Goal: Task Accomplishment & Management: Manage account settings

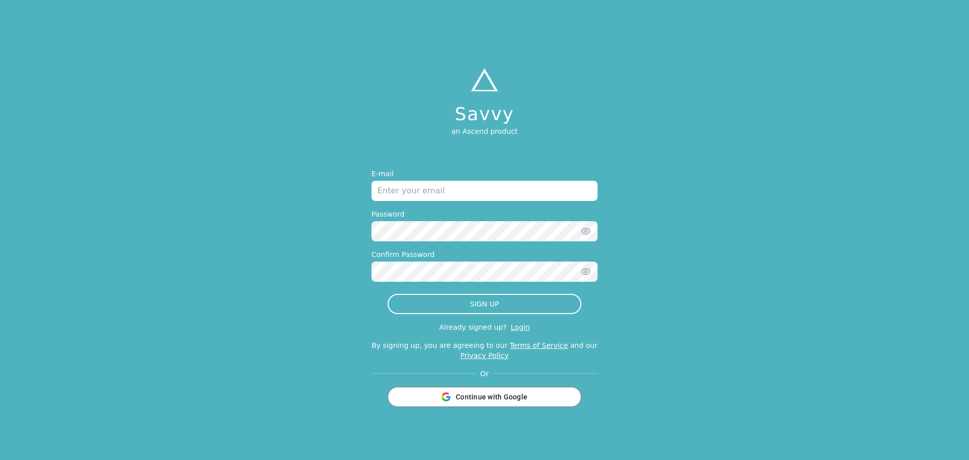
click at [424, 185] on input "email" at bounding box center [484, 191] width 226 height 20
type input "kateferrill7@gmail.com"
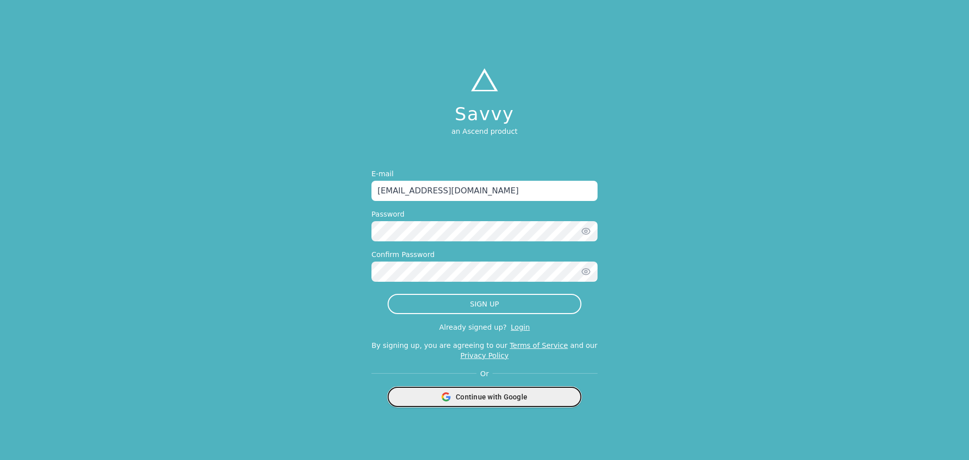
click at [505, 400] on span "Continue with Google" at bounding box center [492, 397] width 72 height 10
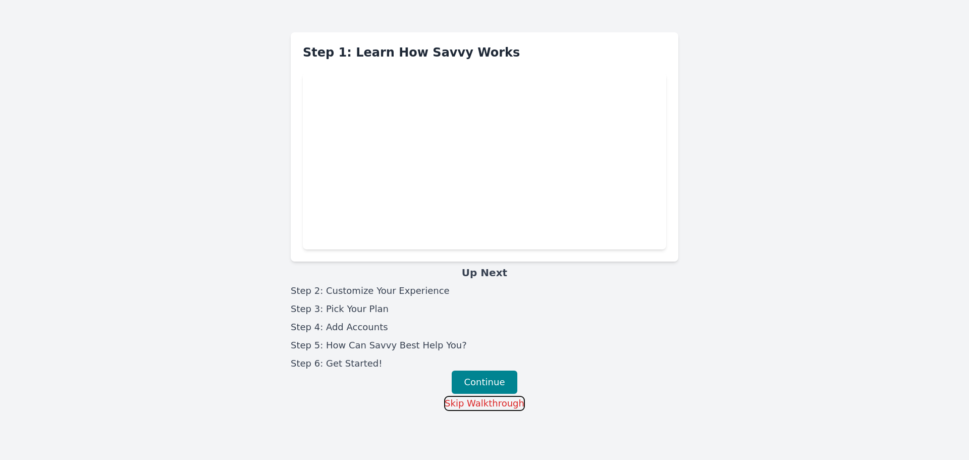
click at [490, 407] on button "Skip Walkthrough" at bounding box center [484, 403] width 81 height 15
click at [634, 383] on div "Continue" at bounding box center [485, 381] width 388 height 23
click at [476, 376] on button "Continue" at bounding box center [485, 381] width 66 height 23
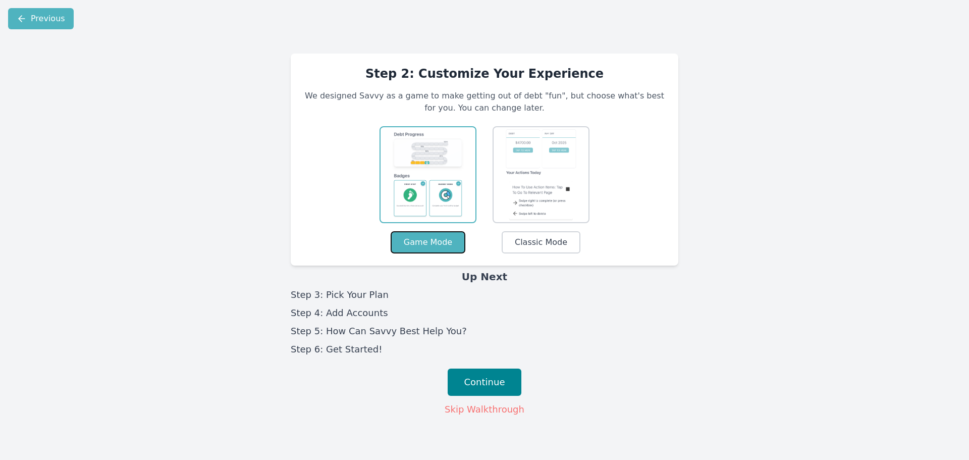
click at [440, 240] on button "Game Mode" at bounding box center [428, 242] width 75 height 22
click at [491, 380] on button "Continue" at bounding box center [485, 381] width 74 height 27
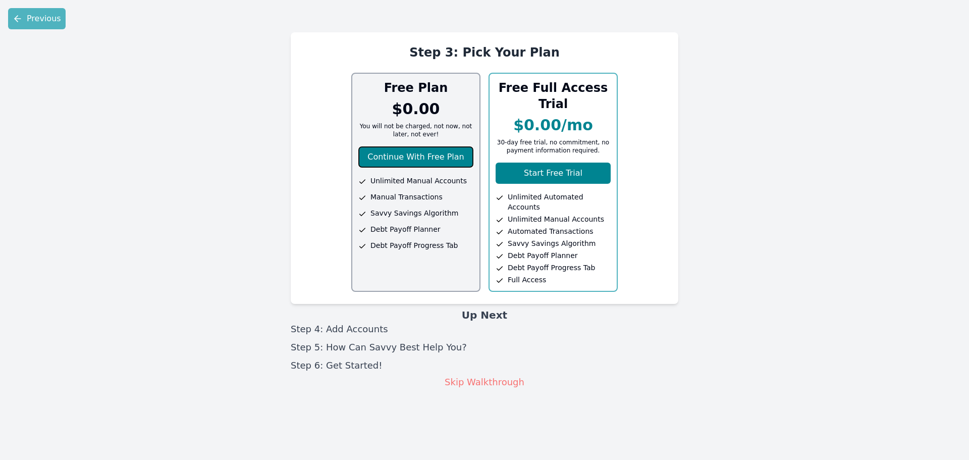
click at [432, 160] on button "Continue With Free Plan" at bounding box center [415, 156] width 115 height 21
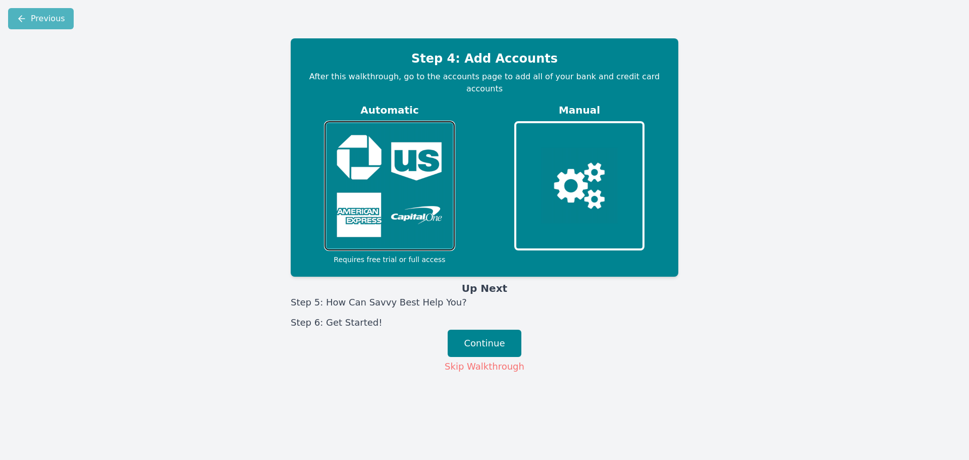
click at [409, 175] on img at bounding box center [389, 186] width 122 height 123
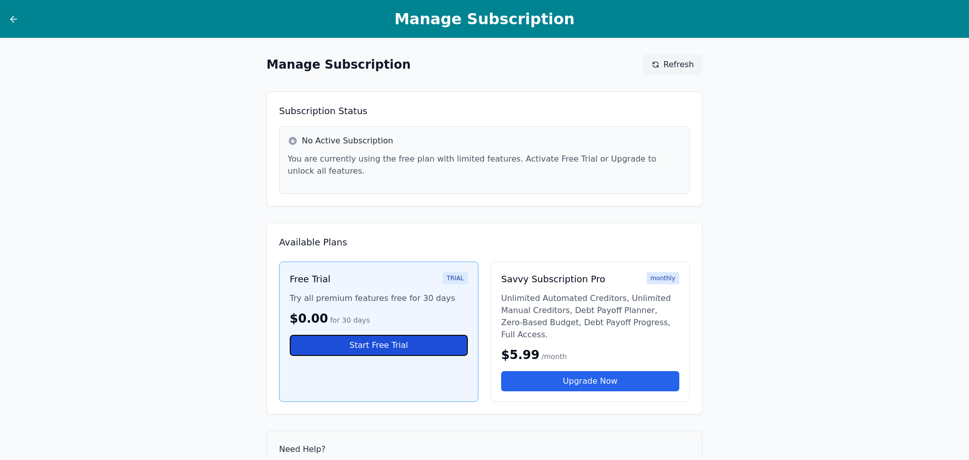
click at [375, 335] on button "Start Free Trial" at bounding box center [379, 345] width 178 height 21
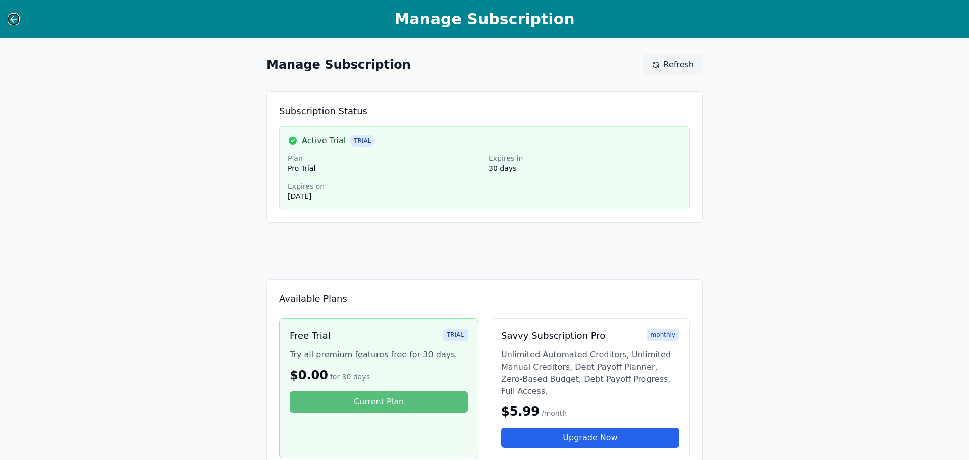
click at [11, 18] on icon at bounding box center [12, 19] width 3 height 6
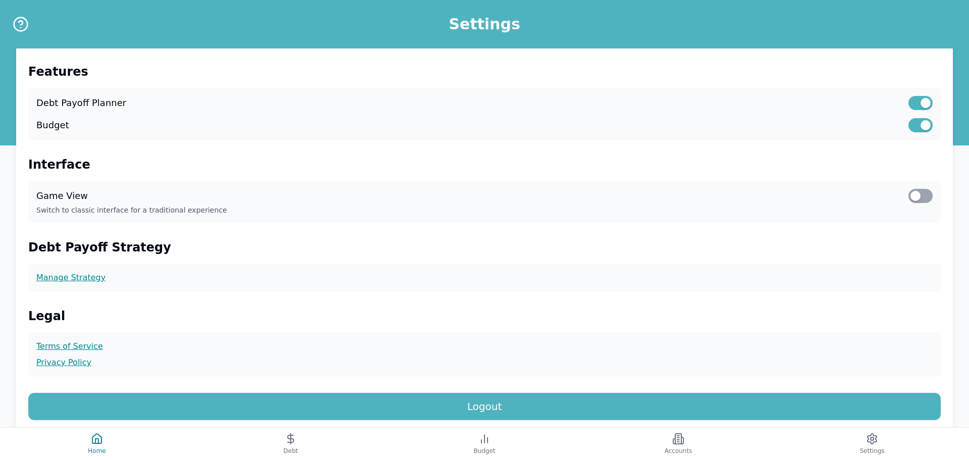
scroll to position [180, 0]
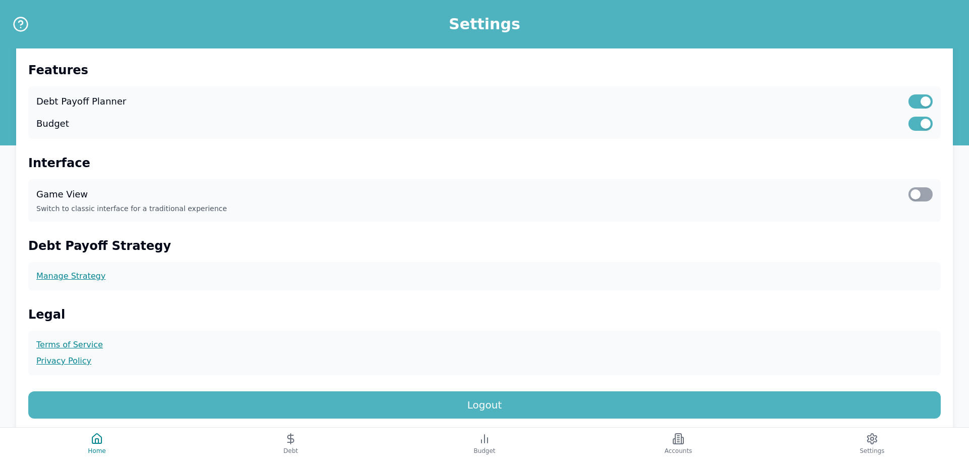
drag, startPoint x: 934, startPoint y: 186, endPoint x: 927, endPoint y: 190, distance: 8.0
click at [931, 188] on div "Game View Switch to classic interface for a traditional experience" at bounding box center [484, 200] width 912 height 42
click at [925, 193] on div at bounding box center [920, 194] width 24 height 14
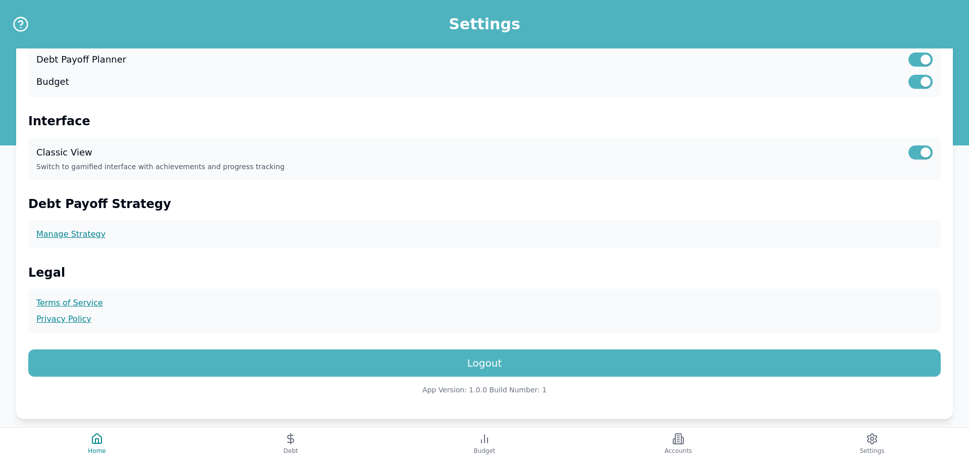
scroll to position [234, 0]
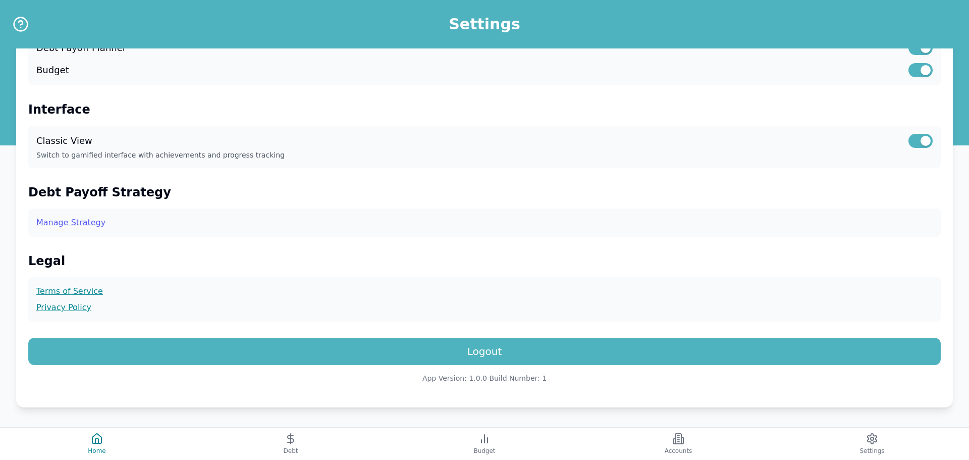
click at [82, 220] on link "Manage Strategy" at bounding box center [484, 222] width 896 height 12
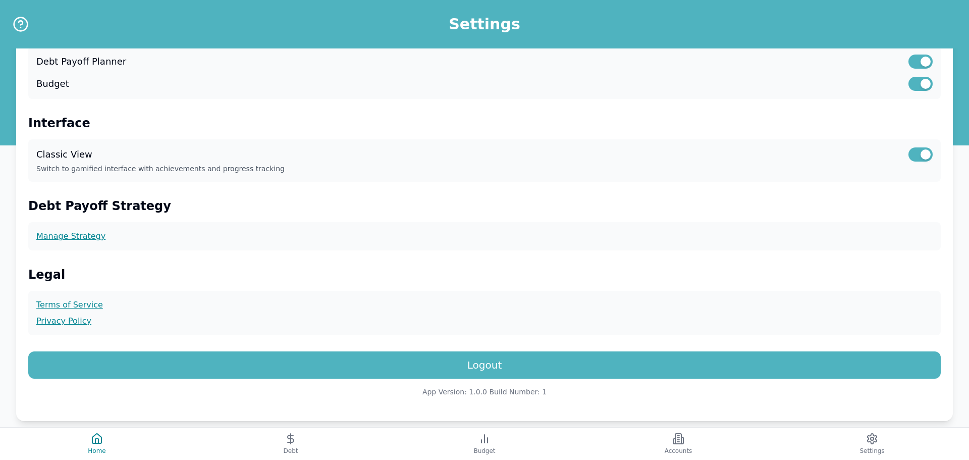
scroll to position [213, 0]
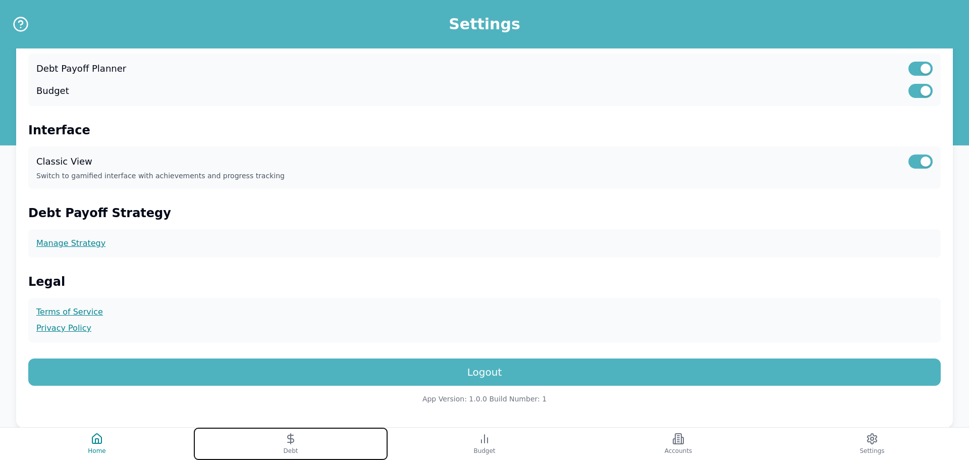
click at [299, 446] on button "Debt" at bounding box center [291, 443] width 194 height 32
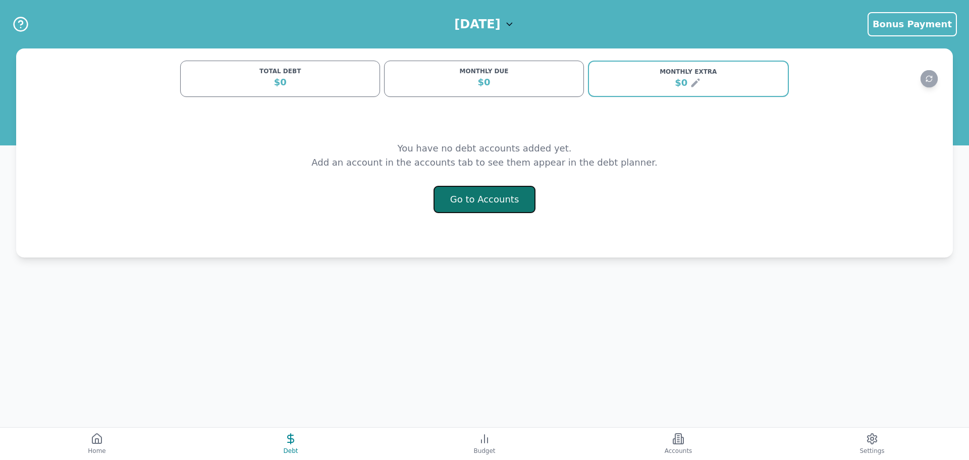
click at [477, 200] on button "Go to Accounts" at bounding box center [484, 199] width 102 height 27
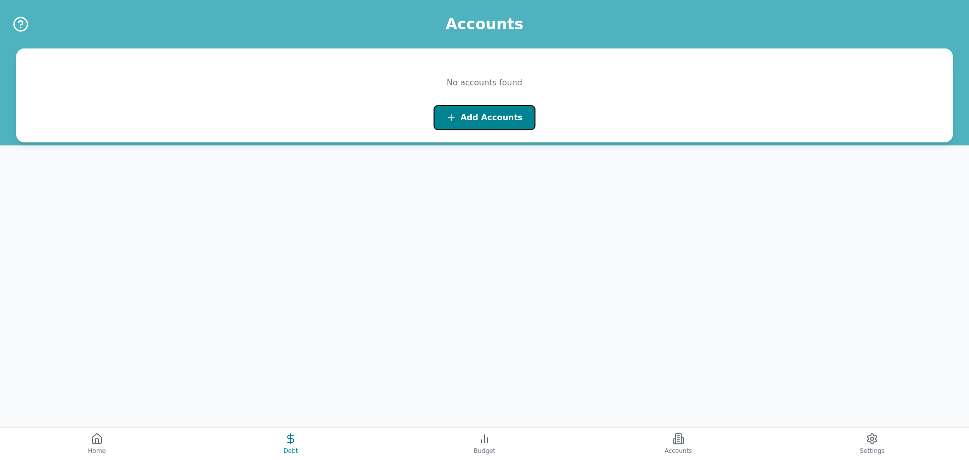
click at [464, 125] on button "Add Accounts" at bounding box center [483, 117] width 101 height 25
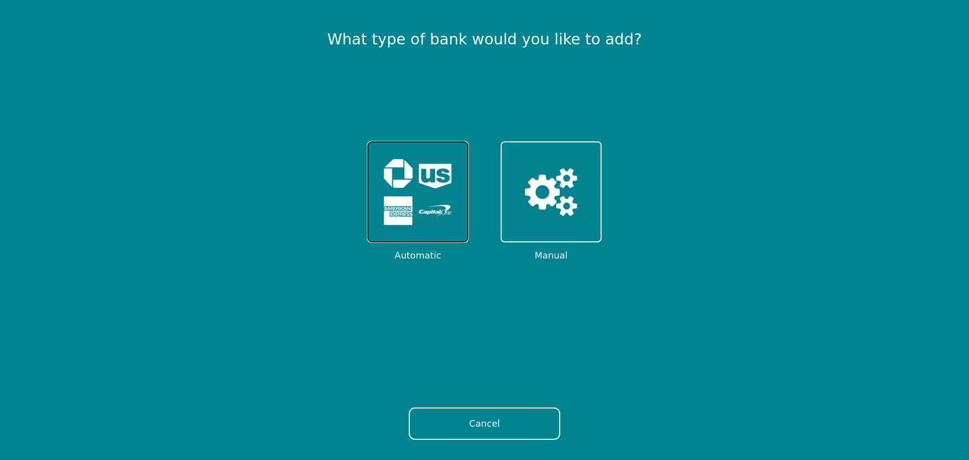
click at [411, 205] on img at bounding box center [417, 191] width 79 height 79
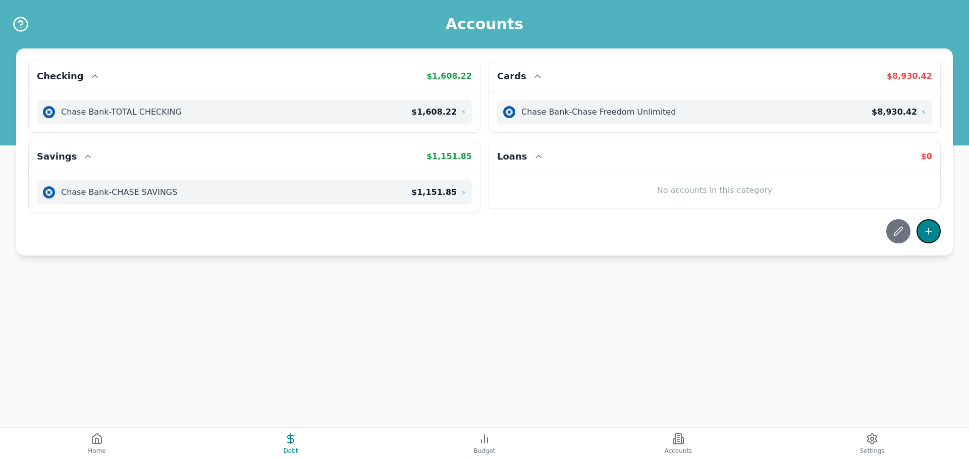
click at [933, 234] on icon at bounding box center [928, 231] width 10 height 10
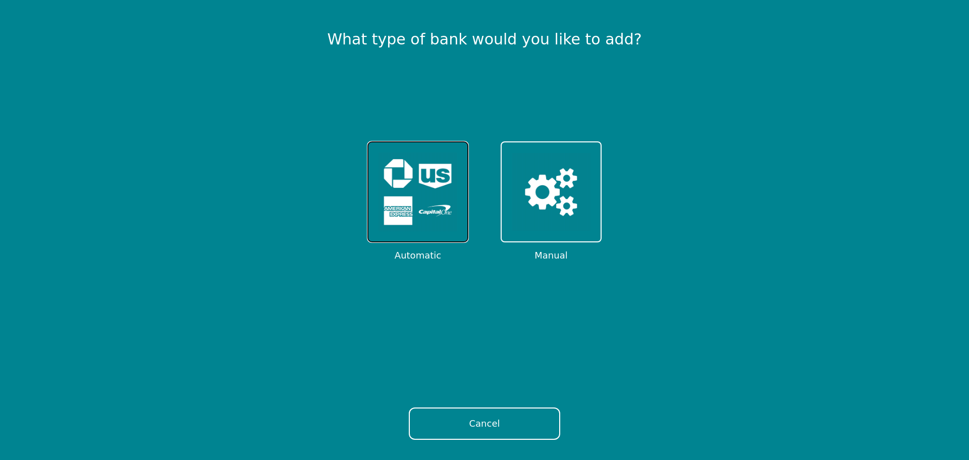
click at [423, 193] on img at bounding box center [417, 191] width 79 height 79
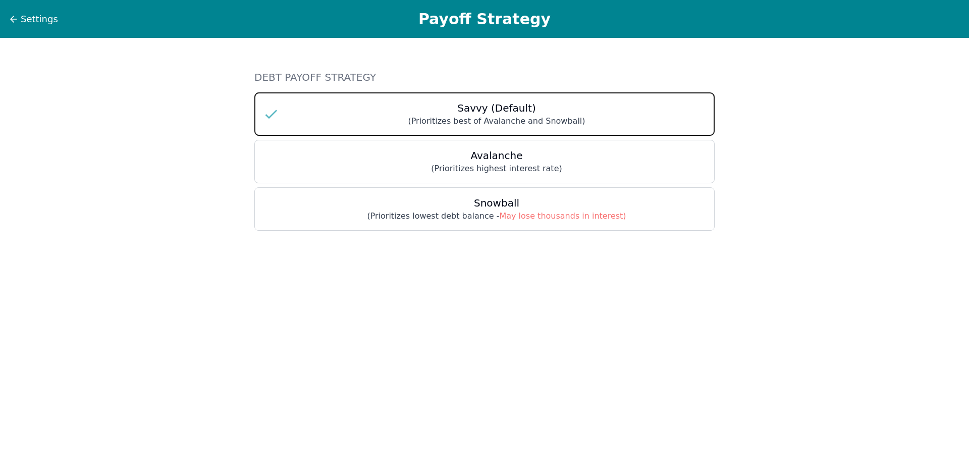
click at [502, 111] on h3 "Savvy (Default)" at bounding box center [496, 108] width 419 height 14
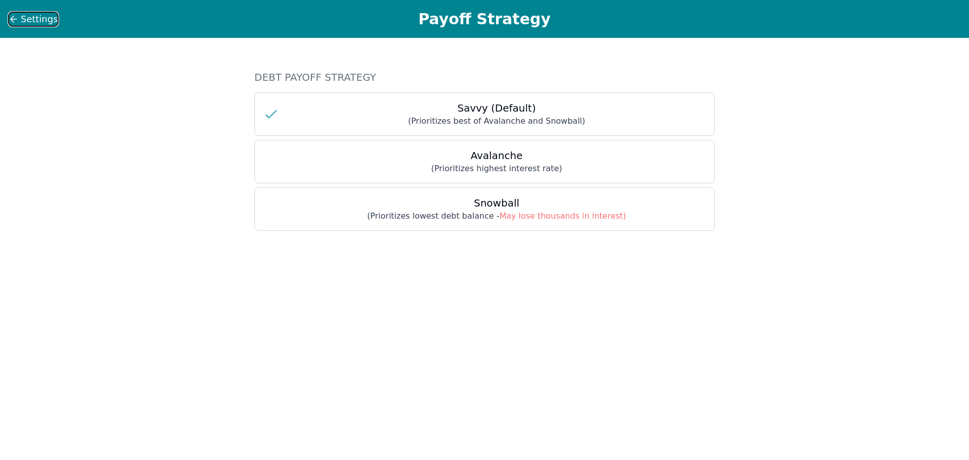
click at [40, 16] on span "Settings" at bounding box center [39, 19] width 37 height 14
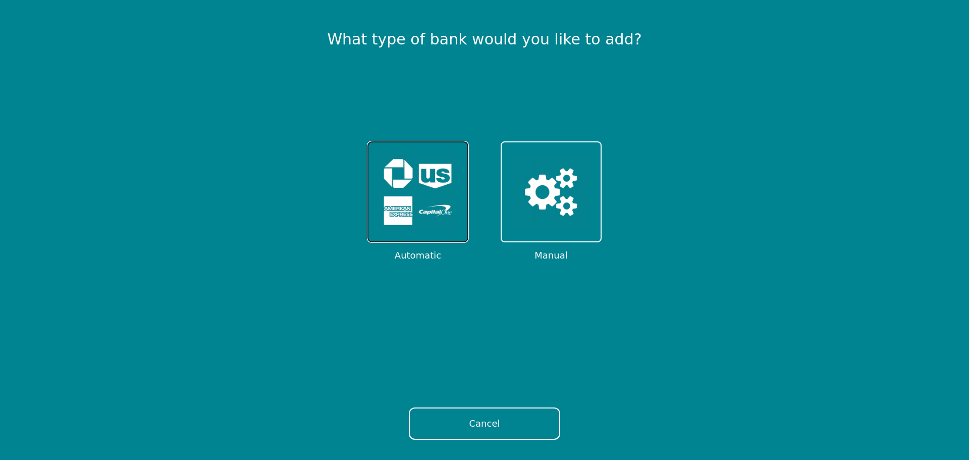
click at [452, 188] on img at bounding box center [417, 191] width 79 height 79
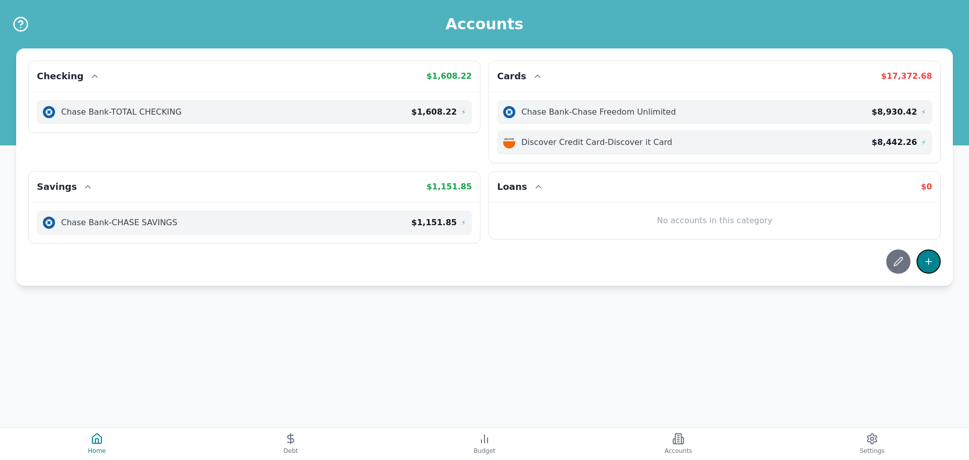
click at [927, 262] on icon at bounding box center [928, 261] width 10 height 10
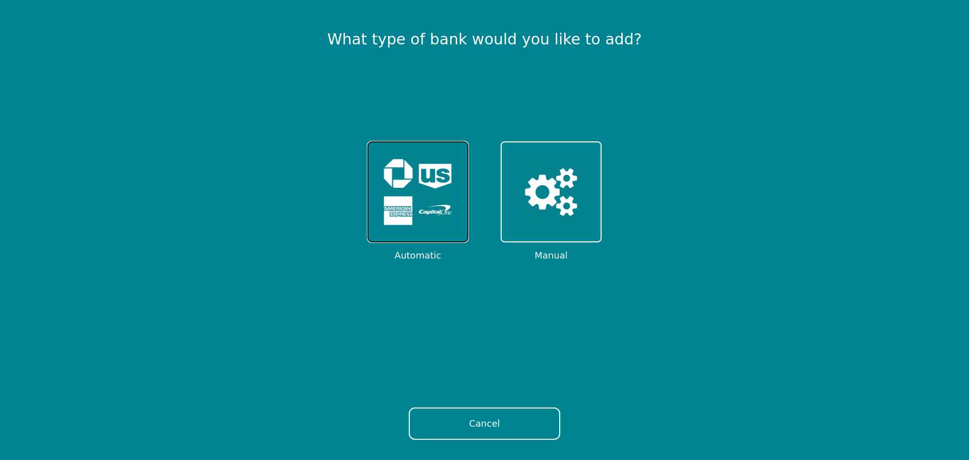
click at [386, 196] on img at bounding box center [417, 191] width 79 height 79
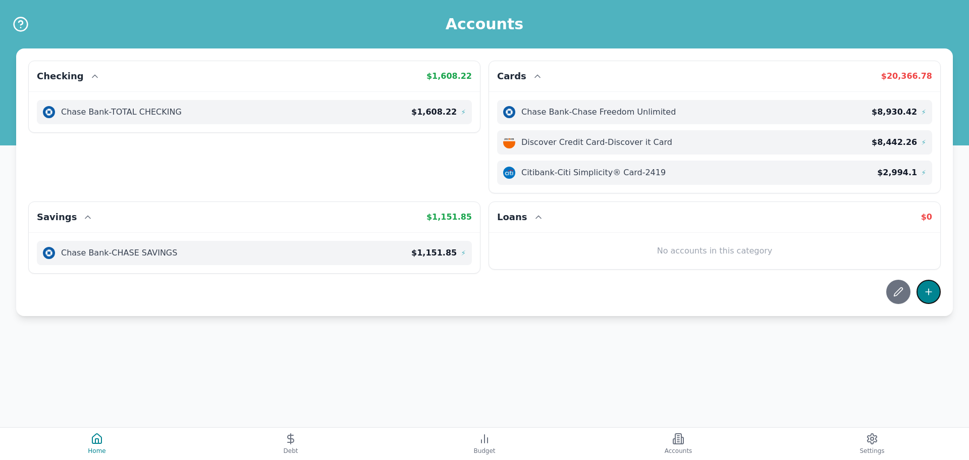
click at [932, 287] on icon at bounding box center [928, 292] width 10 height 10
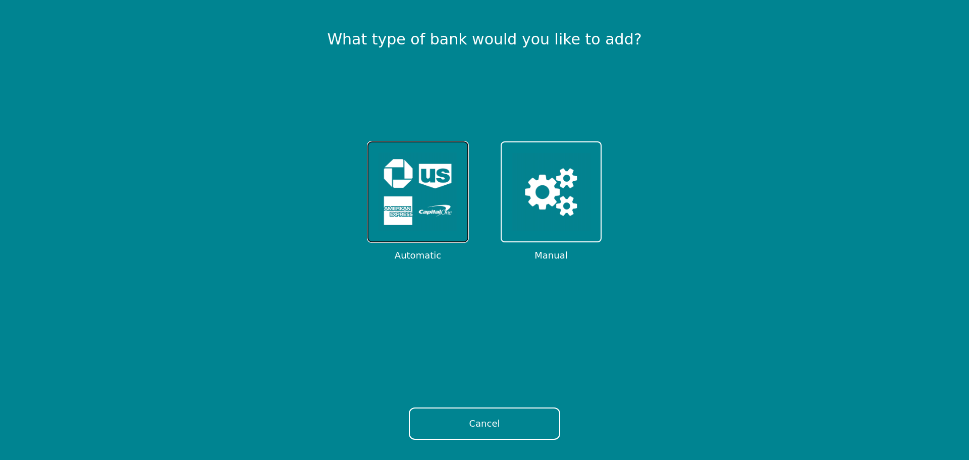
click at [395, 186] on img at bounding box center [417, 191] width 79 height 79
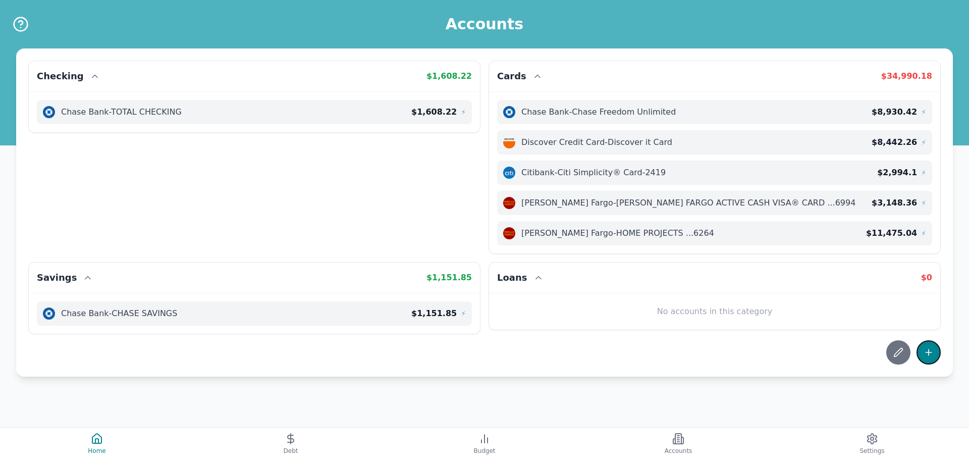
click at [930, 347] on icon at bounding box center [928, 352] width 10 height 10
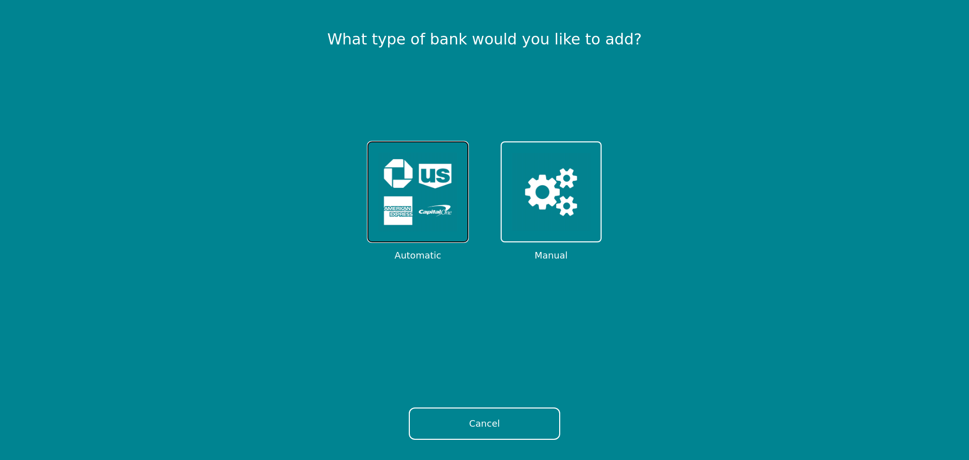
click at [409, 184] on img at bounding box center [417, 191] width 79 height 79
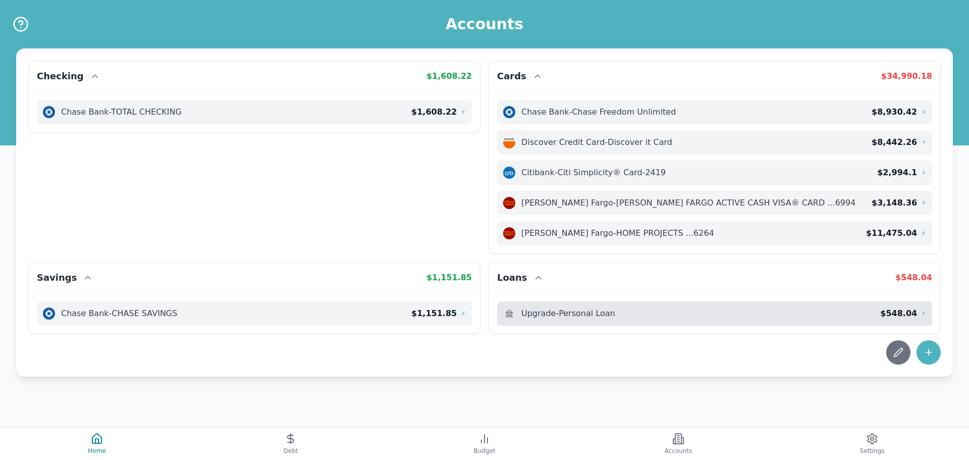
click at [893, 314] on span "$ 548.04" at bounding box center [898, 313] width 37 height 12
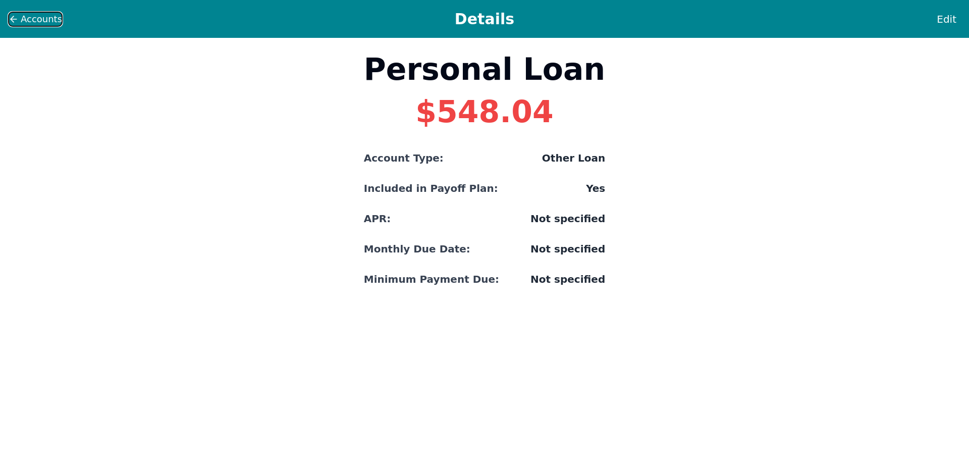
click at [38, 21] on span "Accounts" at bounding box center [41, 19] width 41 height 14
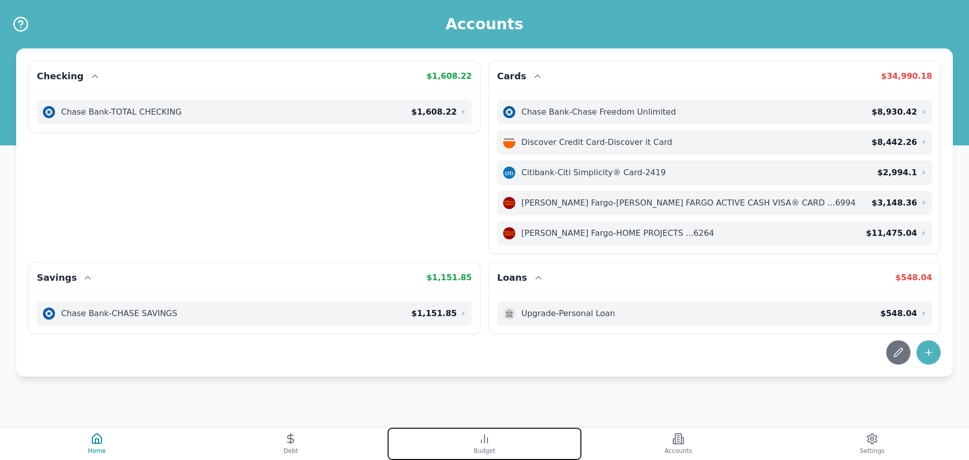
click at [488, 440] on icon at bounding box center [484, 438] width 12 height 12
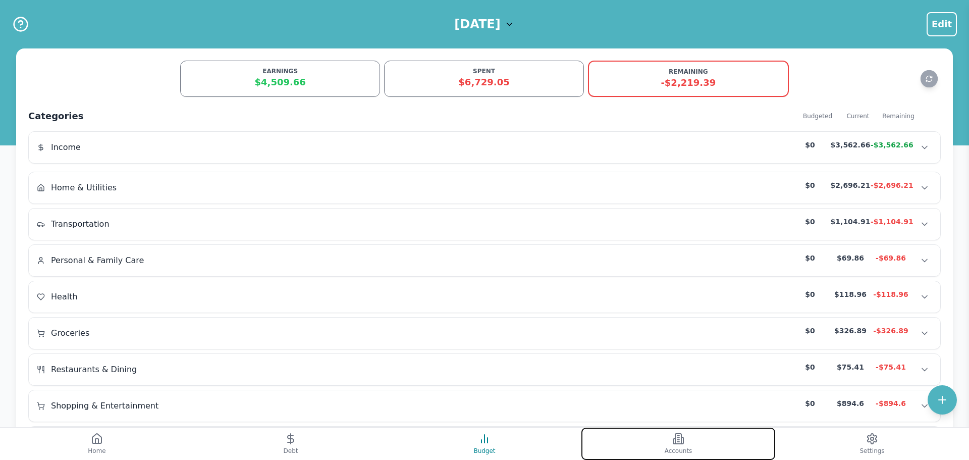
click at [691, 438] on button "Accounts" at bounding box center [678, 443] width 194 height 32
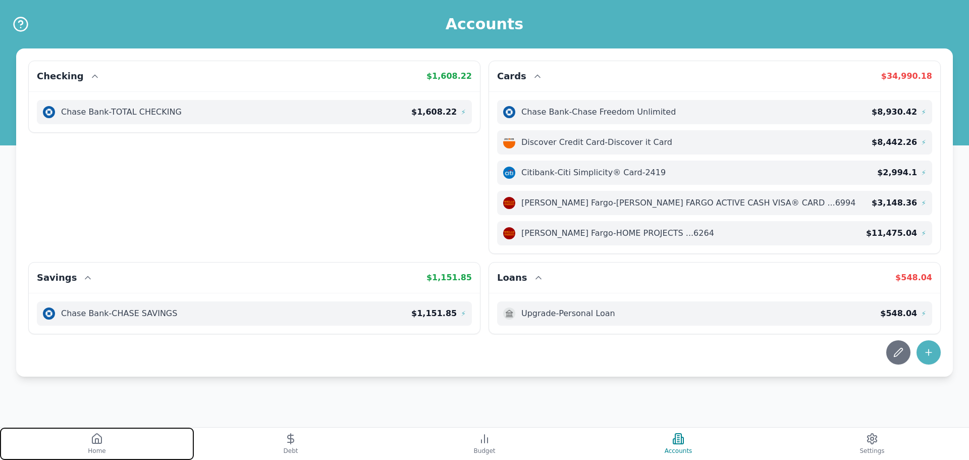
click at [95, 447] on span "Home" at bounding box center [97, 451] width 18 height 8
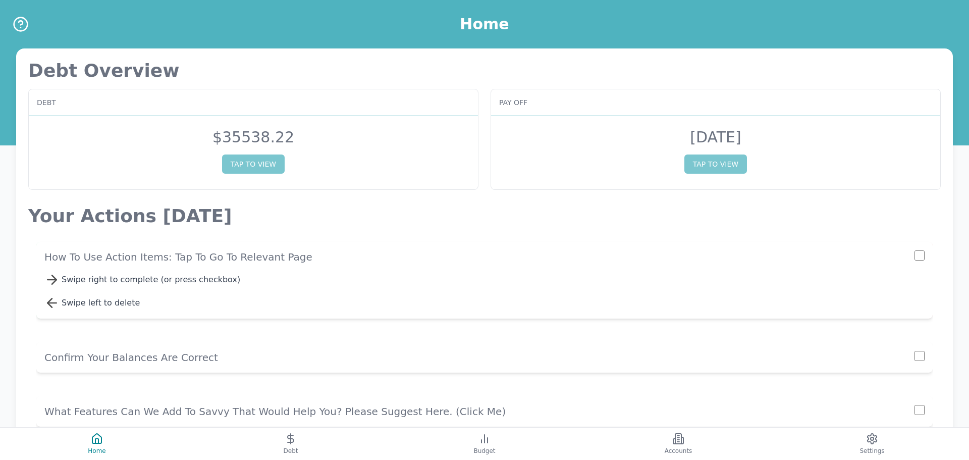
click at [268, 257] on p "How to use action items: Tap to go to relevant page" at bounding box center [479, 257] width 870 height 14
click at [917, 357] on input "checkbox" at bounding box center [919, 356] width 10 height 10
checkbox input "true"
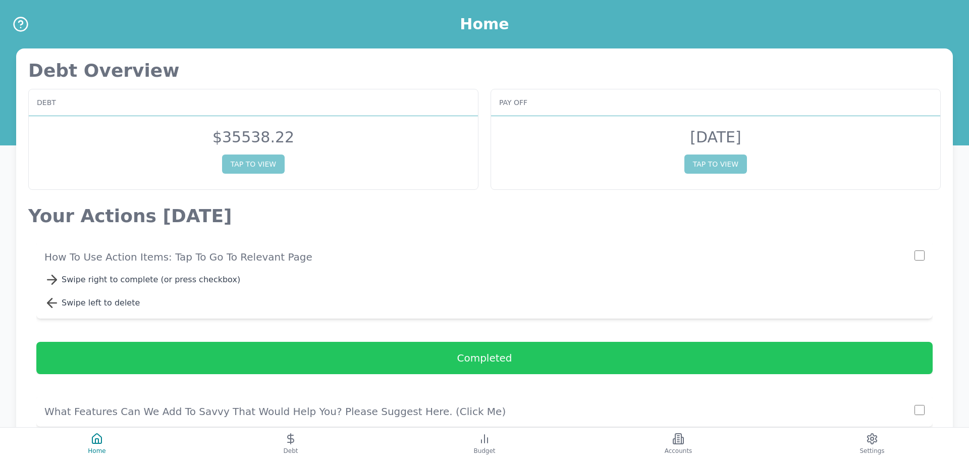
click at [922, 407] on input "checkbox" at bounding box center [919, 410] width 10 height 10
checkbox input "true"
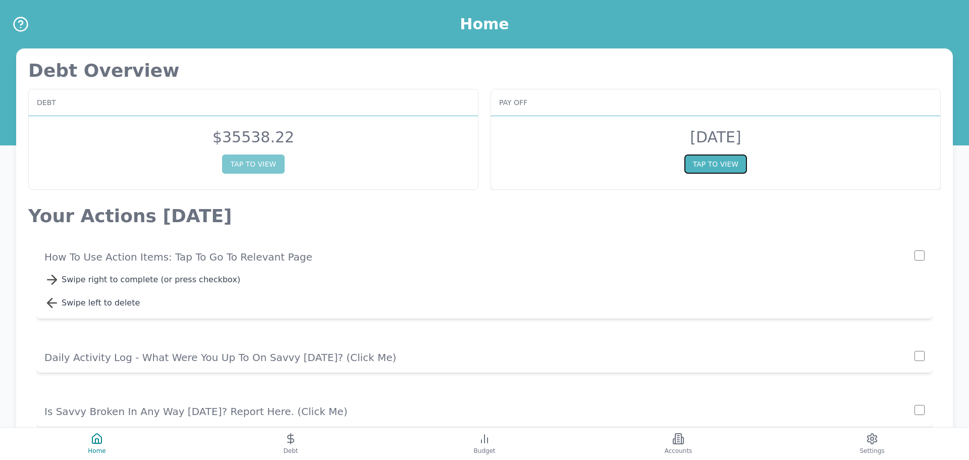
click at [697, 162] on button "TAP TO VIEW" at bounding box center [715, 163] width 63 height 19
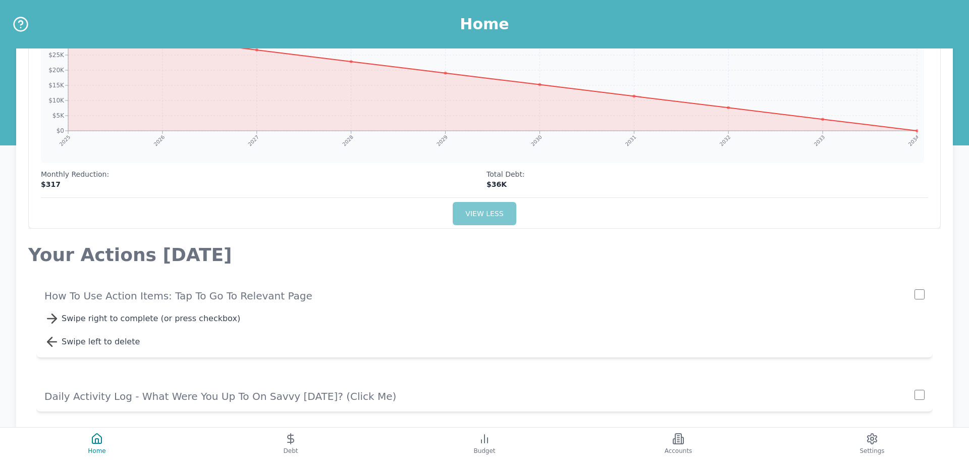
scroll to position [249, 0]
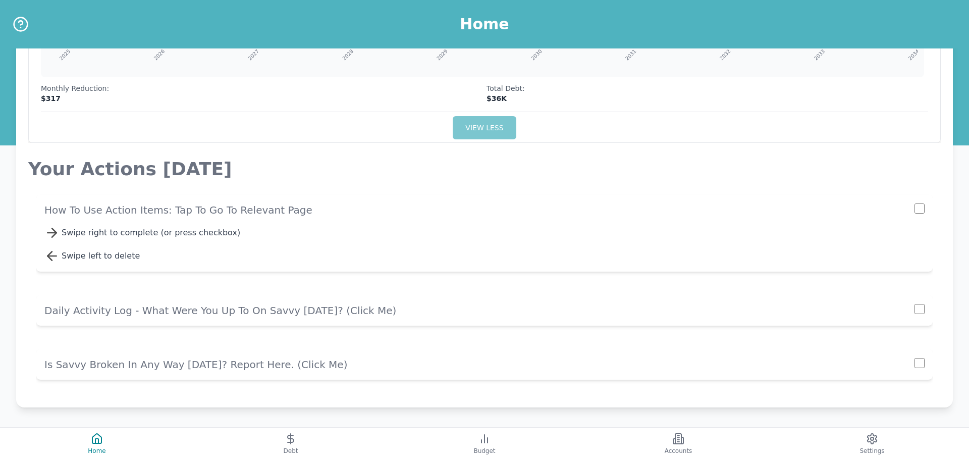
click at [914, 209] on input "checkbox" at bounding box center [919, 208] width 10 height 10
checkbox input "true"
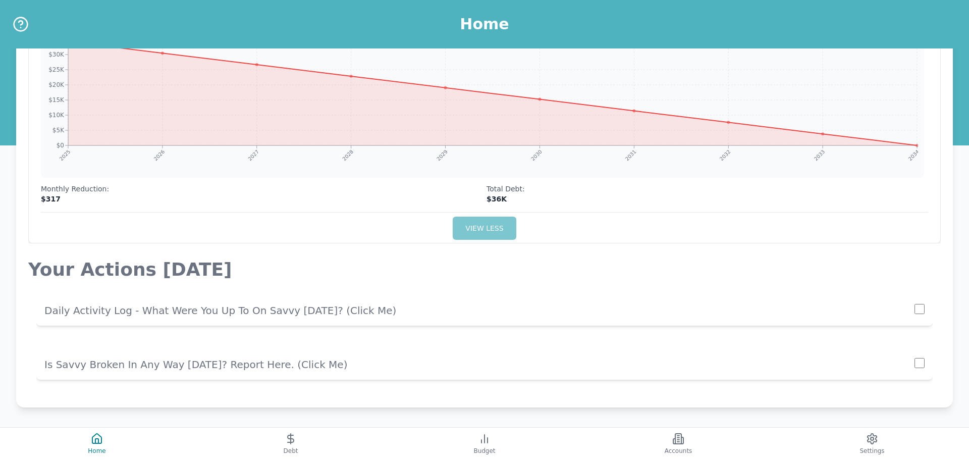
scroll to position [148, 0]
click at [301, 313] on p "Daily Activity Log - What Were You Up To On Savvy Today? (click me)" at bounding box center [479, 310] width 870 height 14
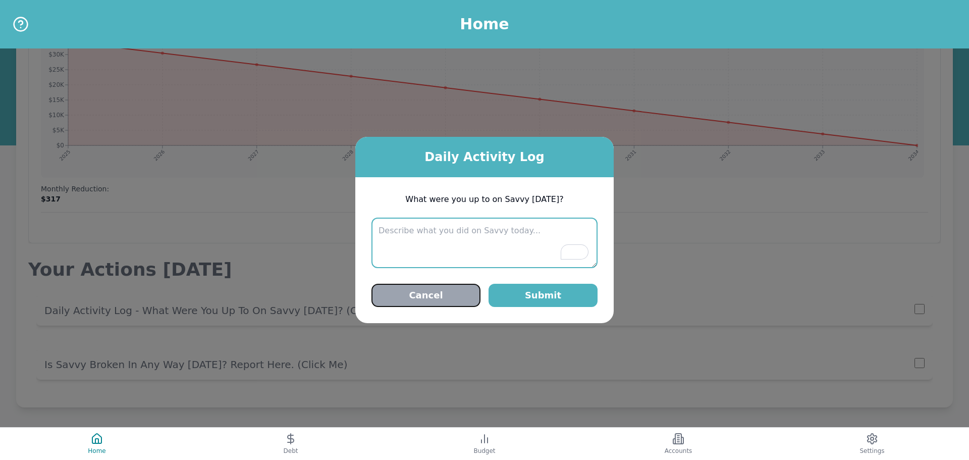
click at [420, 296] on button "Cancel" at bounding box center [425, 295] width 109 height 23
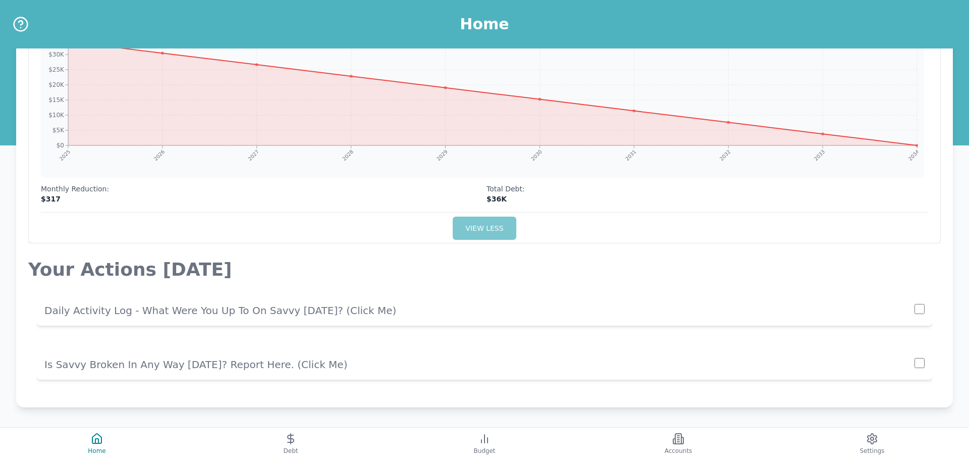
click at [911, 309] on p "Daily Activity Log - What Were You Up To On Savvy Today? (click me)" at bounding box center [479, 310] width 870 height 14
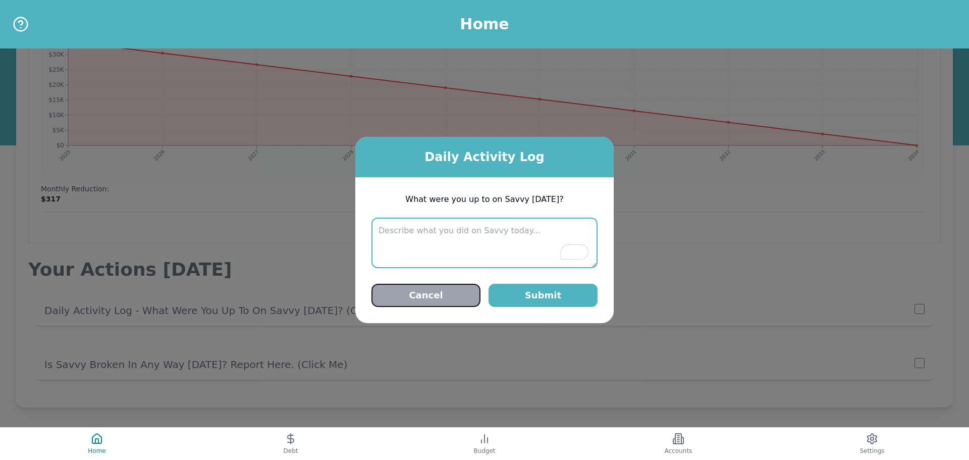
click at [436, 292] on button "Cancel" at bounding box center [425, 295] width 109 height 23
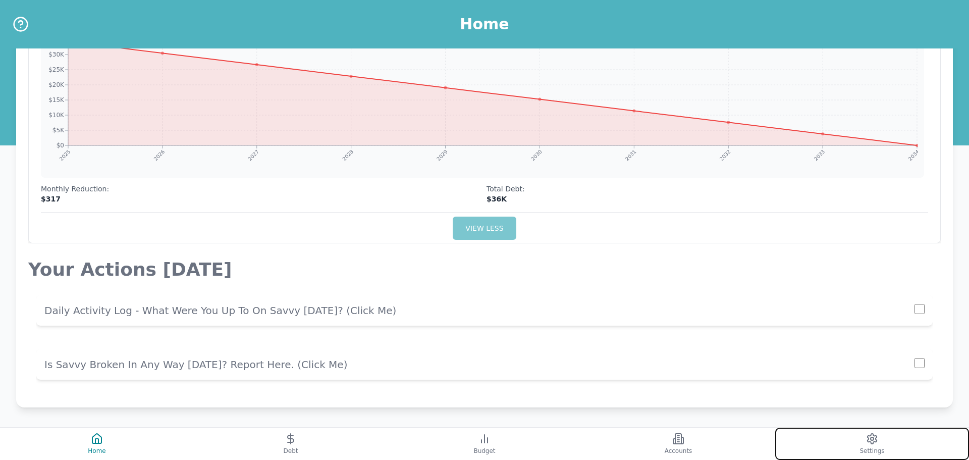
click at [887, 456] on button "Settings" at bounding box center [872, 443] width 194 height 32
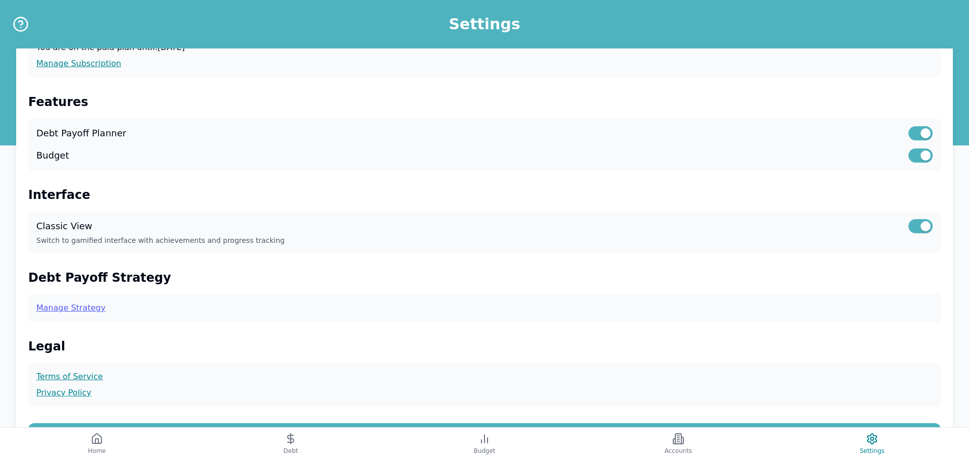
click at [85, 304] on link "Manage Strategy" at bounding box center [484, 308] width 896 height 12
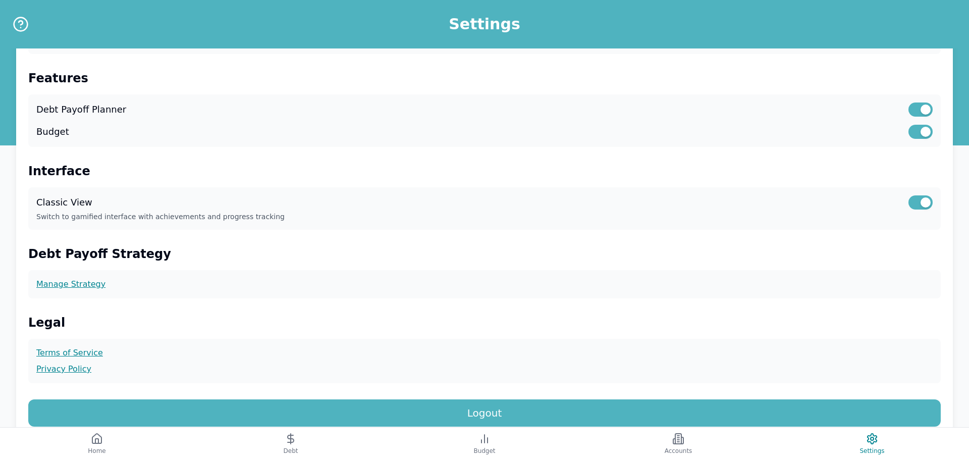
scroll to position [234, 0]
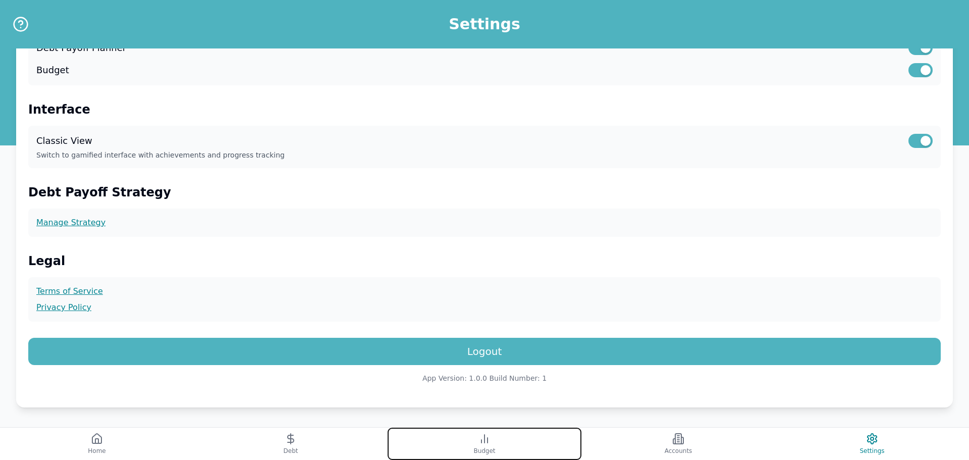
click at [478, 438] on icon at bounding box center [484, 438] width 12 height 12
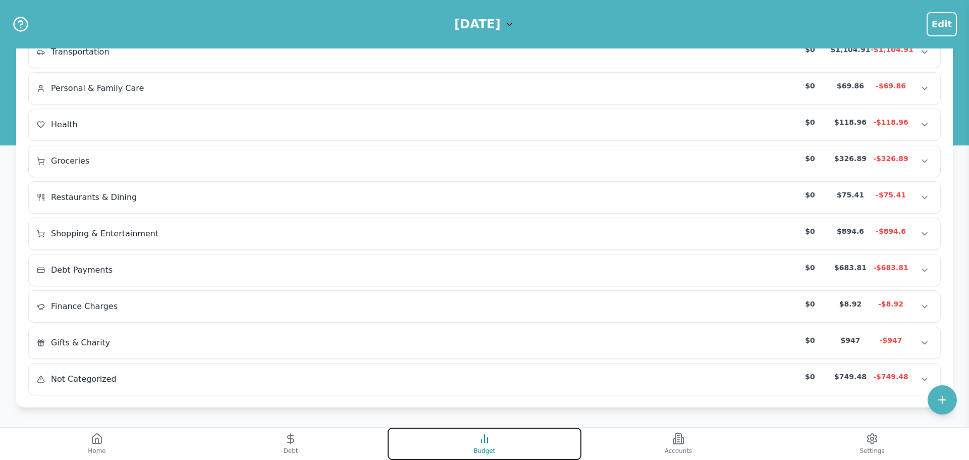
scroll to position [172, 0]
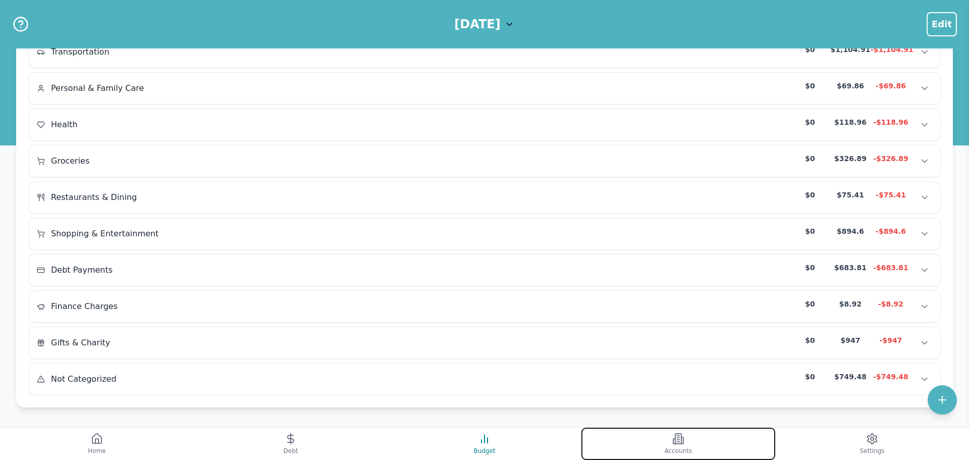
click at [682, 441] on icon at bounding box center [678, 438] width 12 height 12
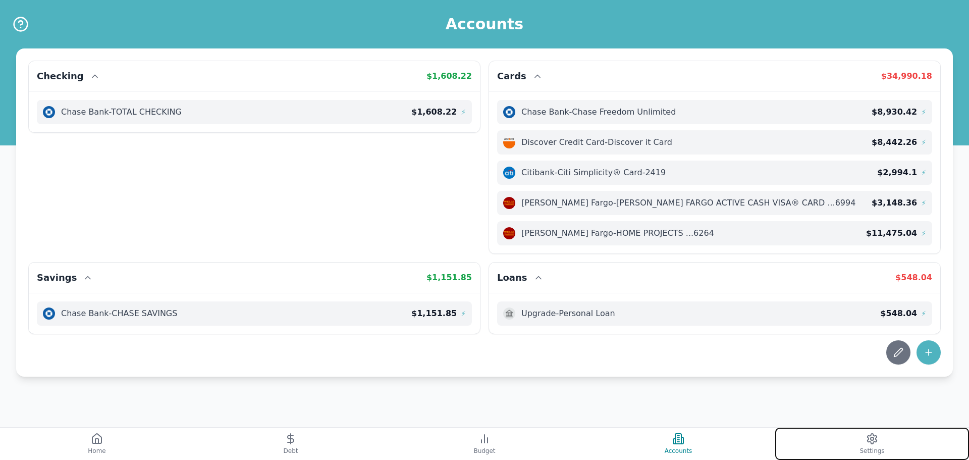
click at [856, 429] on button "Settings" at bounding box center [872, 443] width 194 height 32
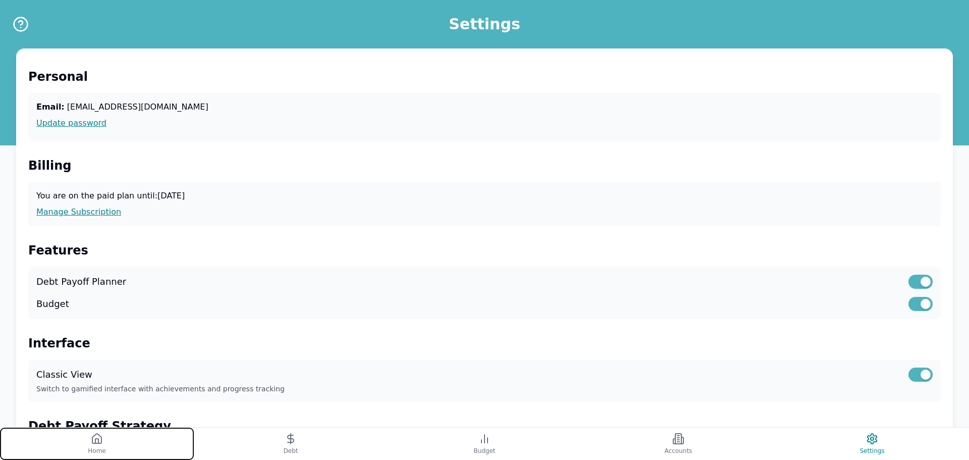
click at [86, 440] on button "Home" at bounding box center [97, 443] width 194 height 32
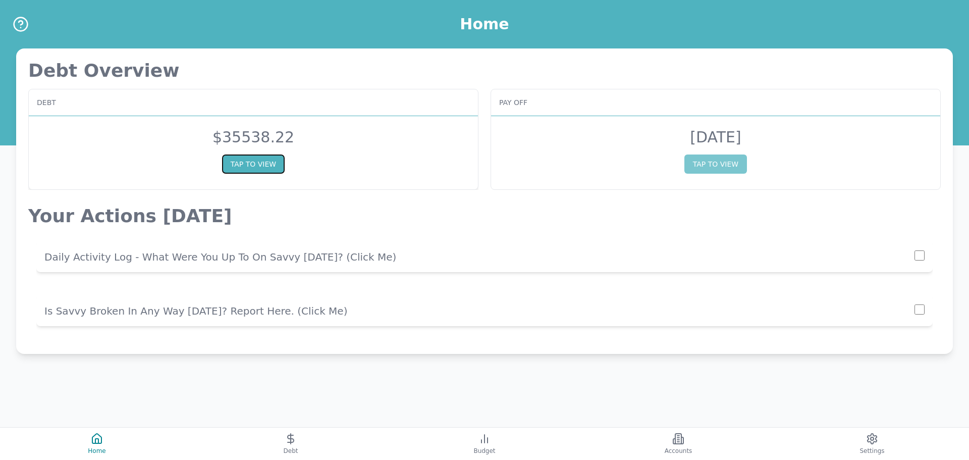
click at [240, 165] on button "TAP TO VIEW" at bounding box center [253, 163] width 63 height 19
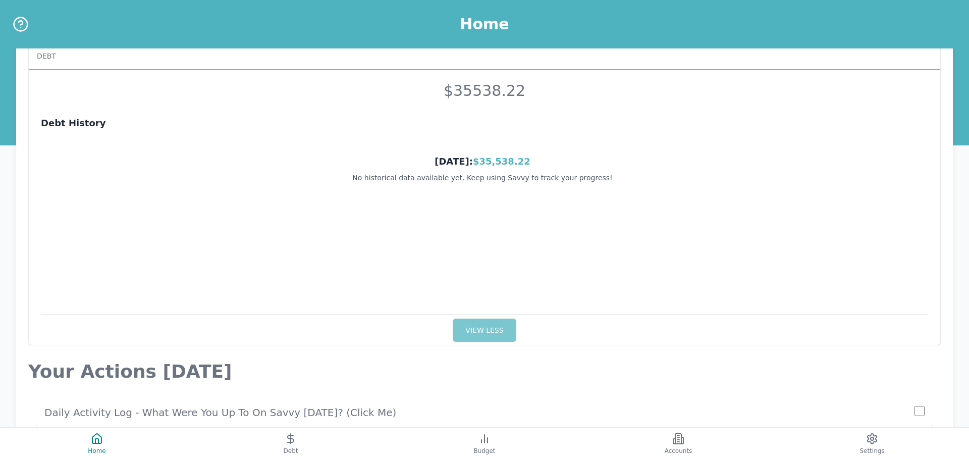
scroll to position [148, 0]
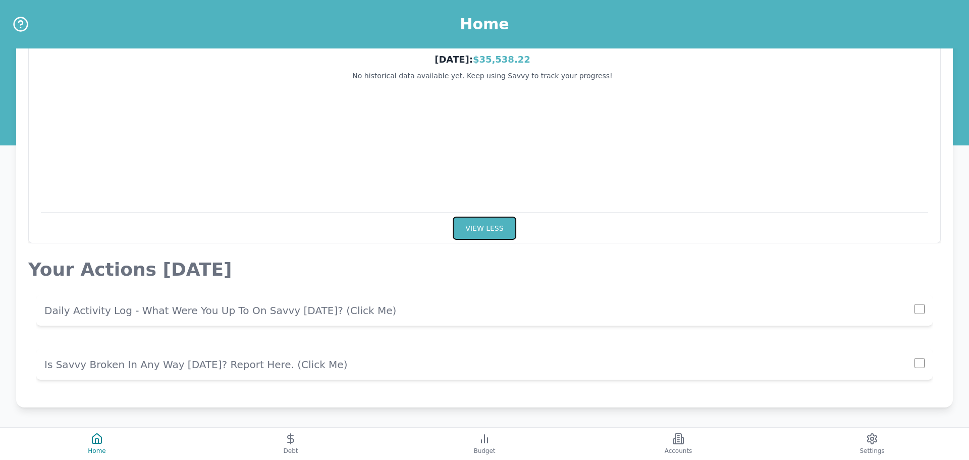
click at [503, 222] on button "VIEW LESS" at bounding box center [484, 227] width 63 height 23
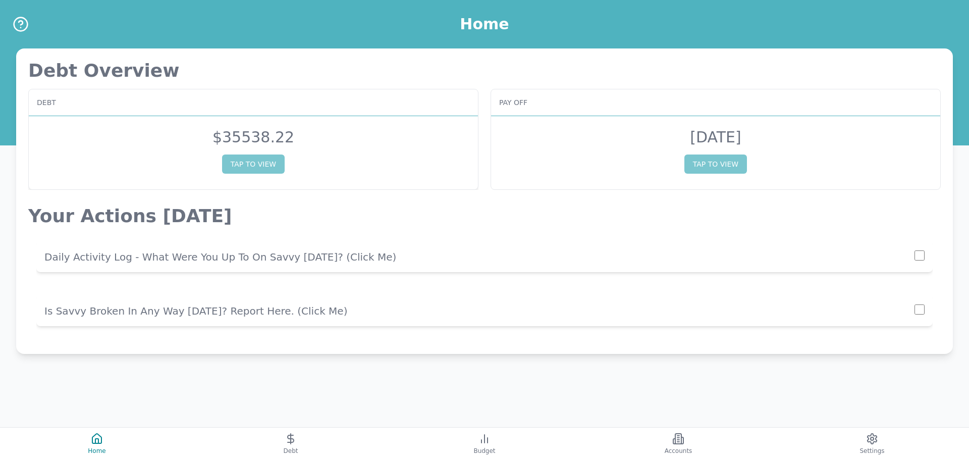
scroll to position [0, 0]
click at [693, 164] on button "TAP TO VIEW" at bounding box center [715, 163] width 63 height 19
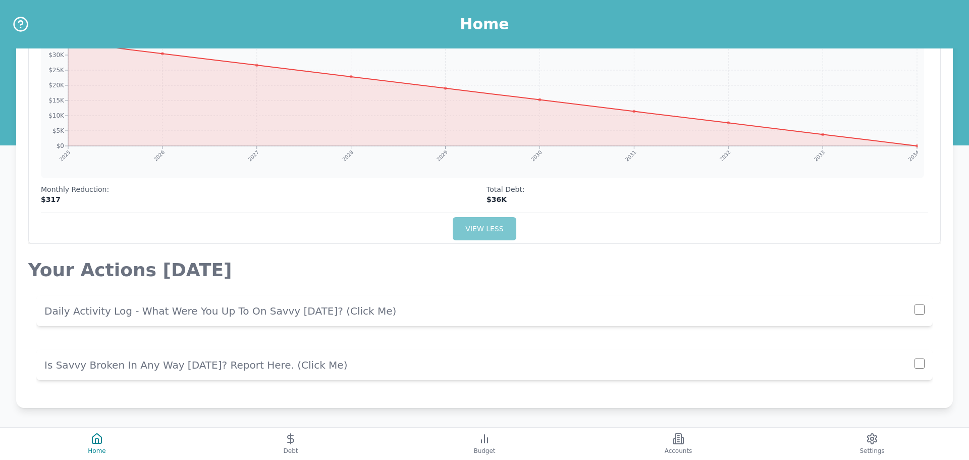
scroll to position [148, 0]
click at [839, 437] on button "Settings" at bounding box center [872, 443] width 194 height 32
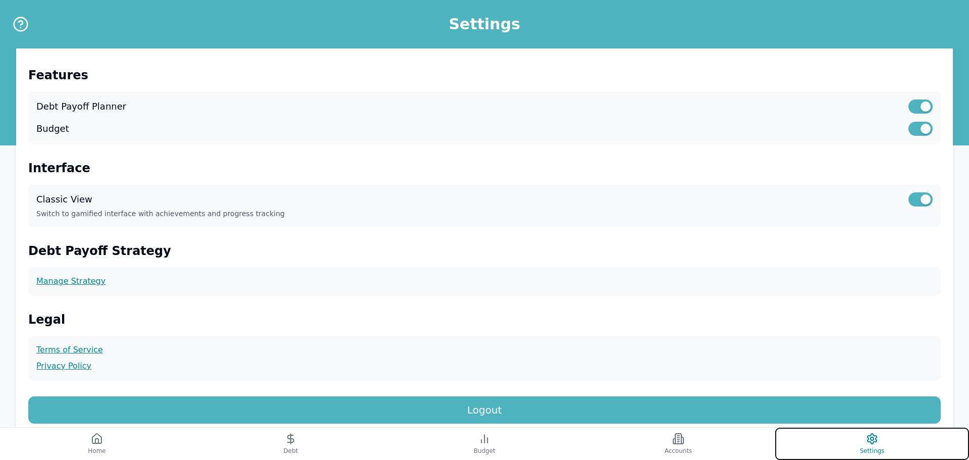
scroll to position [153, 0]
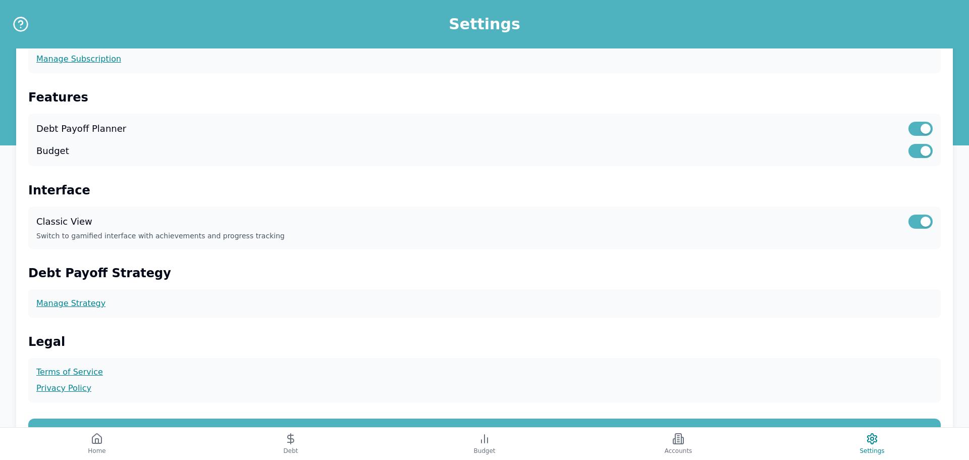
click at [107, 129] on label "Debt Payoff Planner" at bounding box center [81, 129] width 90 height 14
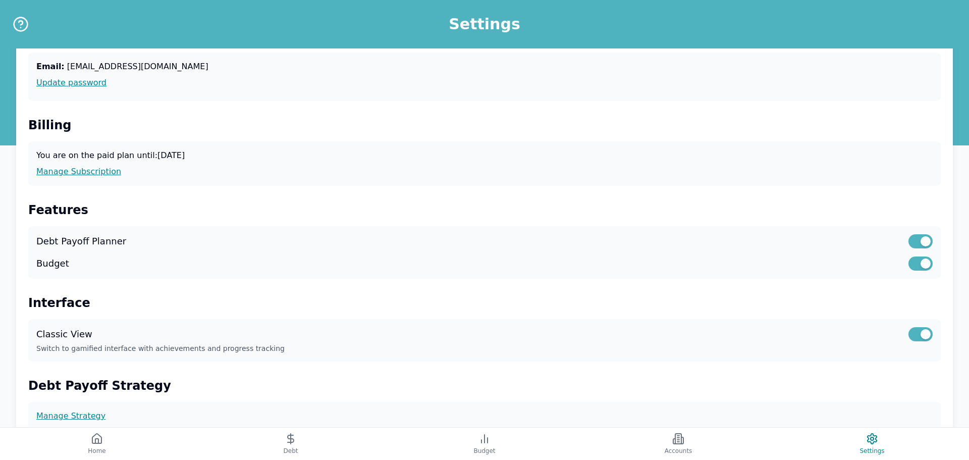
scroll to position [66, 0]
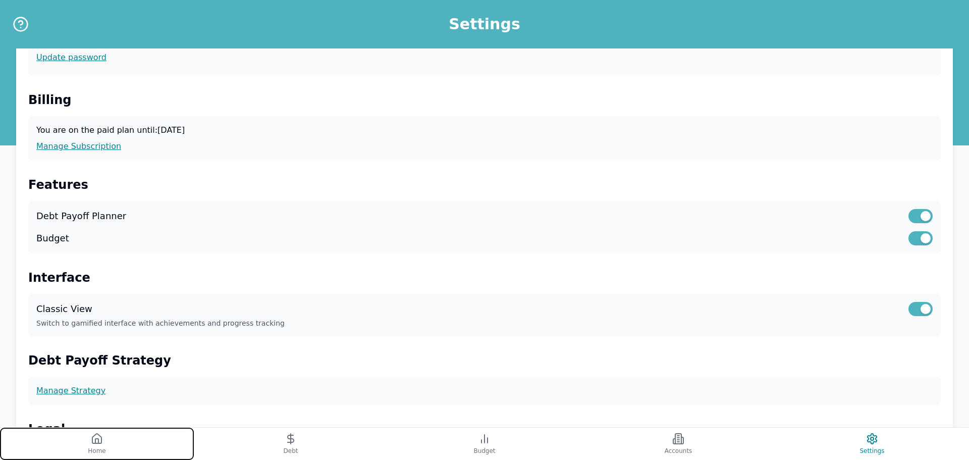
click at [81, 441] on button "Home" at bounding box center [97, 443] width 194 height 32
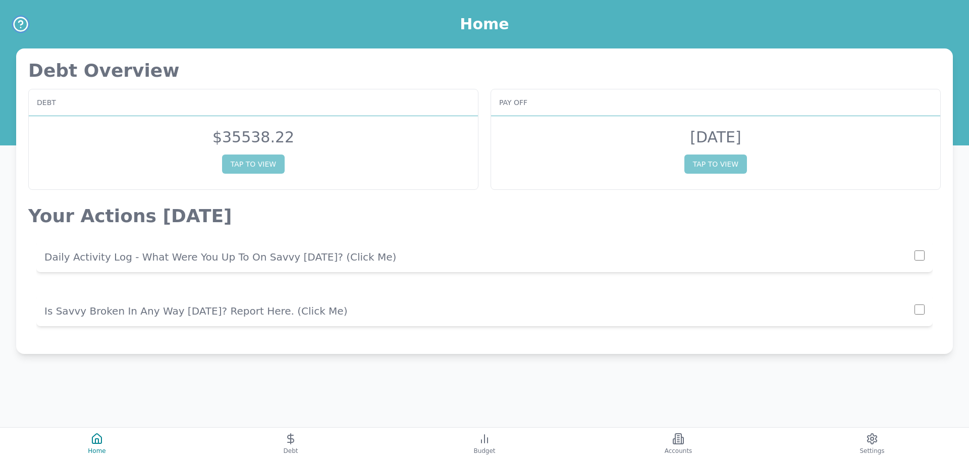
drag, startPoint x: 8, startPoint y: 18, endPoint x: 18, endPoint y: 22, distance: 11.5
click at [8, 18] on div at bounding box center [14, 24] width 29 height 48
click at [17, 23] on icon "Help" at bounding box center [21, 24] width 16 height 16
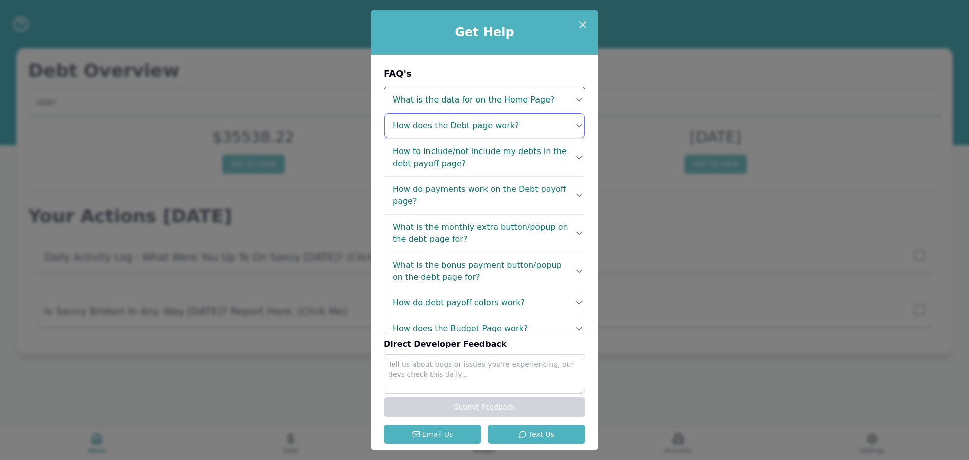
click at [515, 116] on button "How does the Debt page work?" at bounding box center [484, 125] width 201 height 25
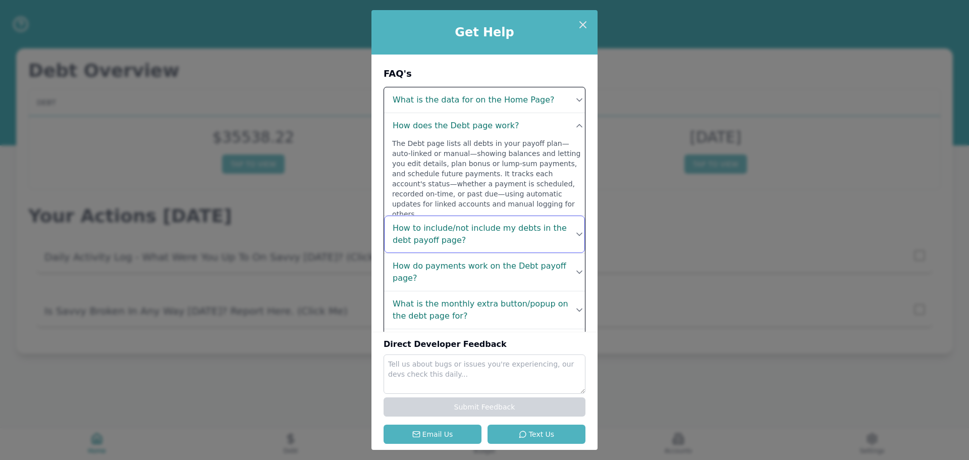
click at [526, 233] on h4 "How to include/not include my debts in the debt payoff page?" at bounding box center [482, 234] width 178 height 24
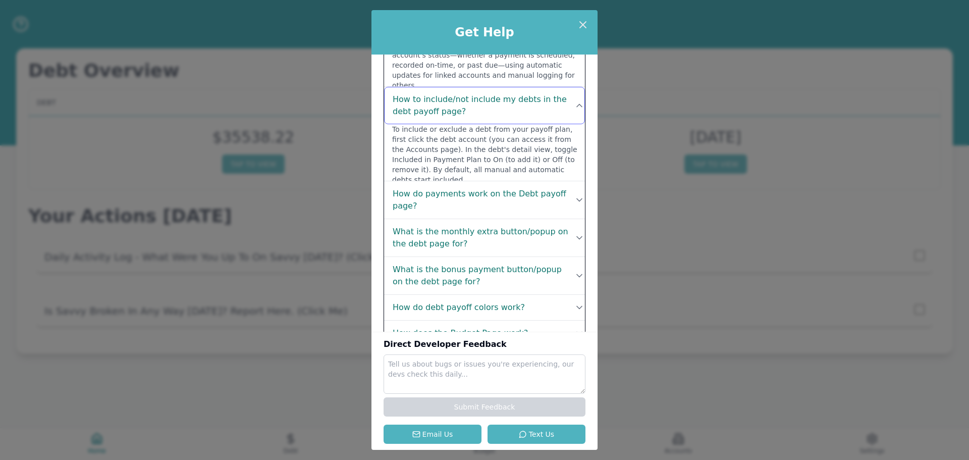
scroll to position [131, 0]
click at [526, 237] on button "What is the monthly extra button/popup on the debt page for?" at bounding box center [484, 234] width 201 height 37
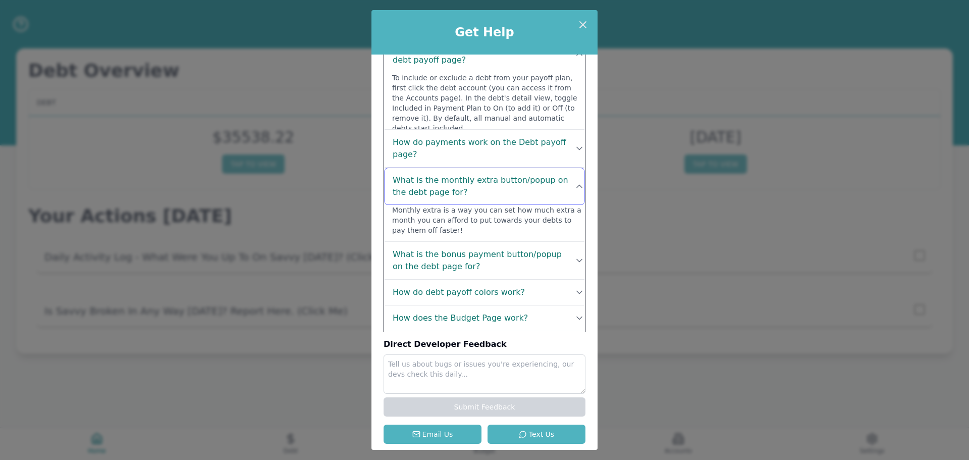
scroll to position [196, 0]
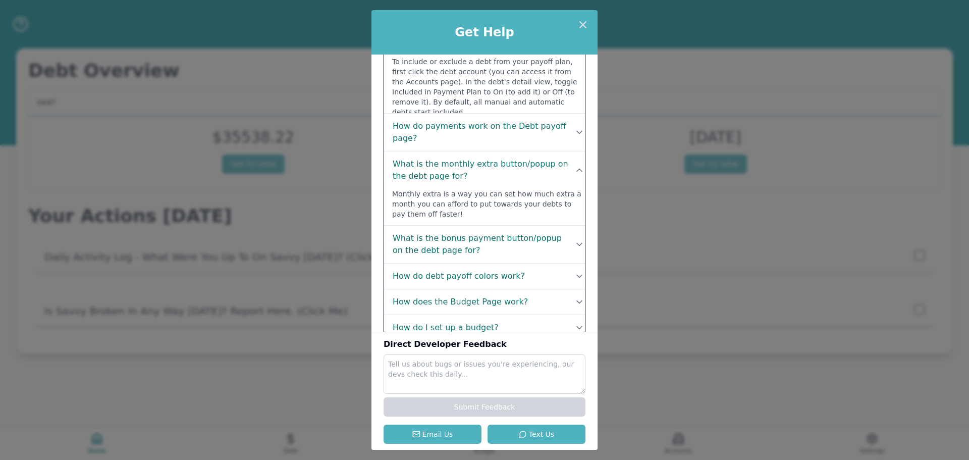
click at [695, 323] on div "Get Help FAQ's What is the data for on the Home Page? Your Home page gives you …" at bounding box center [484, 230] width 969 height 460
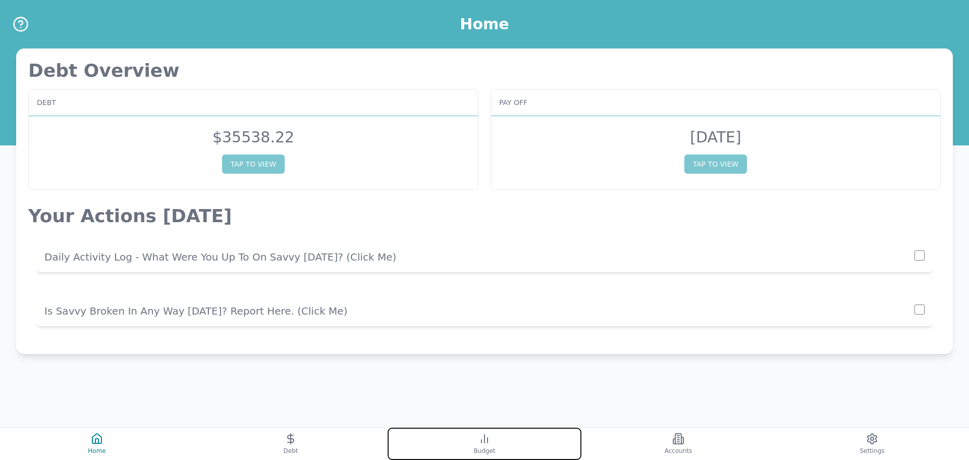
click at [490, 436] on button "Budget" at bounding box center [485, 443] width 194 height 32
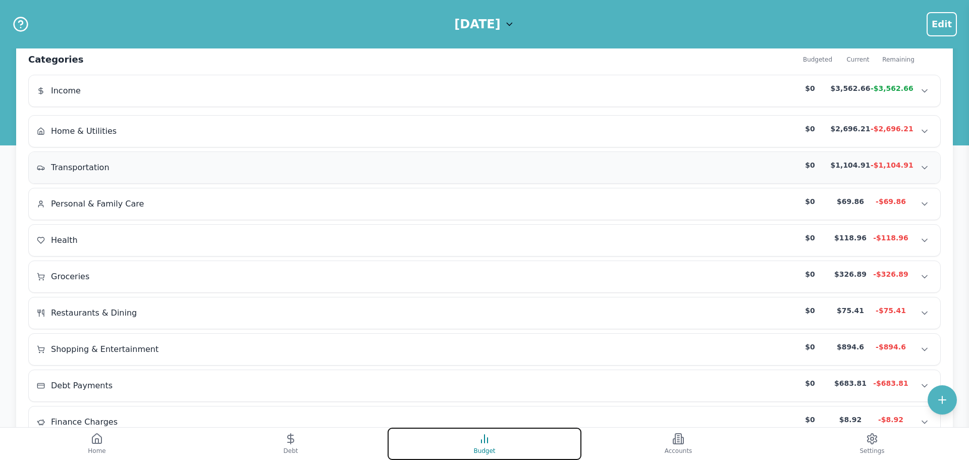
scroll to position [75, 0]
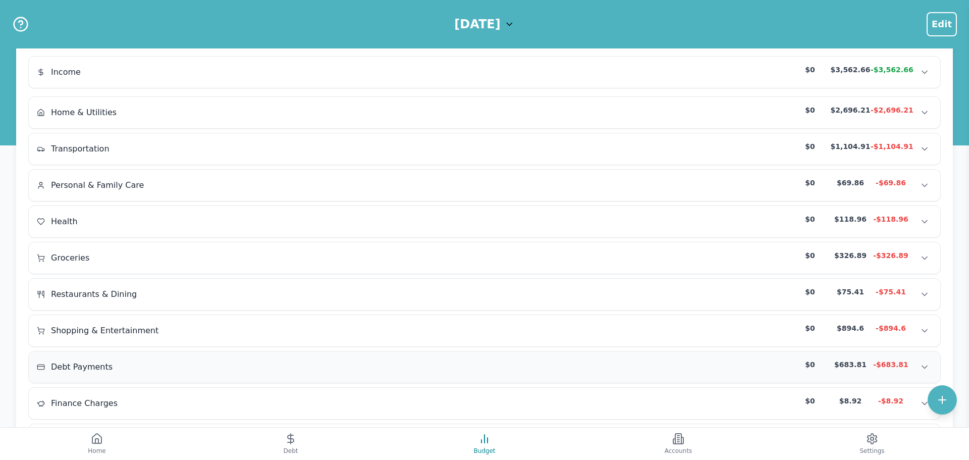
click at [213, 361] on div "Debt Payments $0 $683.81 -$683.81" at bounding box center [484, 366] width 895 height 15
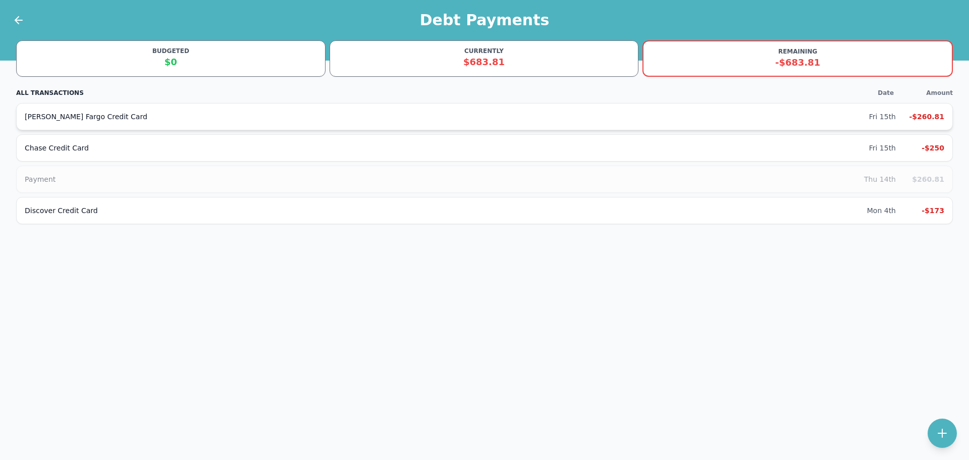
click at [922, 109] on div "Wells Fargo Credit Card Fri 15th -$260.81" at bounding box center [484, 116] width 936 height 27
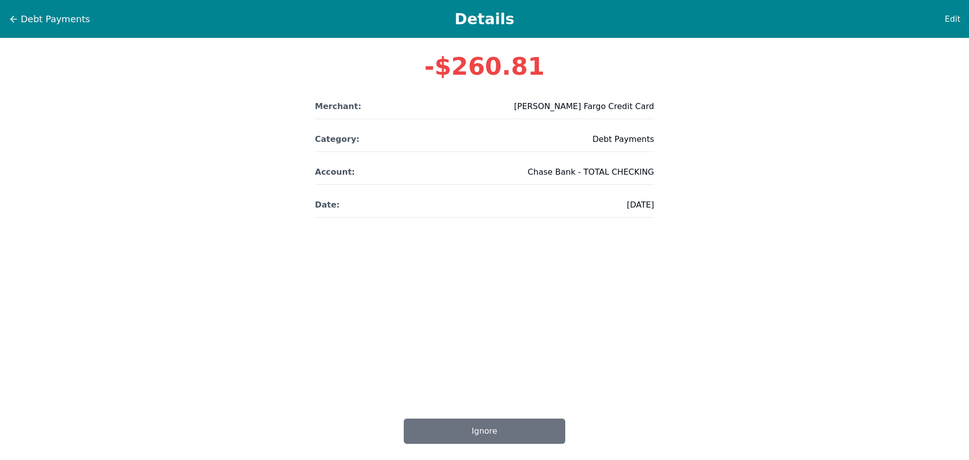
click at [922, 109] on div "Debt Payments Details Edit -$260.81 Merchant: Wells Fargo Credit Card Category:…" at bounding box center [484, 230] width 969 height 460
click at [22, 22] on span "Debt Payments" at bounding box center [55, 19] width 69 height 14
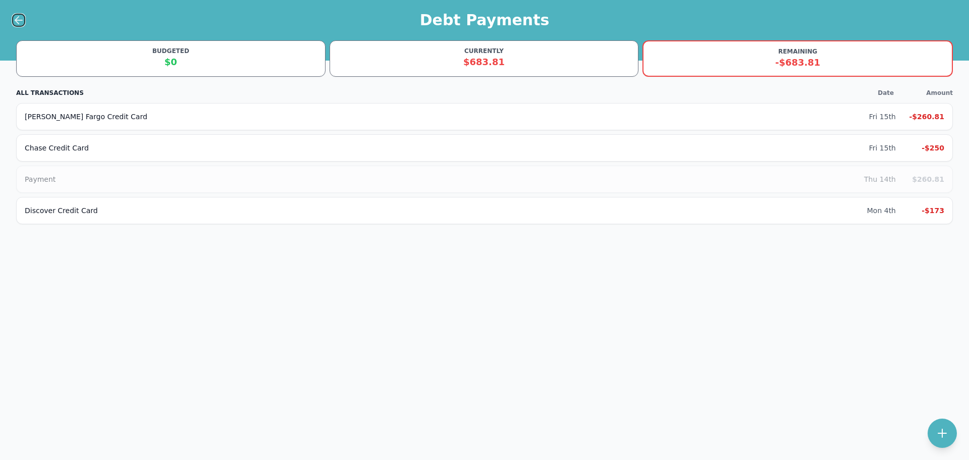
click at [18, 16] on icon at bounding box center [19, 20] width 12 height 12
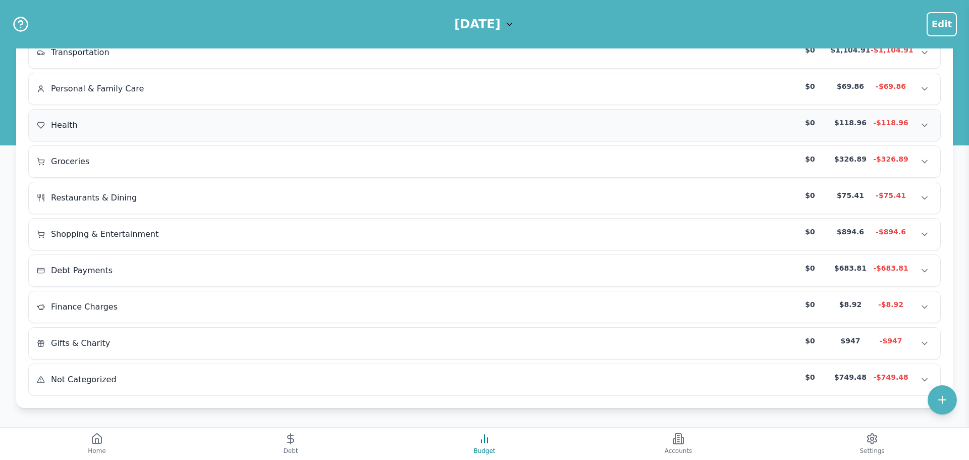
scroll to position [172, 0]
click at [410, 293] on div "Finance Charges $0 $8.92 -$8.92 Finance Charges $0 $8.92 -$8.92 Finance Charges…" at bounding box center [484, 306] width 911 height 31
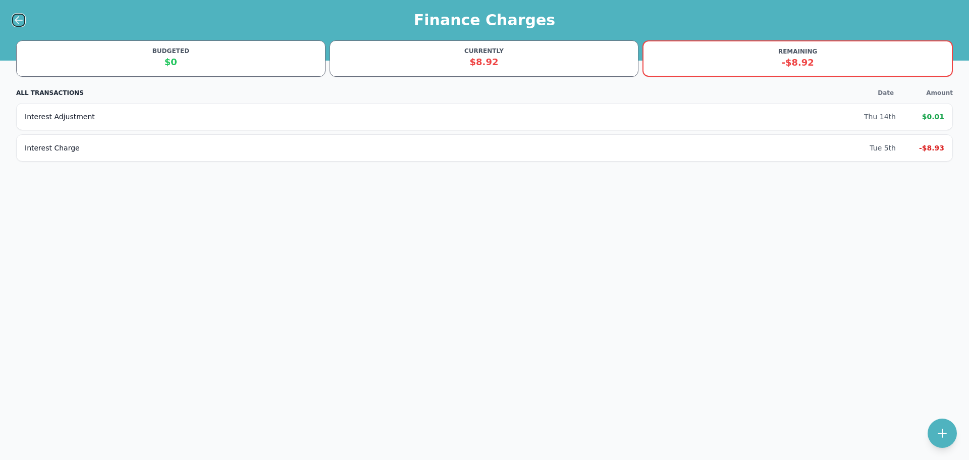
click at [15, 20] on icon at bounding box center [18, 20] width 7 height 0
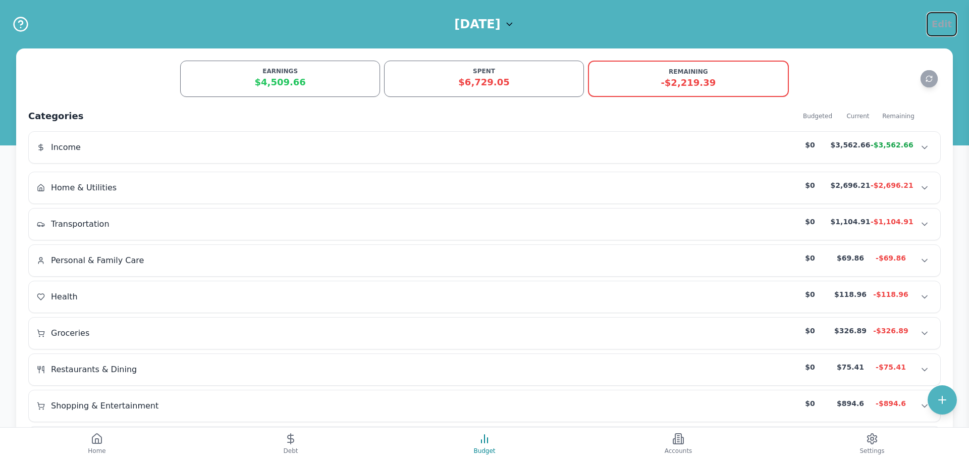
click at [936, 26] on span "Edit" at bounding box center [941, 24] width 20 height 14
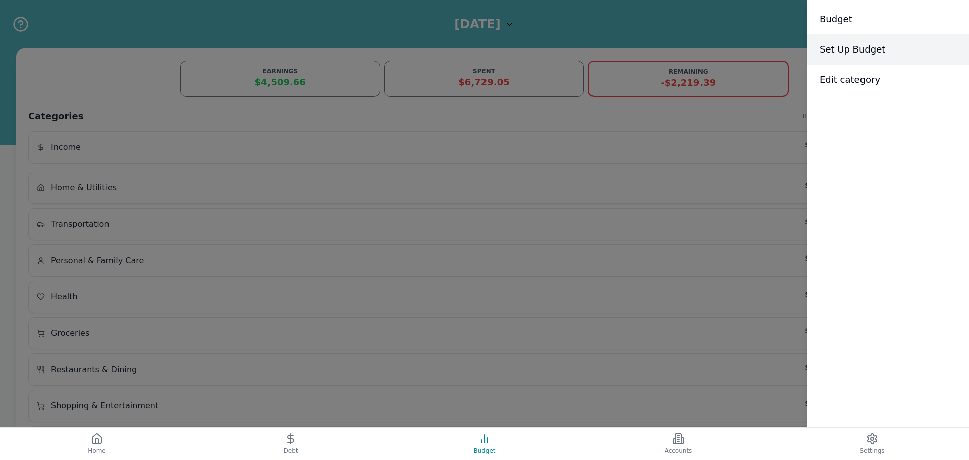
click at [879, 43] on div "Set Up Budget" at bounding box center [887, 49] width 161 height 30
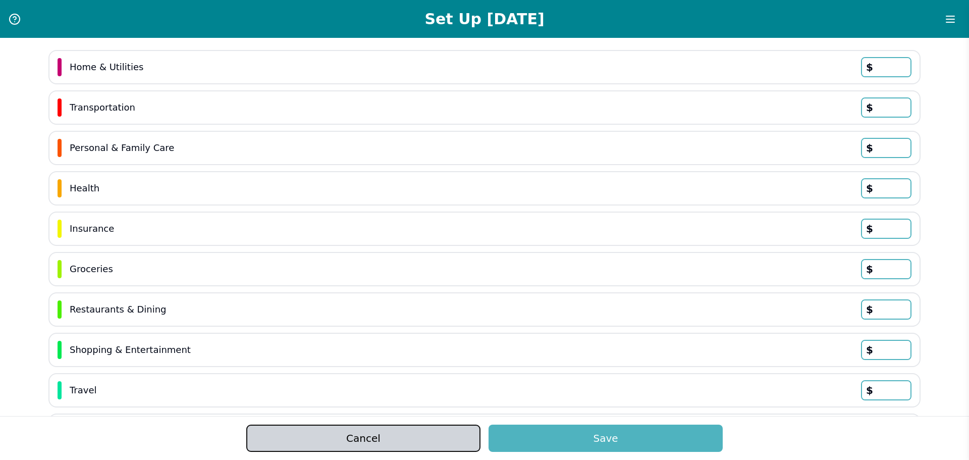
click at [388, 428] on button "Cancel" at bounding box center [363, 437] width 234 height 27
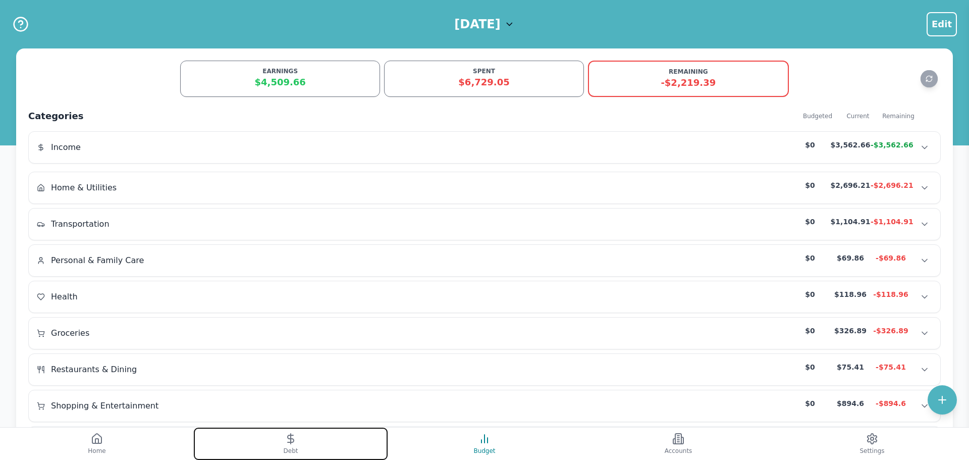
click at [293, 445] on button "Debt" at bounding box center [291, 443] width 194 height 32
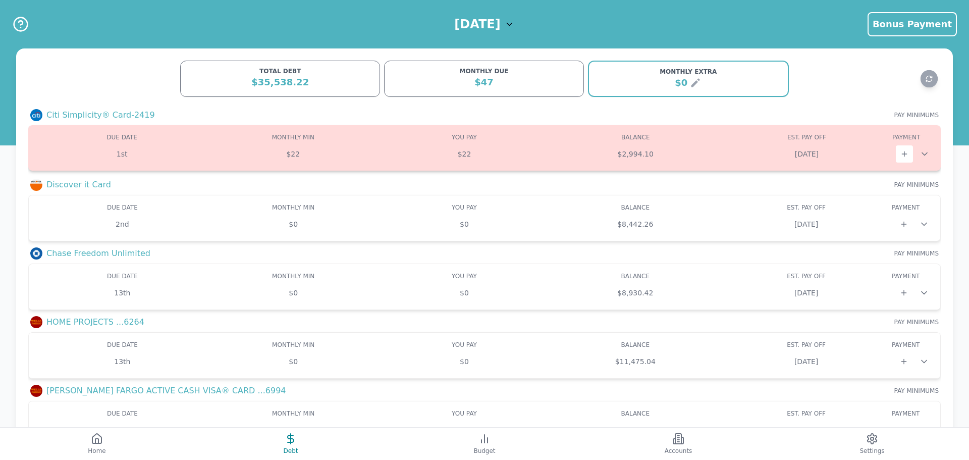
click at [299, 137] on span "MONTHLY MIN" at bounding box center [293, 137] width 42 height 7
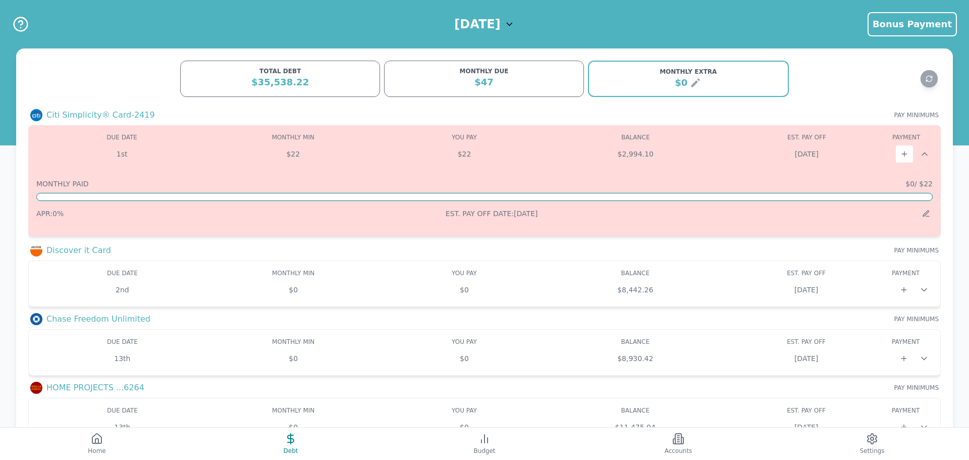
click at [476, 69] on div "MONTHLY DUE" at bounding box center [484, 71] width 187 height 8
click at [687, 79] on div "$0" at bounding box center [688, 83] width 187 height 14
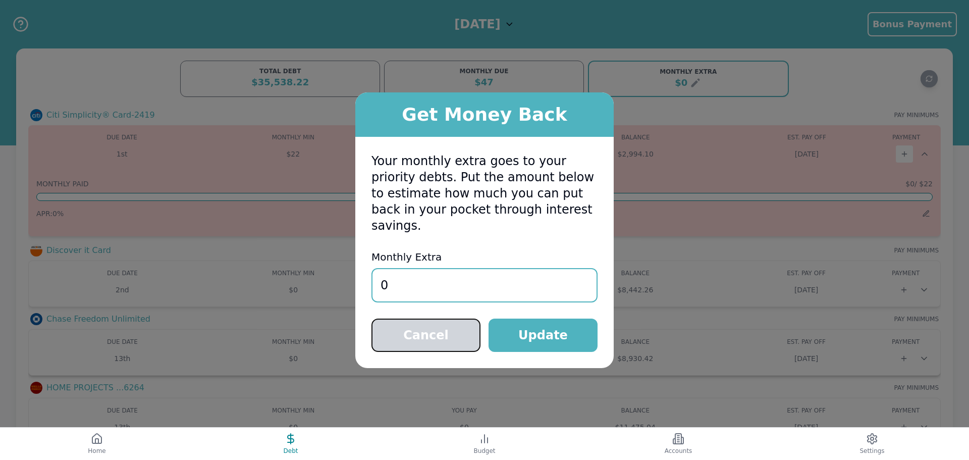
click at [436, 337] on button "Cancel" at bounding box center [425, 334] width 109 height 33
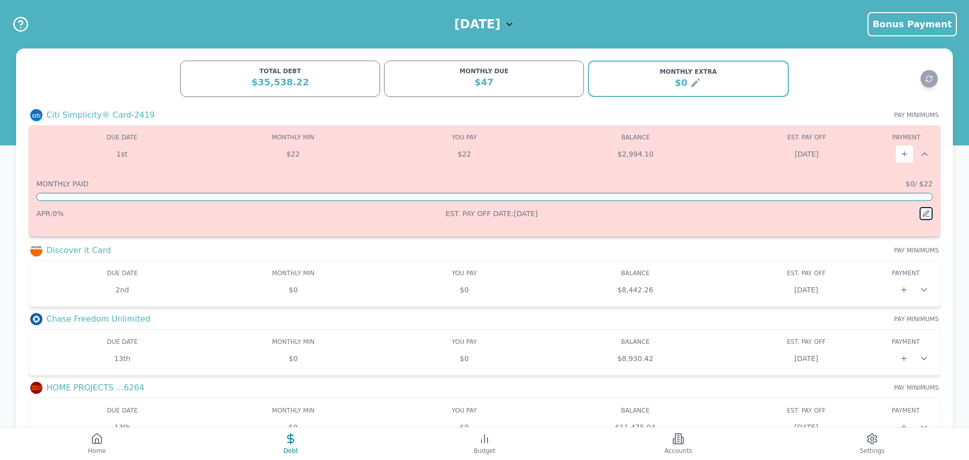
click at [931, 211] on button at bounding box center [925, 213] width 13 height 13
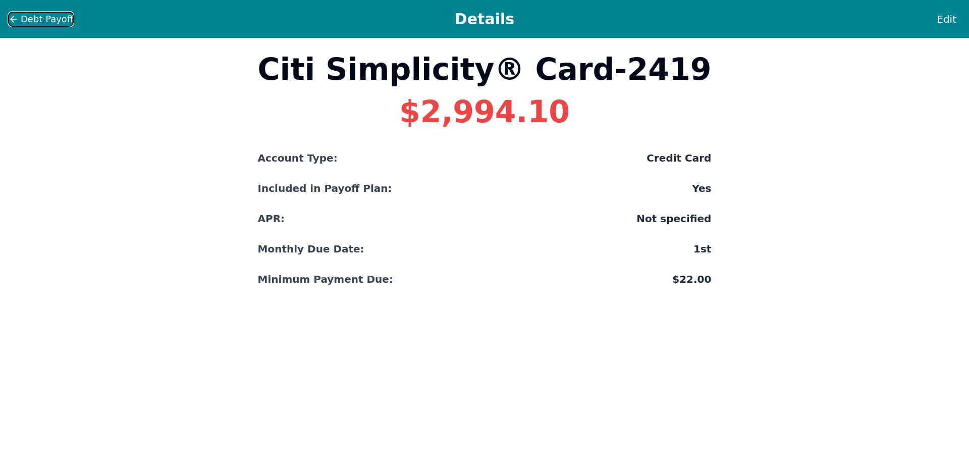
click at [28, 20] on span "Debt Payoff" at bounding box center [47, 19] width 52 height 14
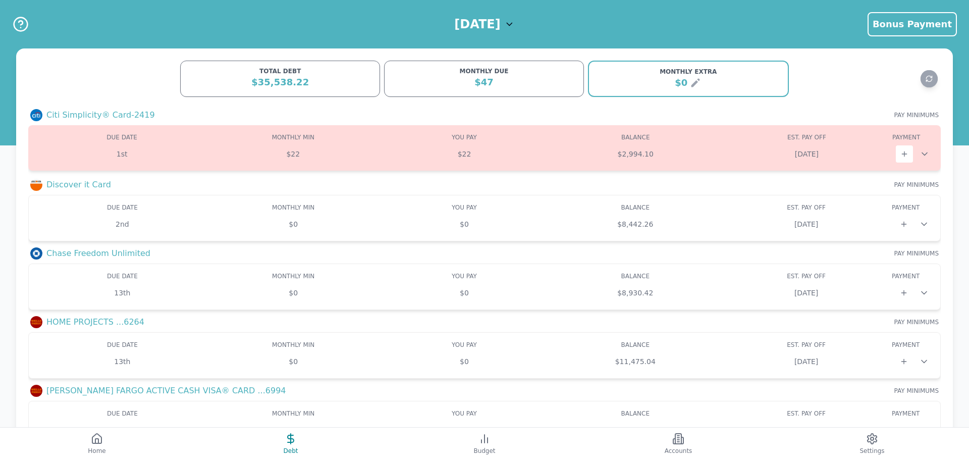
click at [484, 84] on div "$47" at bounding box center [484, 82] width 187 height 14
click at [695, 81] on icon at bounding box center [695, 83] width 9 height 9
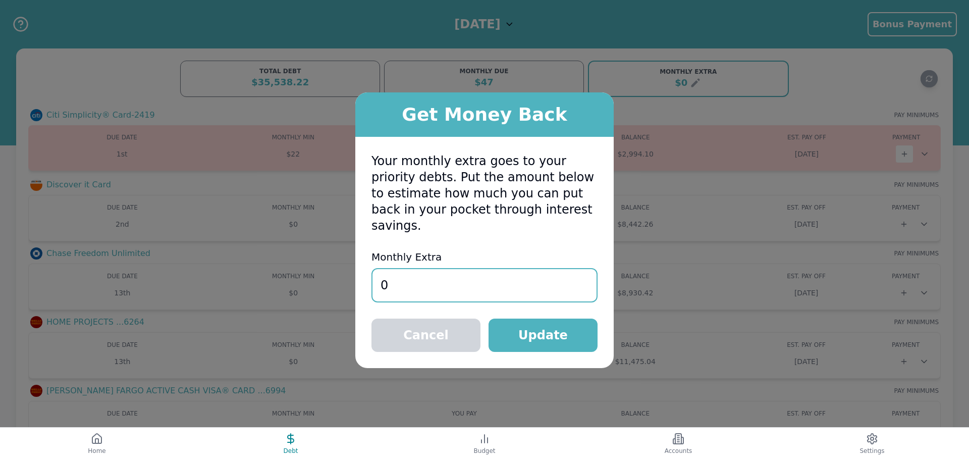
click at [433, 274] on input "0" at bounding box center [484, 285] width 226 height 34
drag, startPoint x: 433, startPoint y: 274, endPoint x: 308, endPoint y: 261, distance: 125.8
click at [306, 275] on div "Get Money Back Your monthly extra goes to your priority debts. Put the amount b…" at bounding box center [484, 230] width 969 height 460
type input "200"
click at [490, 318] on button "Update" at bounding box center [542, 334] width 109 height 33
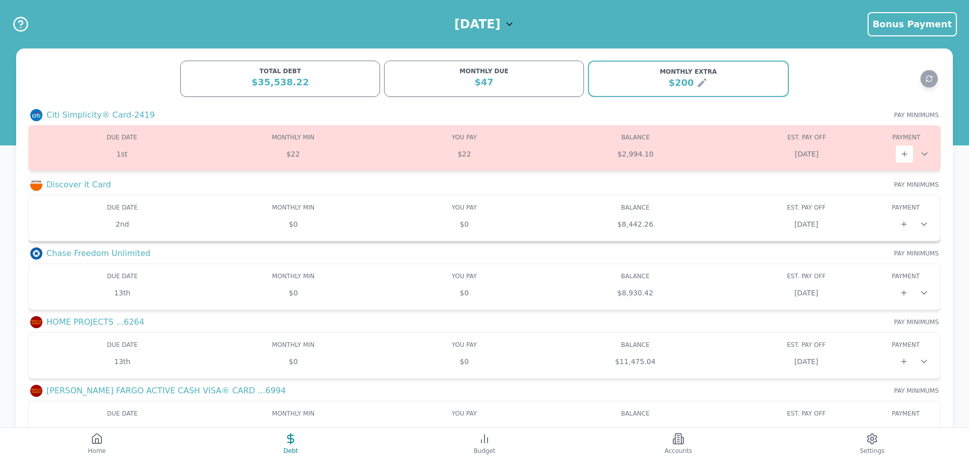
click at [501, 212] on div "DUE DATE MONTHLY MIN MIN YOU PAY BALANCE EST. PAY OFF PAYOFF PAYMENT PAY 2nd $0…" at bounding box center [484, 217] width 895 height 29
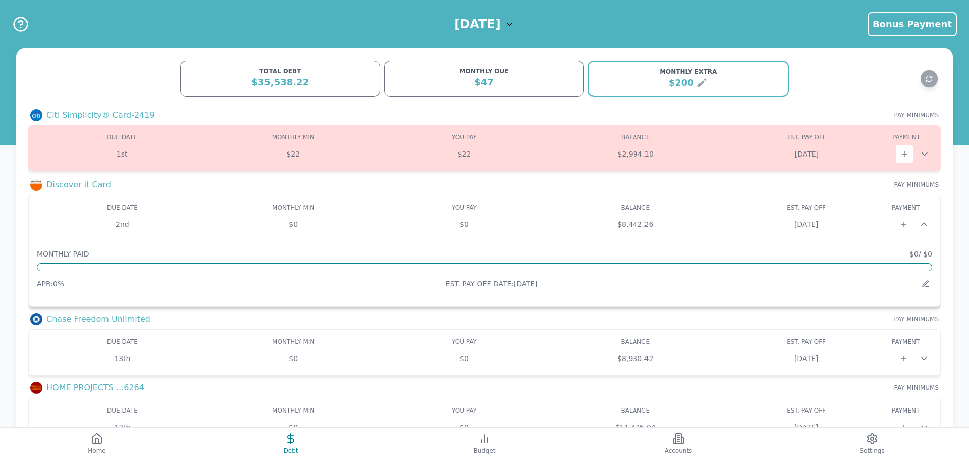
click at [73, 210] on div "DUE DATE" at bounding box center [122, 207] width 171 height 8
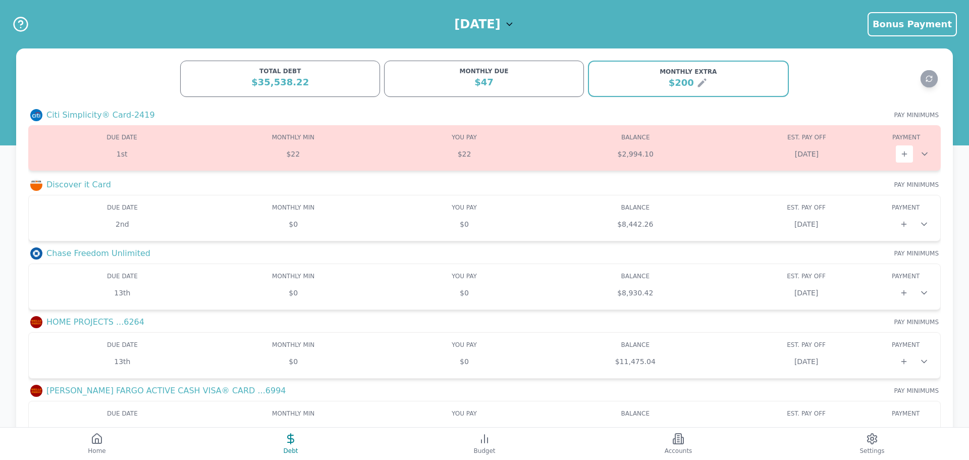
click at [93, 187] on h3 "Discover it Card" at bounding box center [78, 185] width 65 height 12
click at [252, 226] on div "$0" at bounding box center [293, 224] width 171 height 10
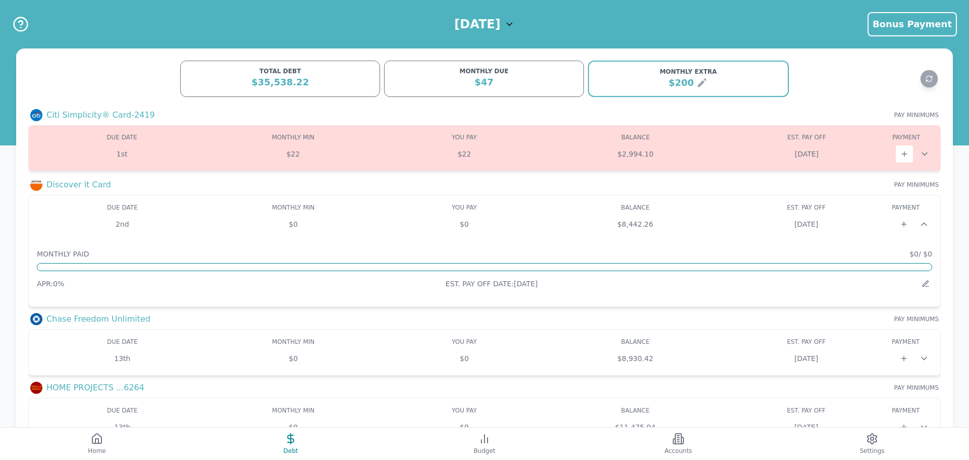
click at [916, 115] on span "PAY MINIMUMS" at bounding box center [916, 115] width 44 height 8
click at [924, 80] on button "Refresh data" at bounding box center [929, 79] width 18 height 18
click at [868, 437] on icon at bounding box center [871, 438] width 9 height 10
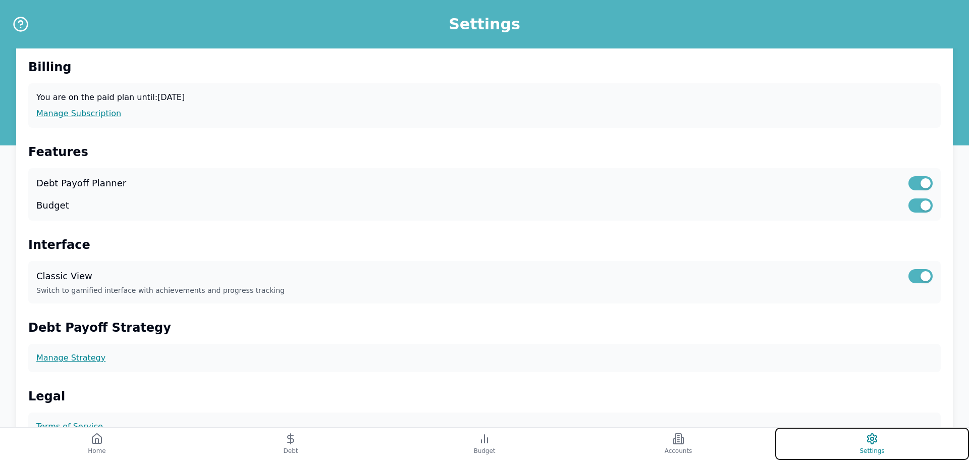
scroll to position [149, 0]
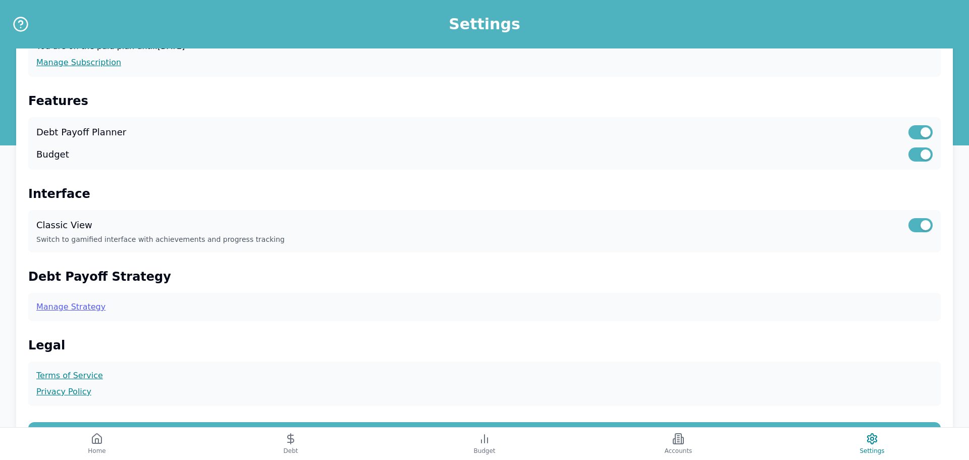
click at [78, 306] on link "Manage Strategy" at bounding box center [484, 307] width 896 height 12
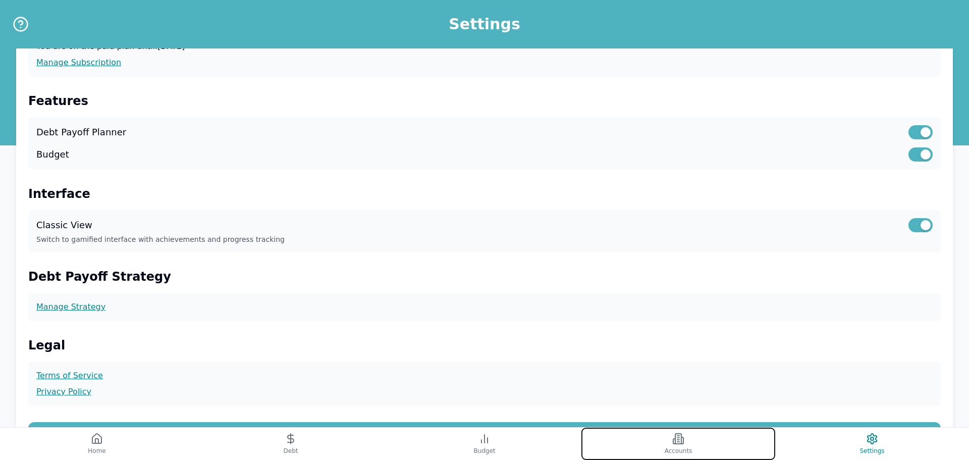
click at [686, 441] on button "Accounts" at bounding box center [678, 443] width 194 height 32
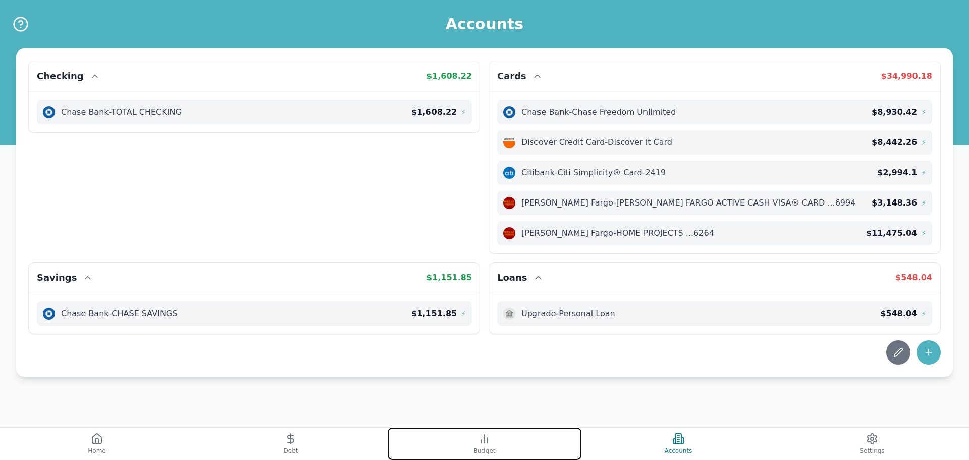
click at [518, 447] on button "Budget" at bounding box center [485, 443] width 194 height 32
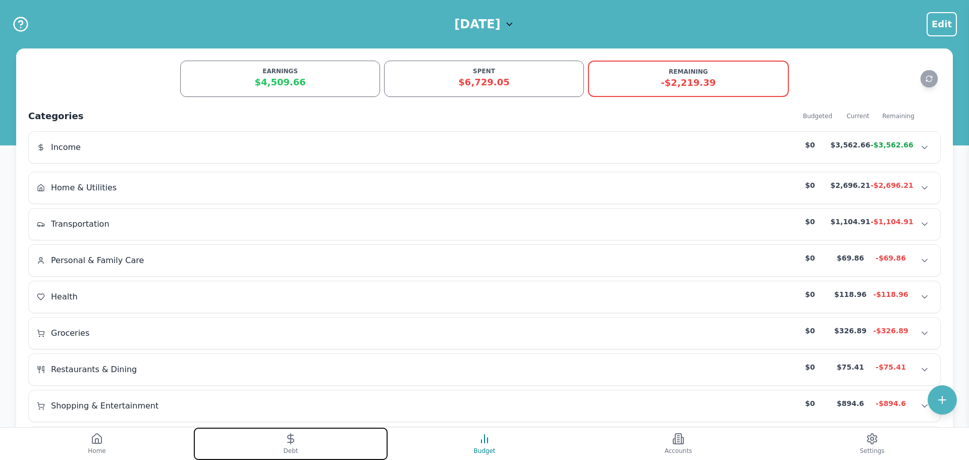
click at [305, 443] on button "Debt" at bounding box center [291, 443] width 194 height 32
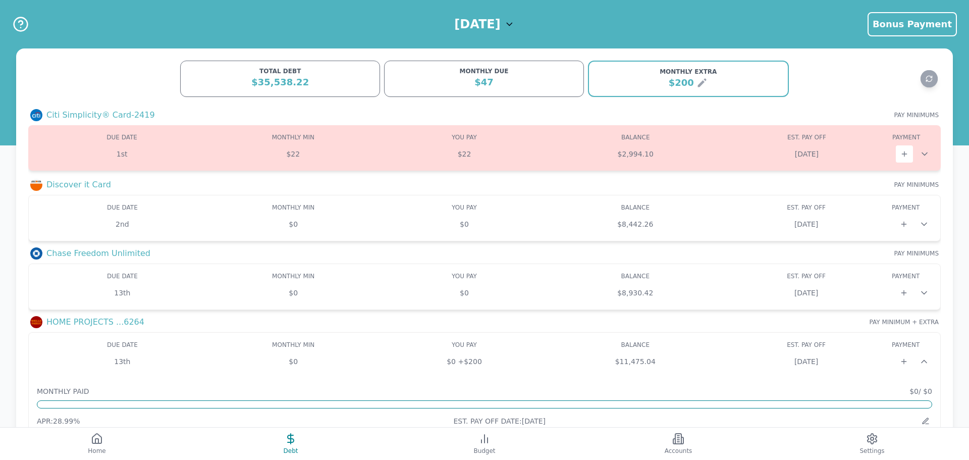
click at [86, 320] on h3 "HOME PROJECTS ...6264" at bounding box center [95, 322] width 98 height 12
click at [96, 399] on div "MONTHLY PAID $0 / $0 APR: 28.99 % EST. PAY OFF DATE: Sep 2028" at bounding box center [484, 406] width 895 height 41
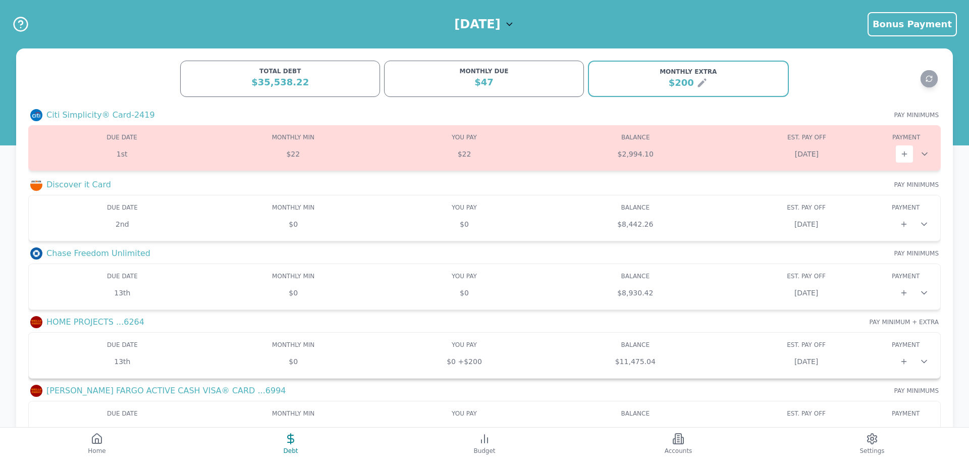
click at [104, 392] on h3 "WELLS FARGO ACTIVE CASH VISA® CARD ...6994" at bounding box center [166, 390] width 240 height 12
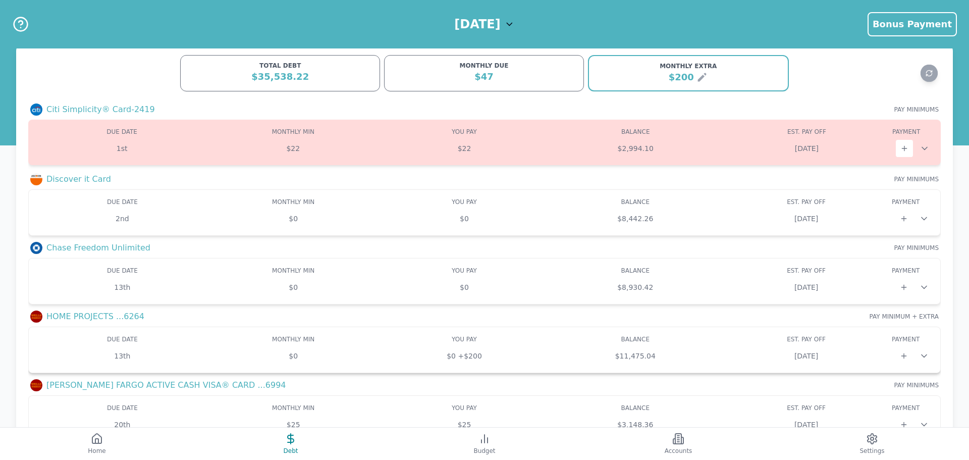
scroll to position [78, 0]
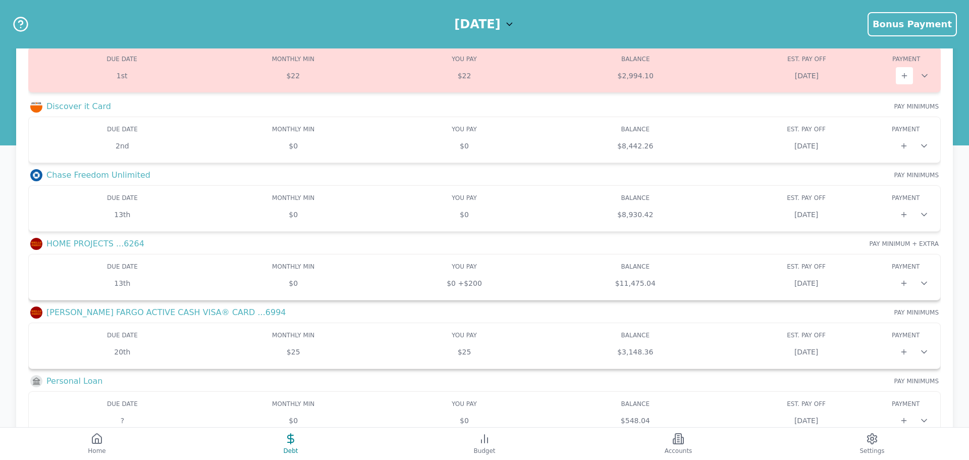
click at [927, 350] on icon at bounding box center [924, 352] width 10 height 10
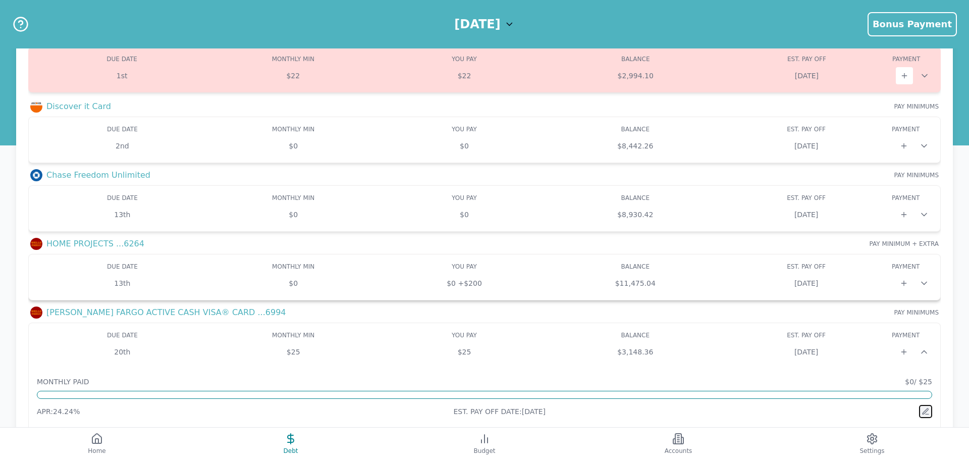
click at [926, 415] on icon at bounding box center [925, 411] width 8 height 8
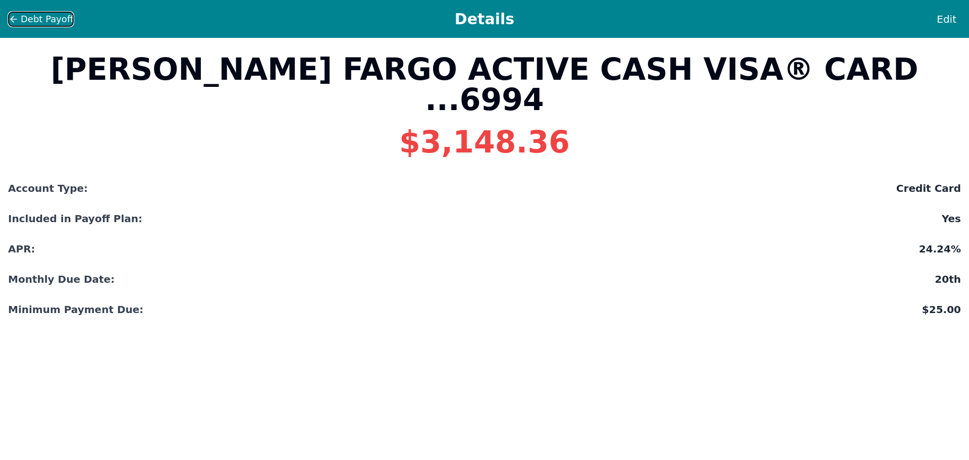
click at [13, 15] on icon at bounding box center [14, 19] width 10 height 10
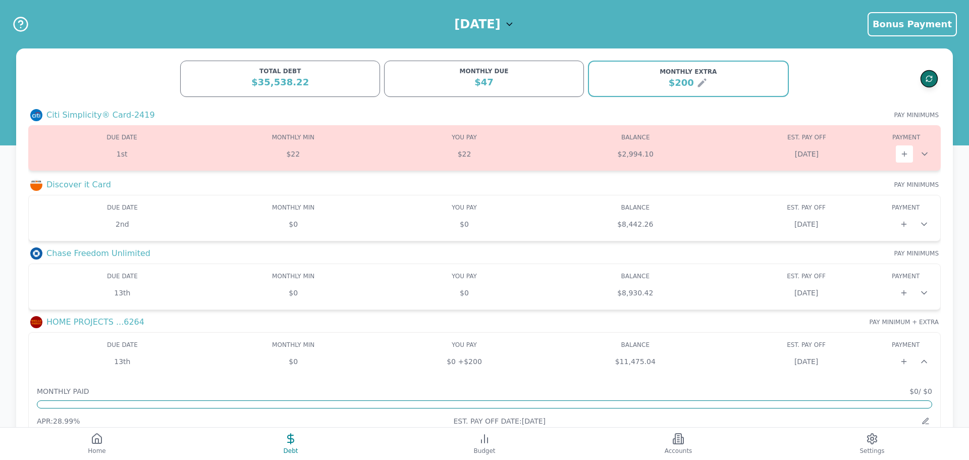
click at [930, 76] on icon "Refresh data" at bounding box center [929, 77] width 6 height 3
click at [477, 80] on div "$47" at bounding box center [484, 82] width 187 height 14
drag, startPoint x: 485, startPoint y: 79, endPoint x: 477, endPoint y: 82, distance: 9.1
click at [477, 82] on div "$47" at bounding box center [484, 82] width 187 height 14
click at [303, 212] on div "DUE DATE MONTHLY MIN MIN YOU PAY BALANCE EST. PAY OFF PAYOFF PAYMENT PAY 2nd $0…" at bounding box center [484, 217] width 895 height 29
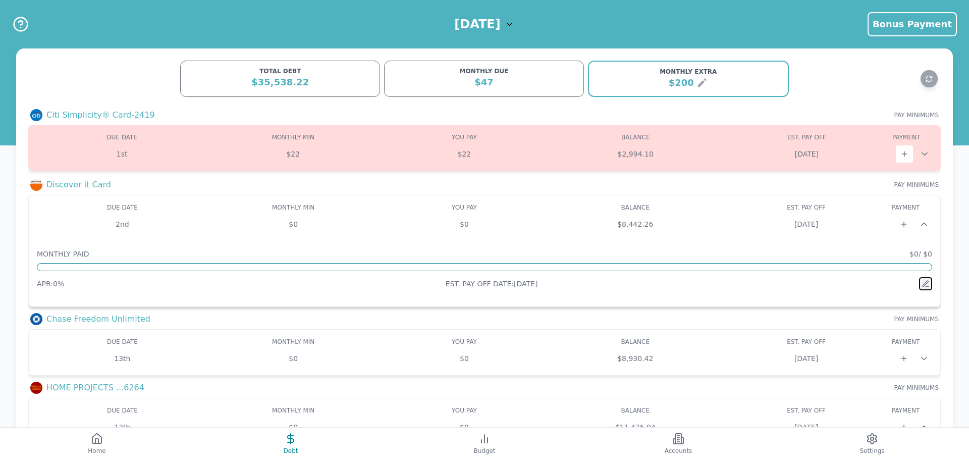
click at [928, 285] on icon at bounding box center [925, 284] width 8 height 8
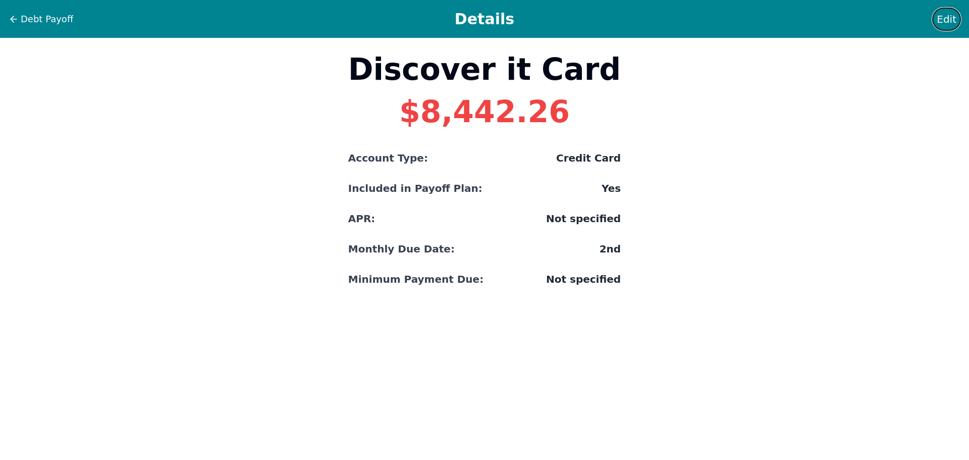
click at [942, 12] on span "Edit" at bounding box center [946, 19] width 20 height 14
select select "credit"
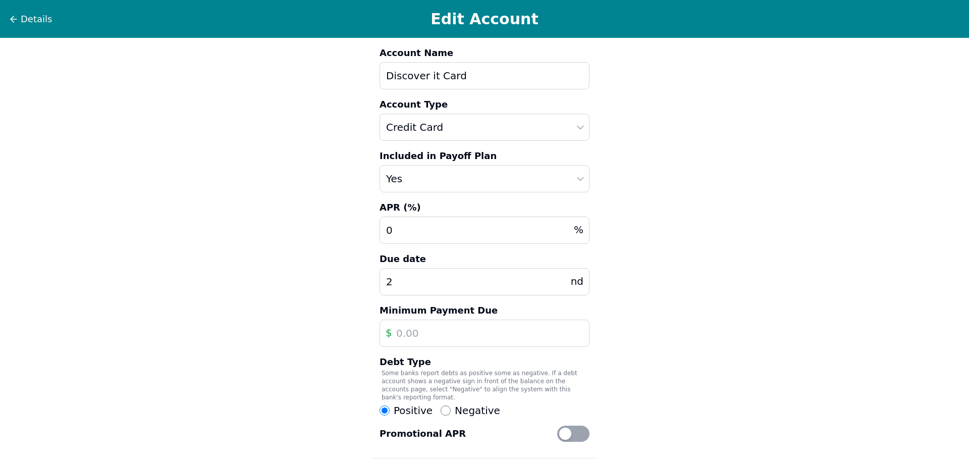
drag, startPoint x: 413, startPoint y: 329, endPoint x: 370, endPoint y: 329, distance: 42.9
click at [370, 329] on div "Details Edit Account Account Name Discover it Card Account Type Auto Loan Home …" at bounding box center [484, 272] width 969 height 545
type input "169"
click at [408, 230] on input "0" at bounding box center [484, 229] width 210 height 27
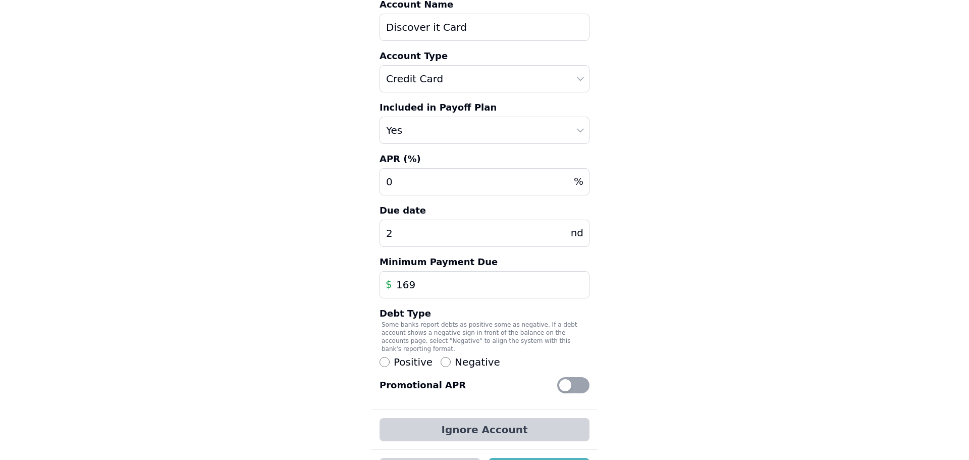
scroll to position [78, 0]
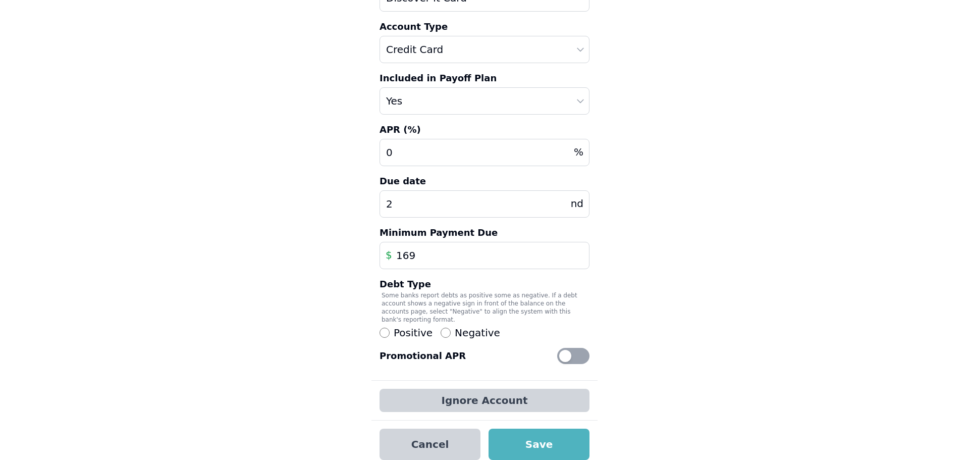
click at [579, 348] on div at bounding box center [573, 356] width 32 height 16
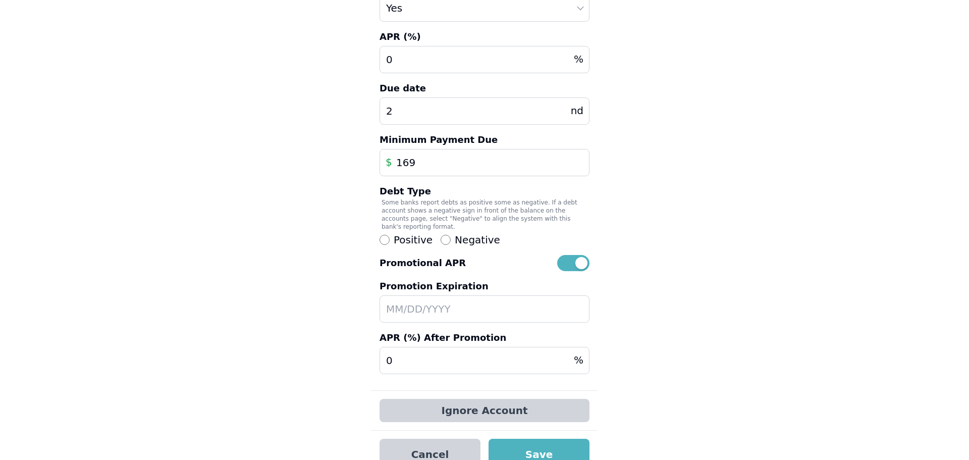
scroll to position [181, 0]
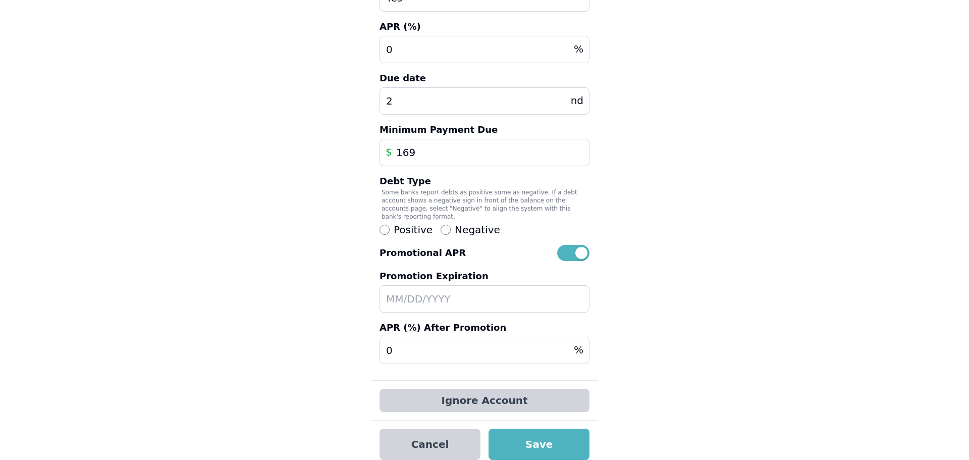
click at [414, 296] on input "text" at bounding box center [484, 298] width 210 height 27
click at [417, 288] on input "text" at bounding box center [484, 298] width 210 height 27
type input "01/"
click at [397, 344] on input "0" at bounding box center [484, 350] width 210 height 27
type input "22.4"
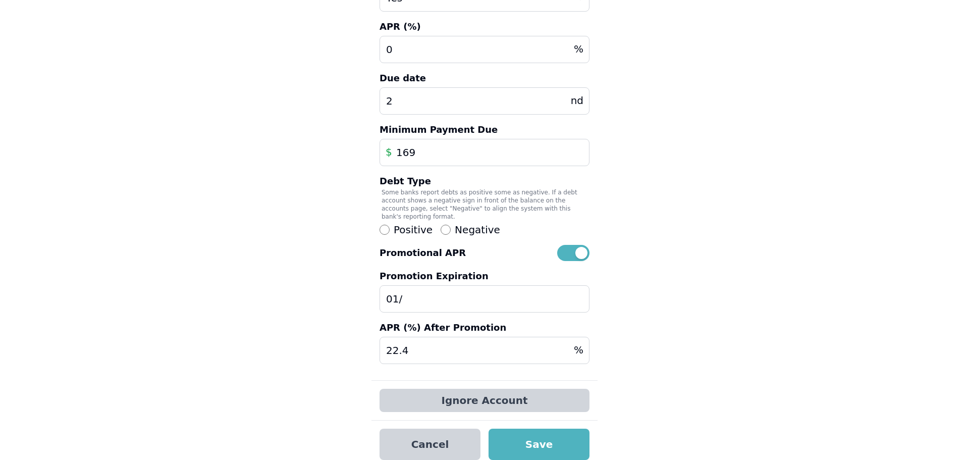
click at [429, 285] on input "01/" at bounding box center [484, 298] width 210 height 27
type input "01/01/27"
click at [553, 439] on button "Save" at bounding box center [538, 443] width 101 height 31
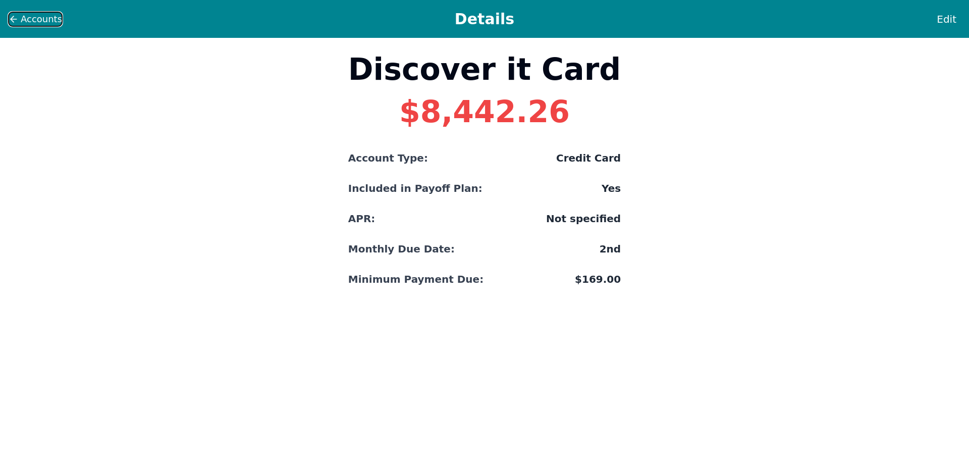
click at [11, 19] on icon at bounding box center [12, 19] width 3 height 6
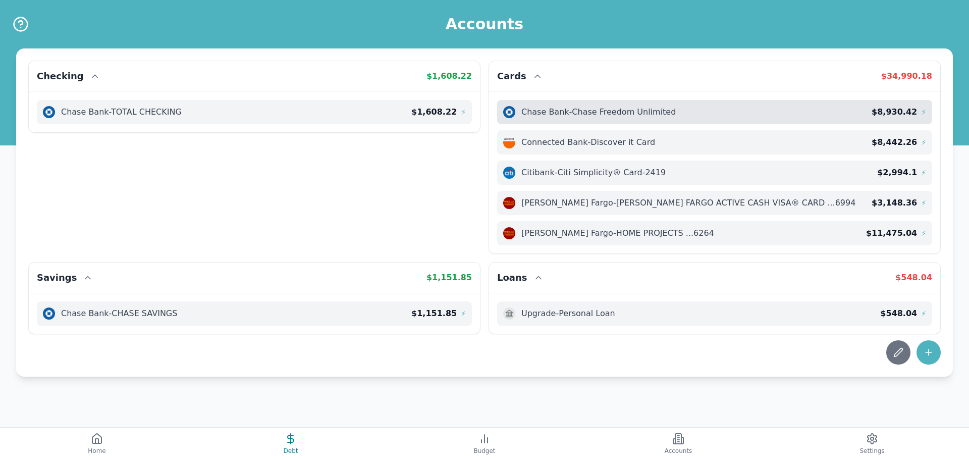
click at [591, 114] on span "Chase Bank - Chase Freedom Unlimited" at bounding box center [598, 112] width 154 height 12
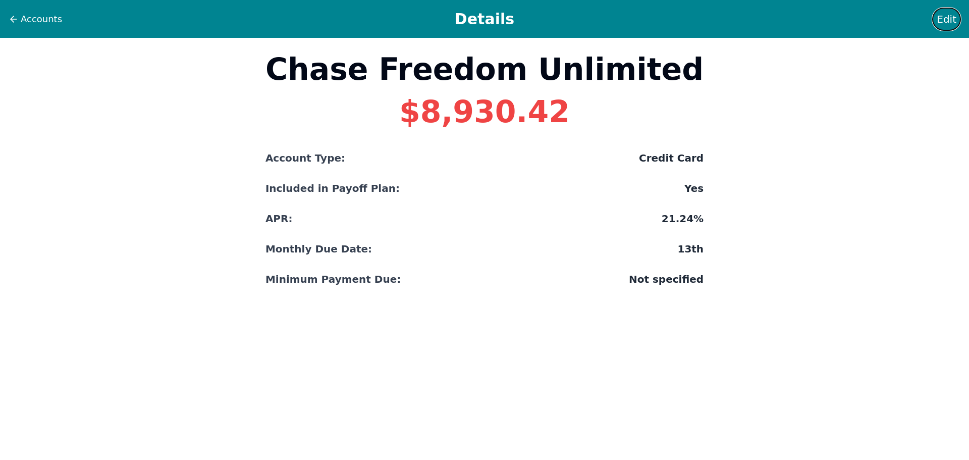
click at [959, 16] on button "Edit" at bounding box center [946, 19] width 29 height 23
select select "credit"
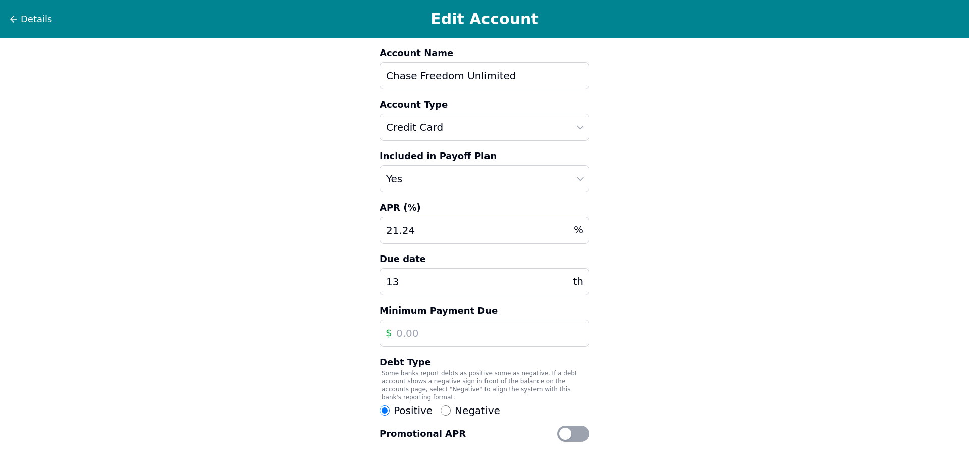
drag, startPoint x: 392, startPoint y: 331, endPoint x: 397, endPoint y: 328, distance: 6.3
click at [392, 331] on input "text" at bounding box center [484, 332] width 210 height 27
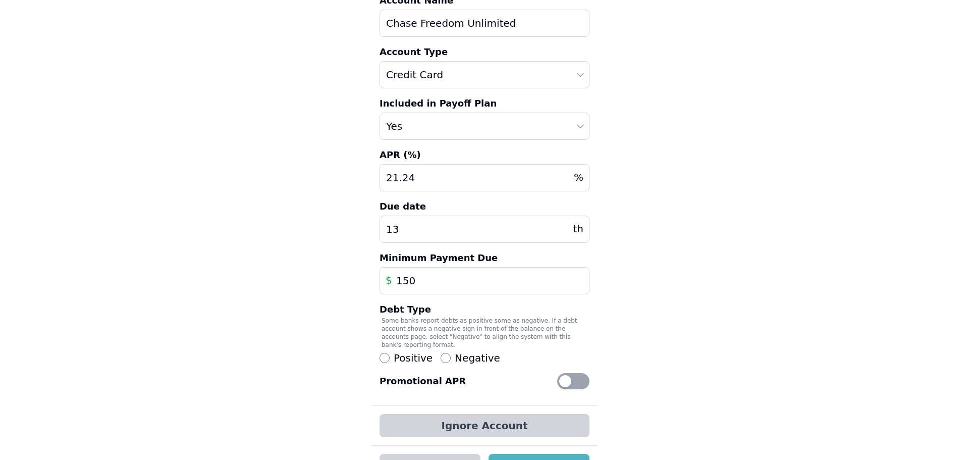
scroll to position [73, 0]
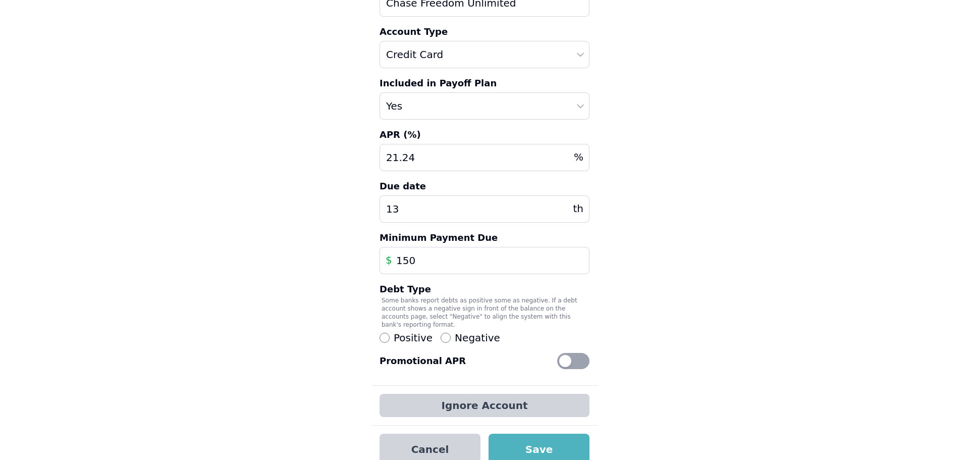
type input "150"
drag, startPoint x: 436, startPoint y: 155, endPoint x: 321, endPoint y: 146, distance: 114.9
click at [335, 151] on div "Details Edit Account Account Name Chase Freedom Unlimited Account Type Auto Loa…" at bounding box center [484, 199] width 969 height 545
type input "0"
click at [578, 353] on div at bounding box center [573, 361] width 32 height 16
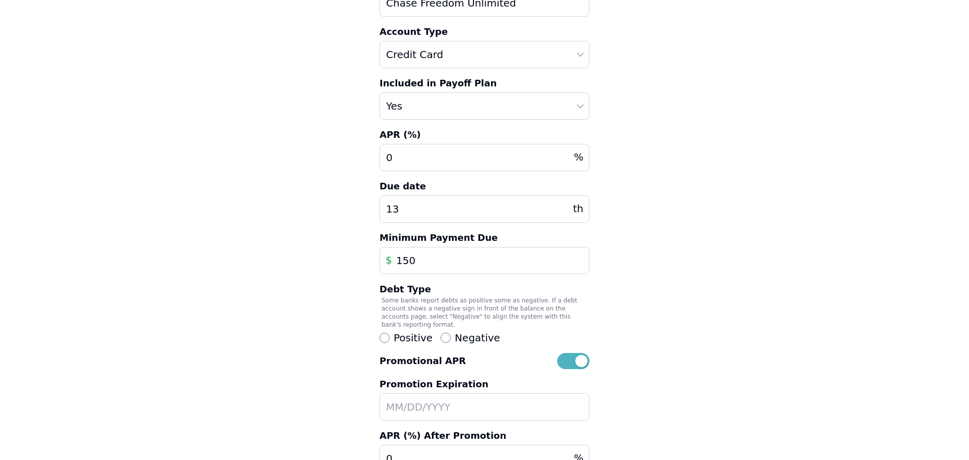
click at [422, 398] on input "text" at bounding box center [484, 406] width 210 height 27
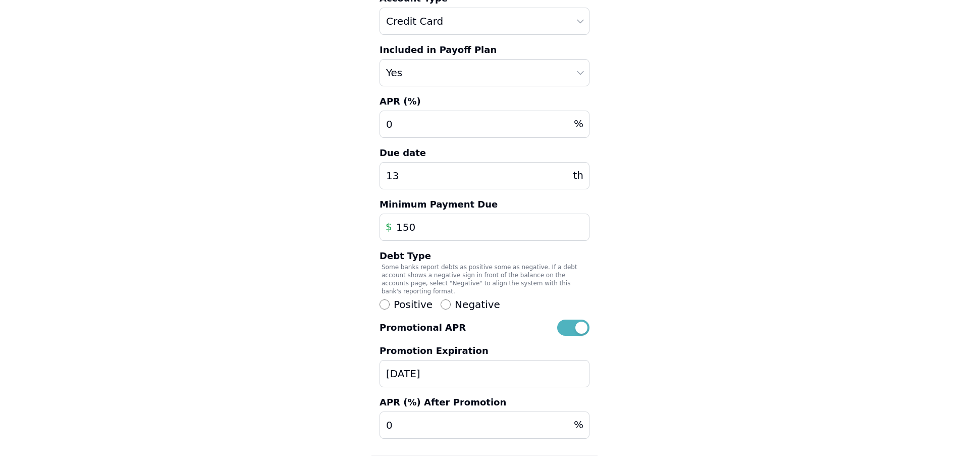
scroll to position [113, 0]
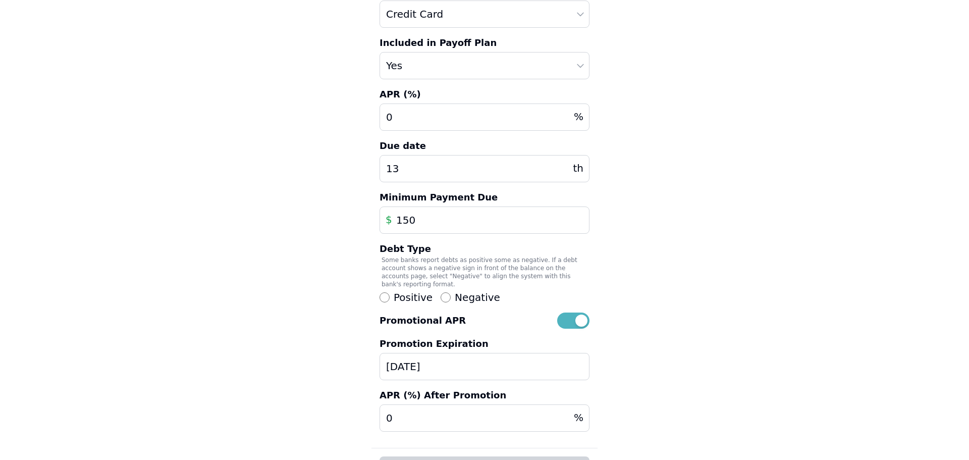
type input "01/27/26"
drag, startPoint x: 439, startPoint y: 406, endPoint x: 324, endPoint y: 403, distance: 115.1
click at [325, 403] on div "Details Edit Account Account Name Chase Freedom Unlimited Account Type Auto Loa…" at bounding box center [484, 211] width 969 height 648
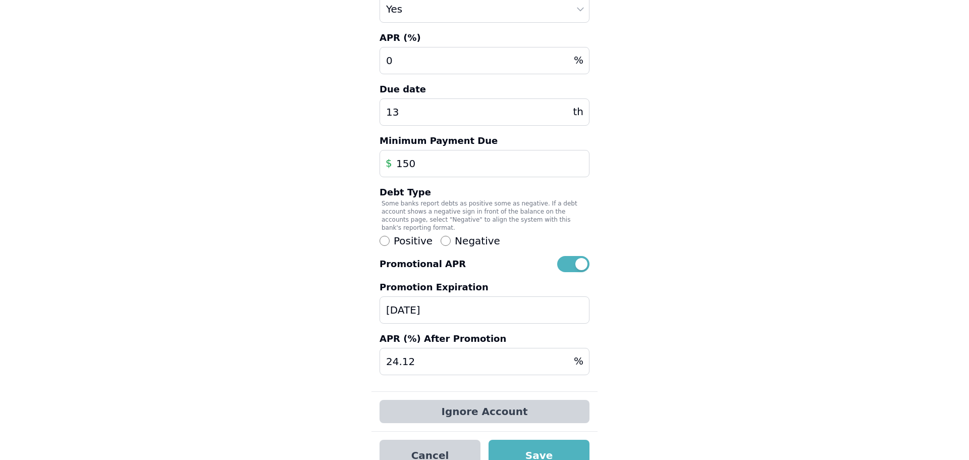
scroll to position [181, 0]
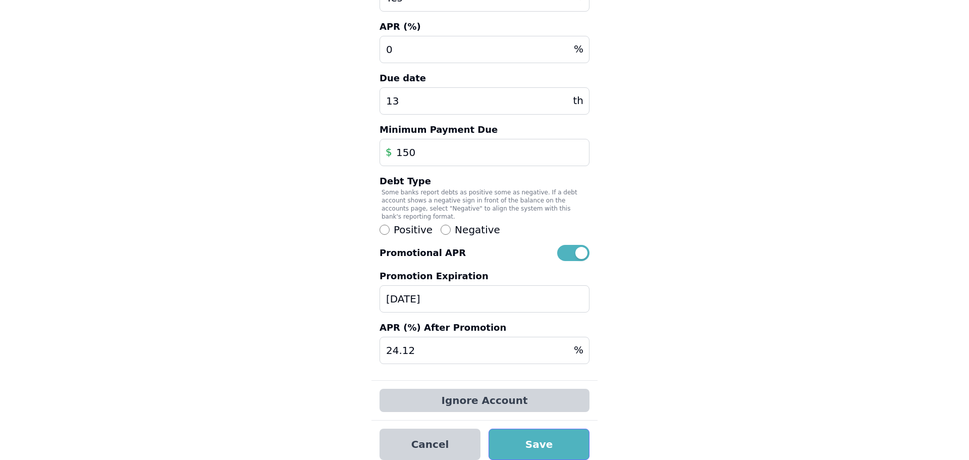
type input "24.12"
click at [557, 437] on button "Save" at bounding box center [538, 443] width 101 height 31
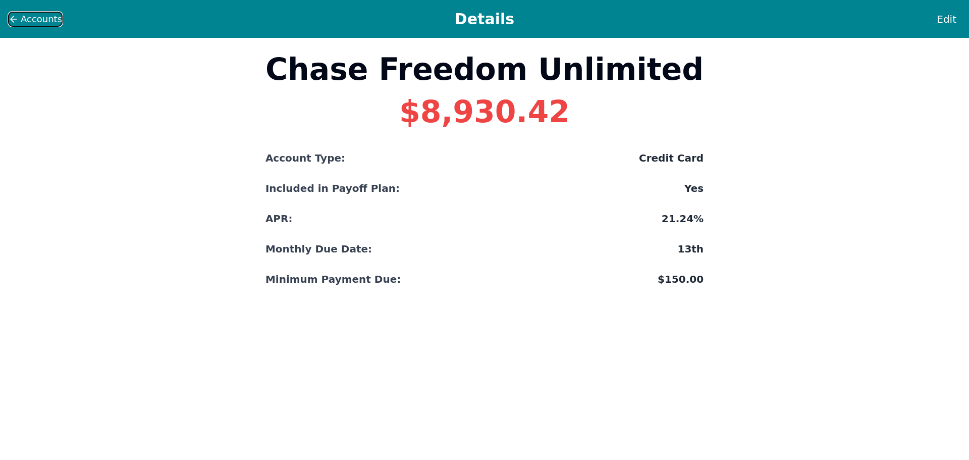
click at [15, 21] on icon at bounding box center [14, 19] width 10 height 10
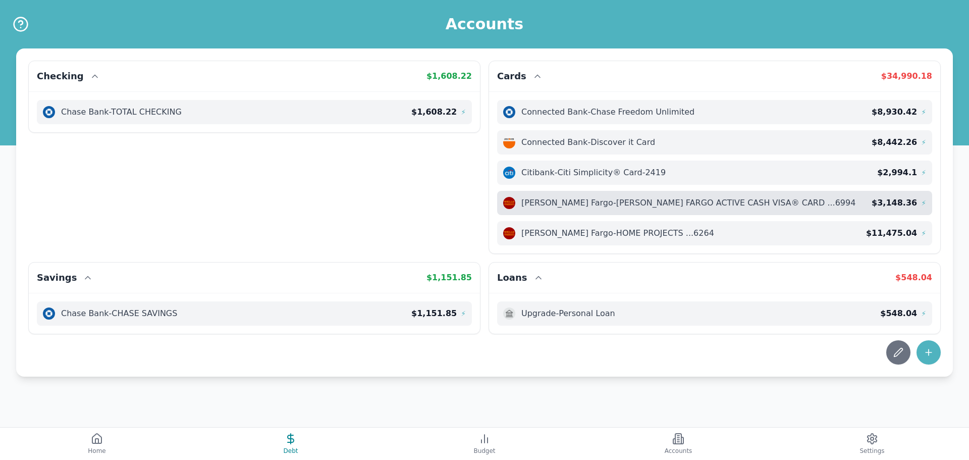
click at [653, 206] on span "Wells Fargo - WELLS FARGO ACTIVE CASH VISA® CARD ...6994" at bounding box center [688, 203] width 334 height 12
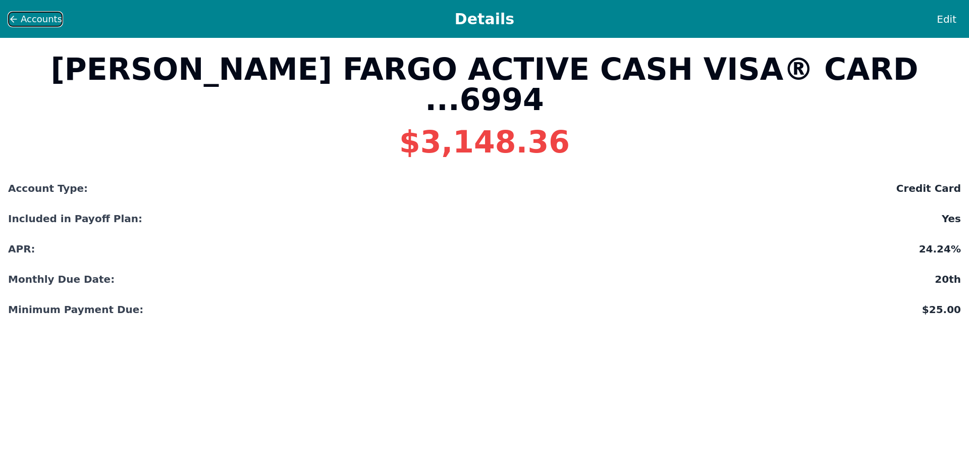
click at [14, 20] on icon at bounding box center [14, 19] width 10 height 10
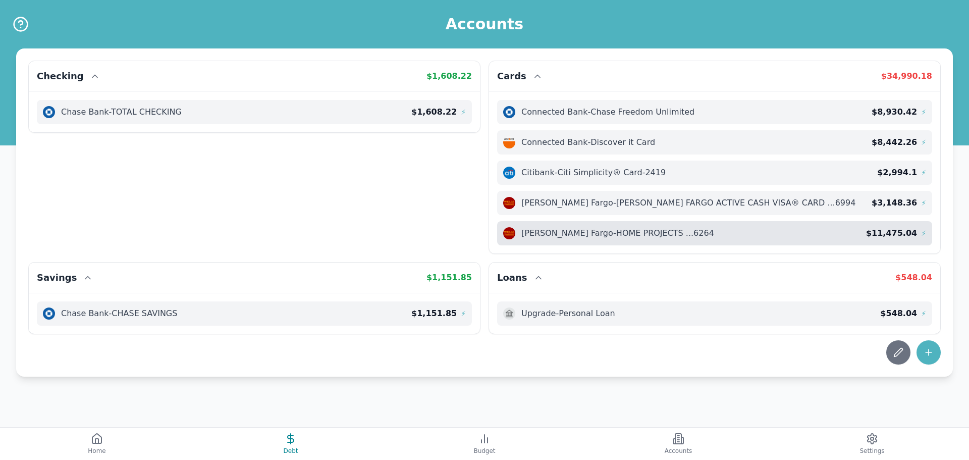
click at [760, 233] on div "Wells Fargo - HOME PROJECTS ...6264" at bounding box center [684, 233] width 363 height 12
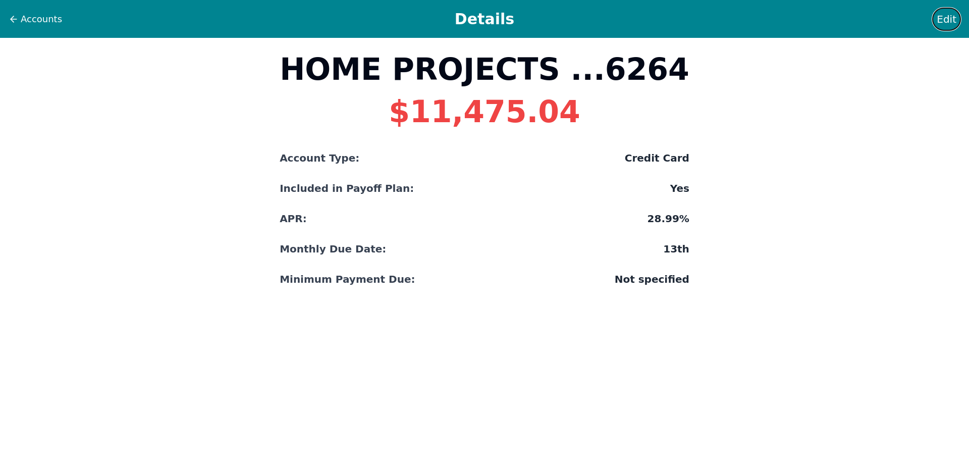
click at [953, 13] on span "Edit" at bounding box center [946, 19] width 20 height 14
select select "credit"
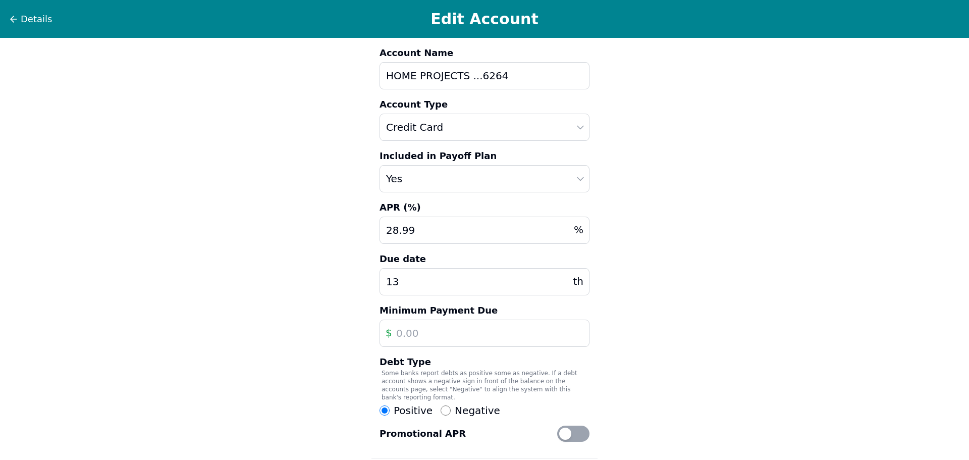
drag, startPoint x: 430, startPoint y: 230, endPoint x: 303, endPoint y: 218, distance: 127.2
click at [310, 222] on div "Details Edit Account Account Name HOME PROJECTS ...6264 Account Type Auto Loan …" at bounding box center [484, 272] width 969 height 545
type input "0"
click at [464, 324] on input "text" at bounding box center [484, 332] width 210 height 27
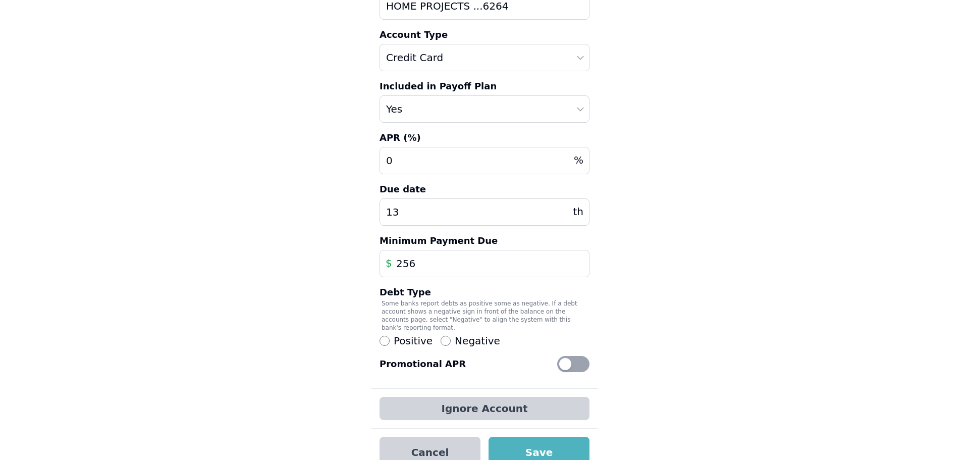
scroll to position [78, 0]
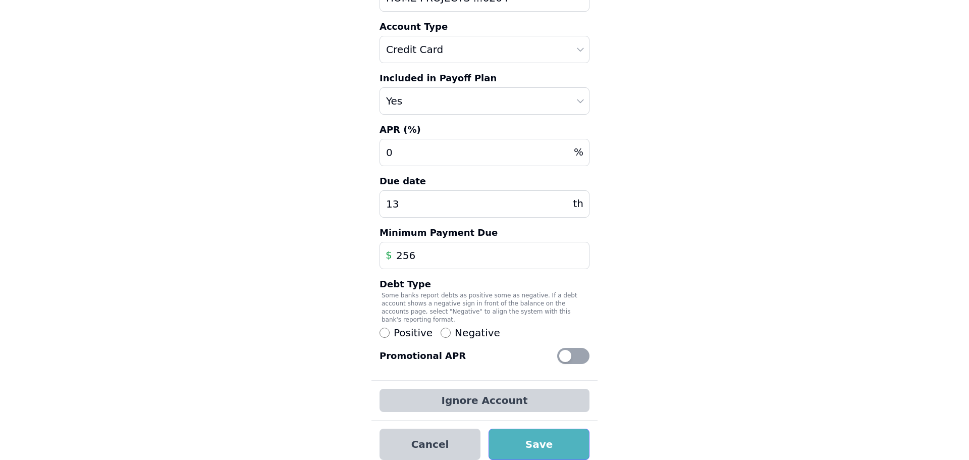
type input "256"
click at [542, 439] on button "Save" at bounding box center [538, 443] width 101 height 31
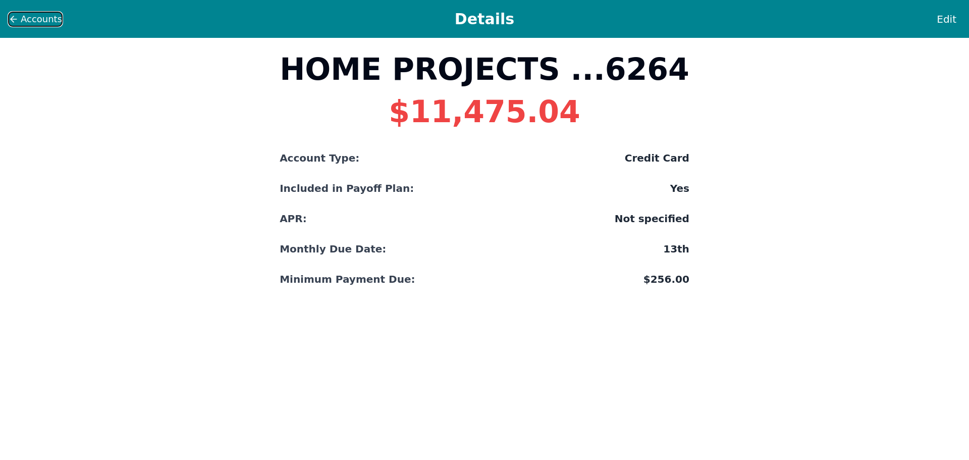
click at [23, 15] on span "Accounts" at bounding box center [41, 19] width 41 height 14
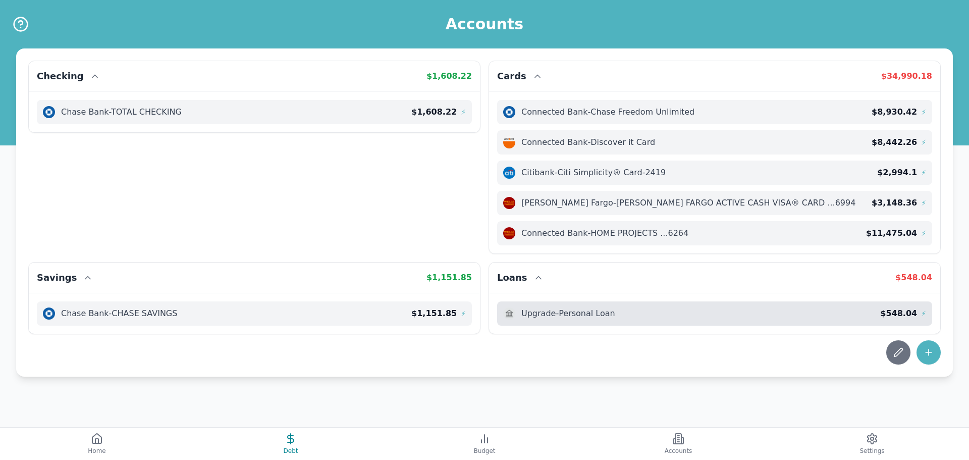
click at [596, 307] on span "Upgrade - Personal Loan" at bounding box center [568, 313] width 94 height 12
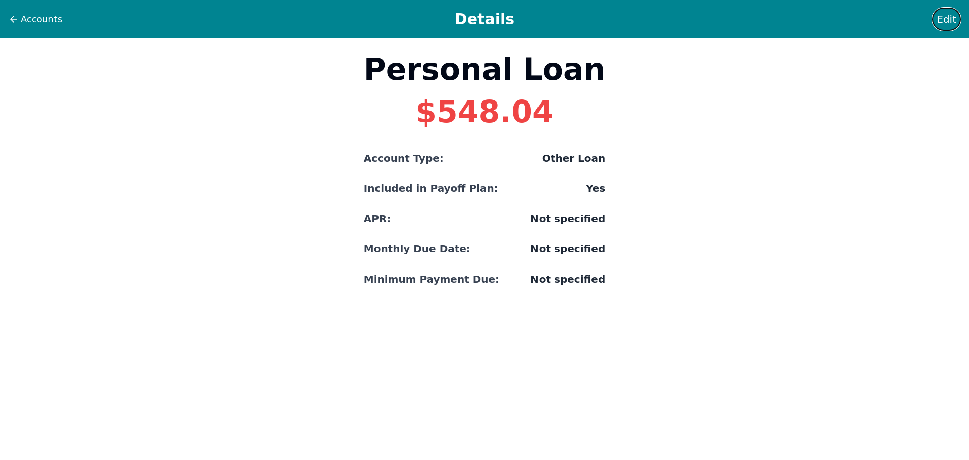
click at [952, 12] on span "Edit" at bounding box center [946, 19] width 20 height 14
select select "other"
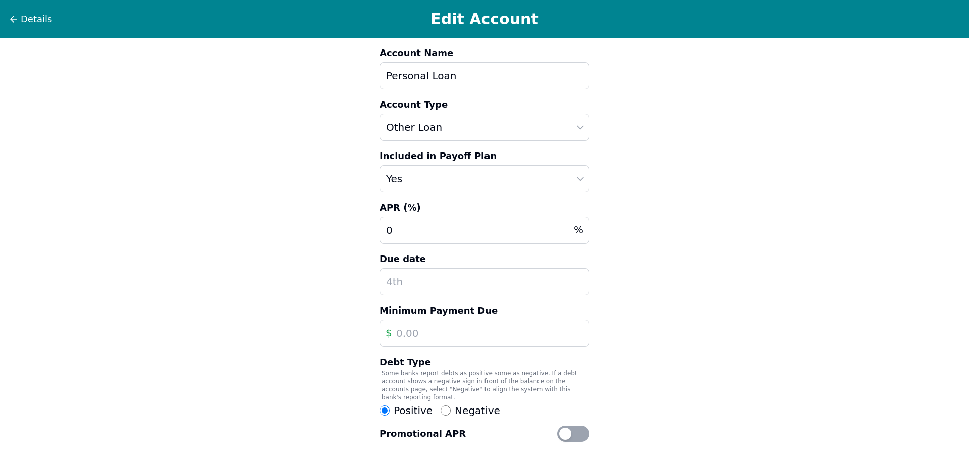
click at [409, 232] on input "0" at bounding box center [484, 229] width 210 height 27
drag, startPoint x: 409, startPoint y: 232, endPoint x: 338, endPoint y: 226, distance: 70.9
click at [339, 226] on div "Details Edit Account Account Name Personal Loan Account Type Auto Loan Home Loa…" at bounding box center [484, 272] width 969 height 545
type input "14"
click at [413, 332] on input "text" at bounding box center [484, 332] width 210 height 27
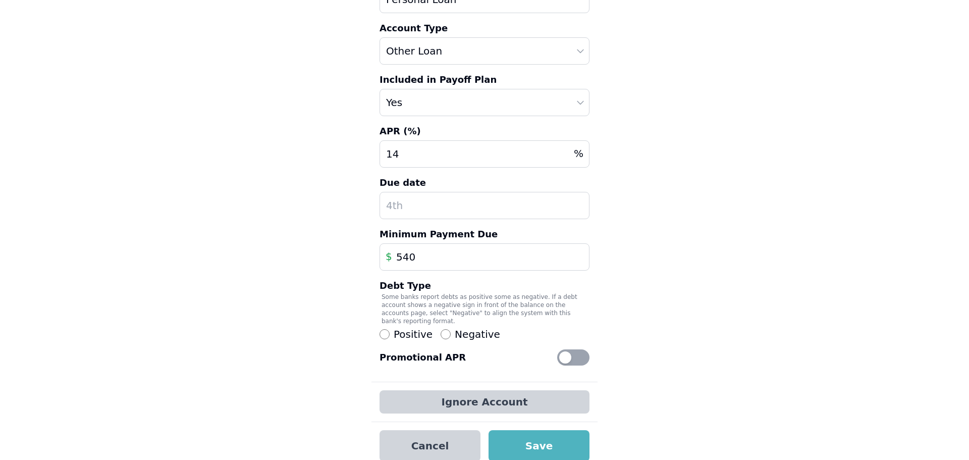
scroll to position [78, 0]
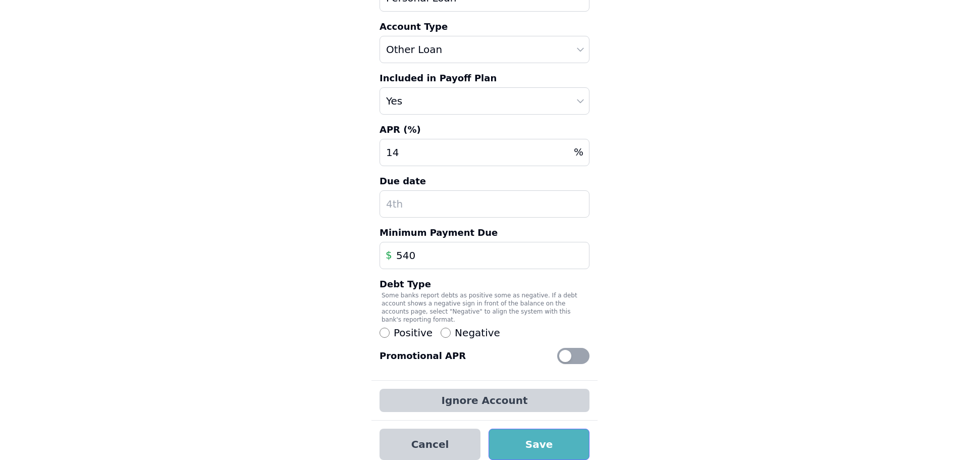
type input "540"
click at [561, 439] on button "Save" at bounding box center [538, 443] width 101 height 31
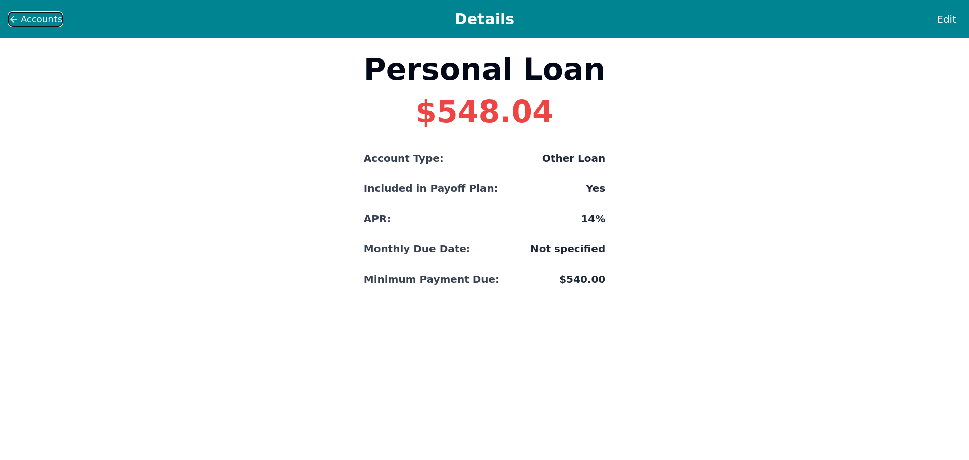
click at [14, 15] on icon at bounding box center [14, 19] width 10 height 10
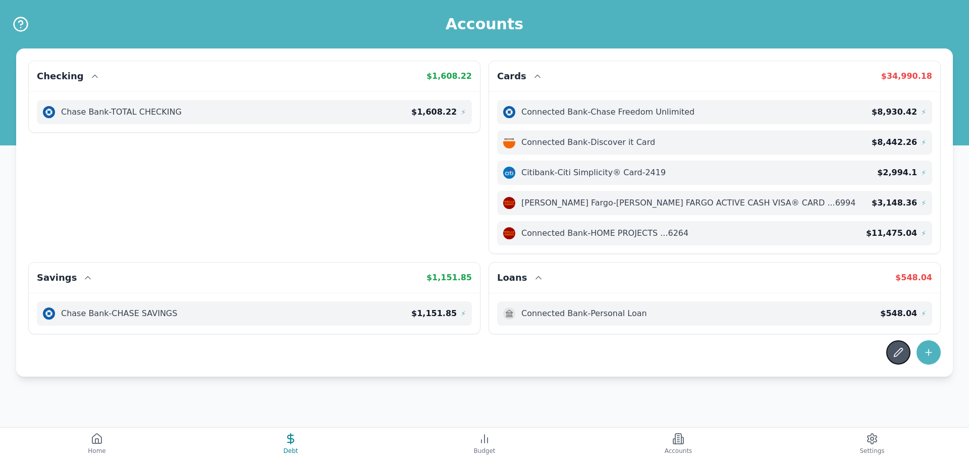
click at [894, 356] on icon at bounding box center [898, 352] width 9 height 9
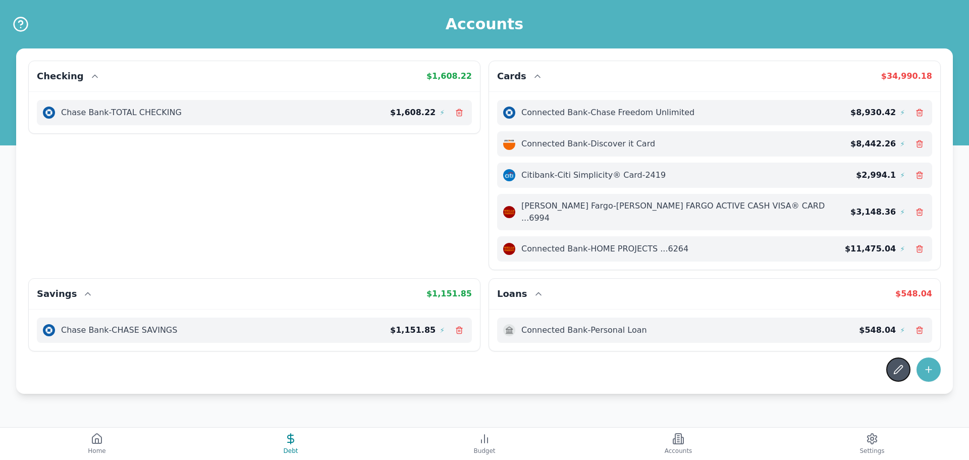
click at [905, 359] on button at bounding box center [898, 369] width 24 height 24
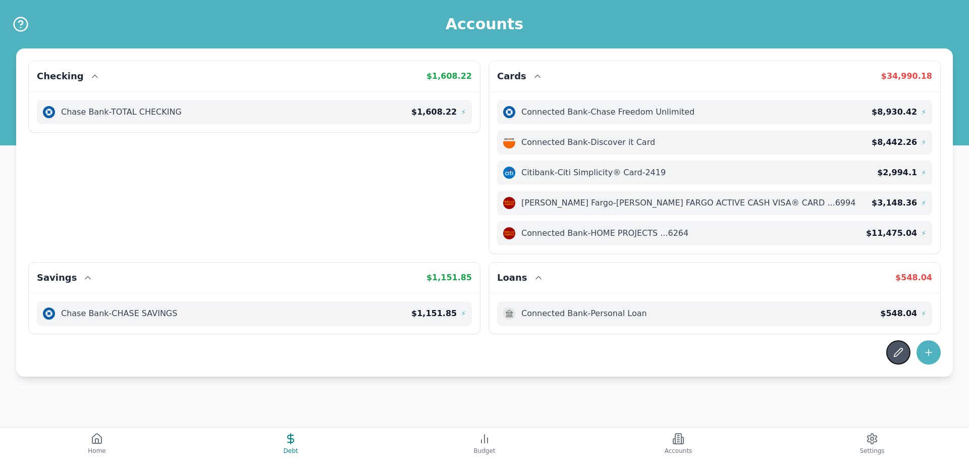
click at [905, 359] on button at bounding box center [898, 352] width 24 height 24
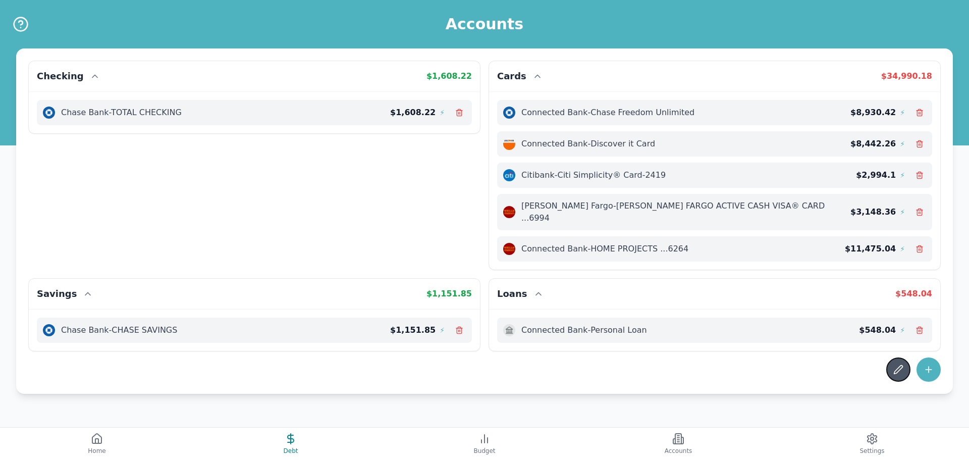
click at [905, 359] on button at bounding box center [898, 369] width 24 height 24
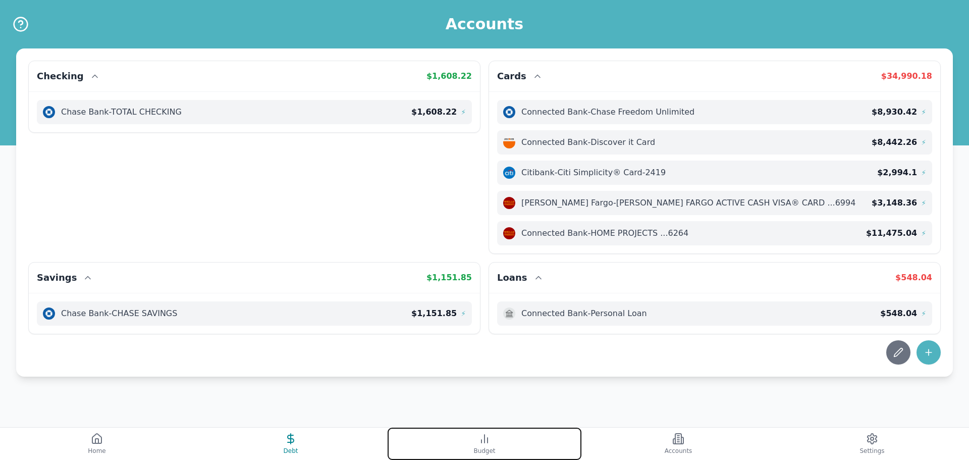
click at [483, 444] on icon at bounding box center [484, 438] width 12 height 12
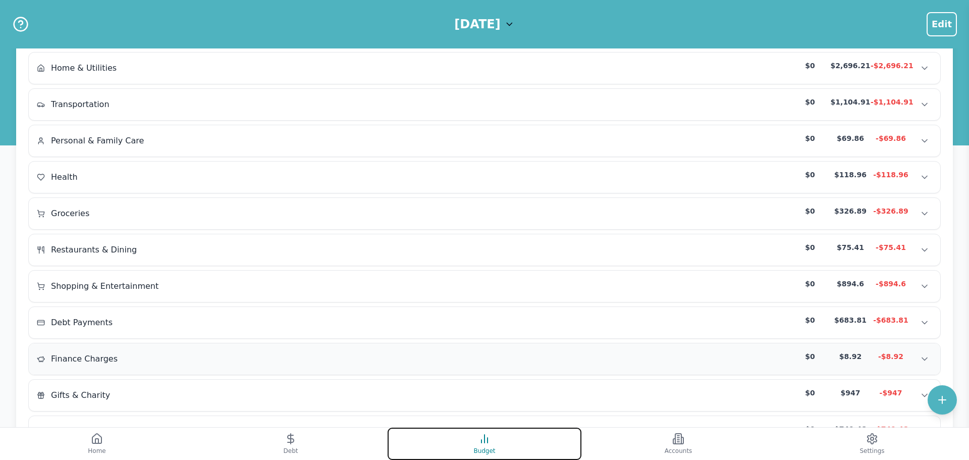
scroll to position [172, 0]
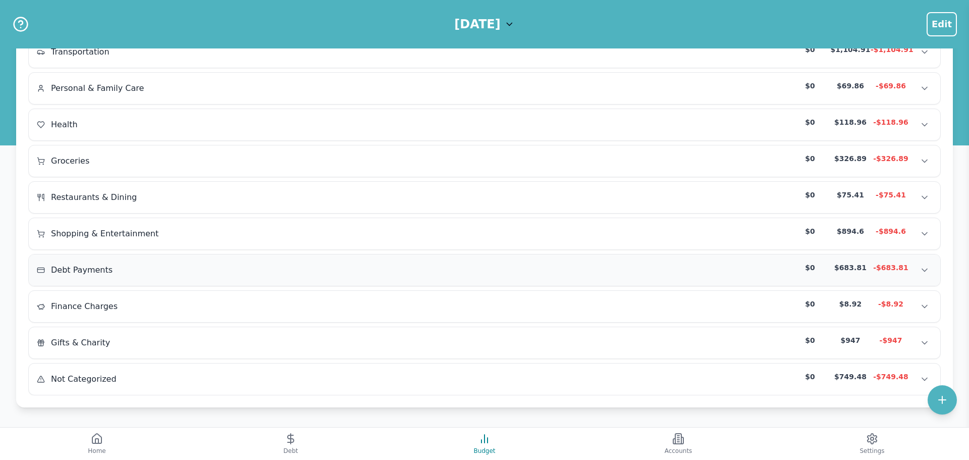
click at [156, 264] on div "Debt Payments" at bounding box center [101, 270] width 129 height 12
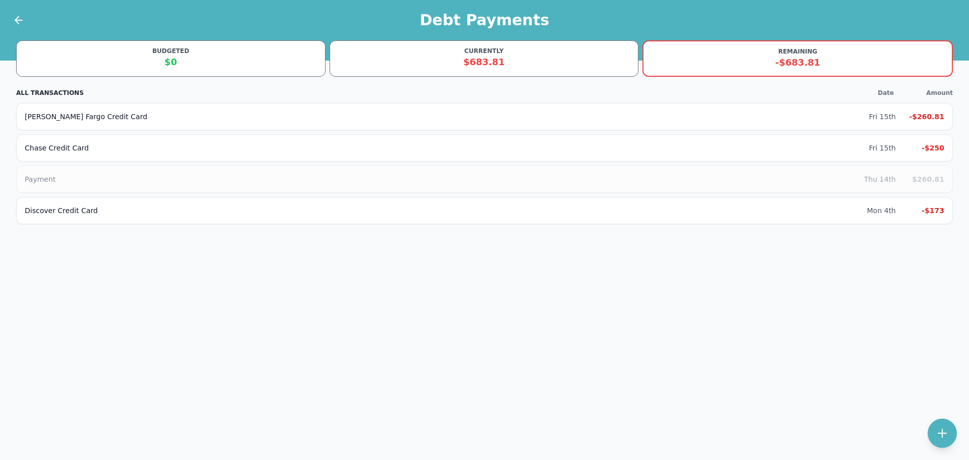
click at [29, 18] on div "Debt Payments" at bounding box center [484, 20] width 969 height 40
click at [21, 20] on icon at bounding box center [18, 20] width 7 height 0
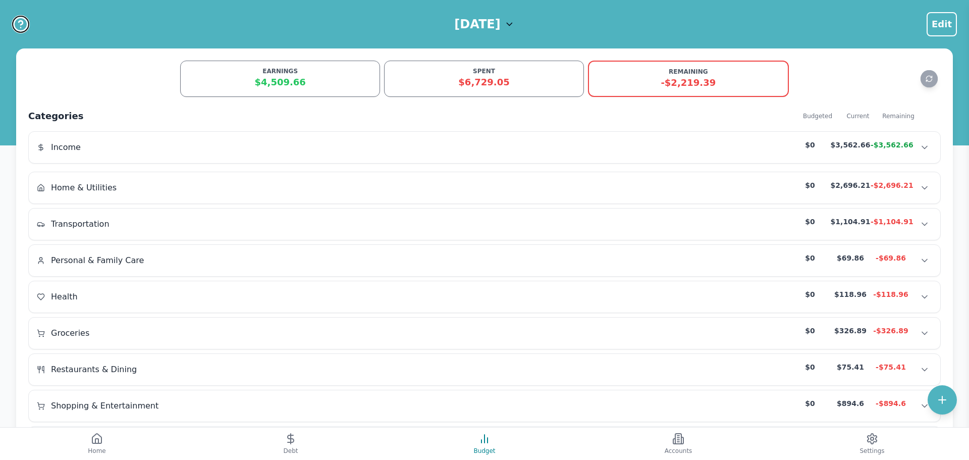
click at [17, 17] on icon "Help" at bounding box center [21, 24] width 16 height 16
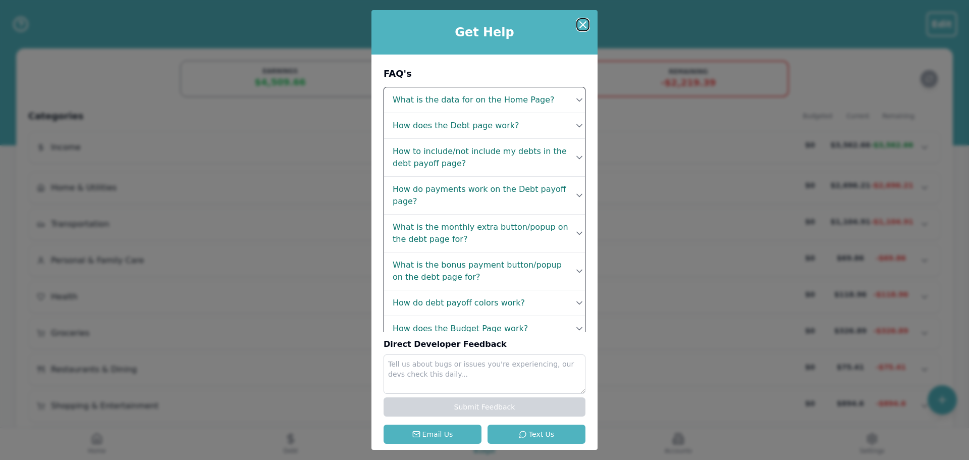
click at [588, 23] on icon at bounding box center [583, 25] width 12 height 12
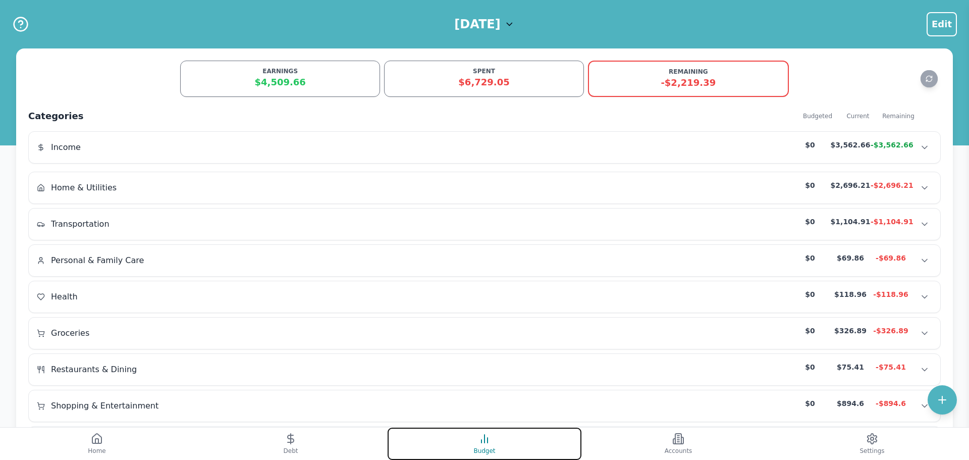
click at [500, 443] on button "Budget" at bounding box center [485, 443] width 194 height 32
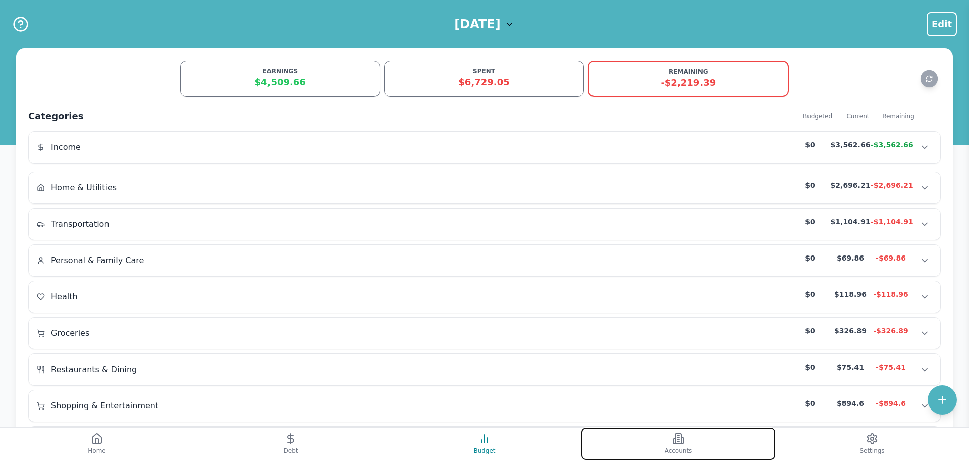
click at [668, 436] on button "Accounts" at bounding box center [678, 443] width 194 height 32
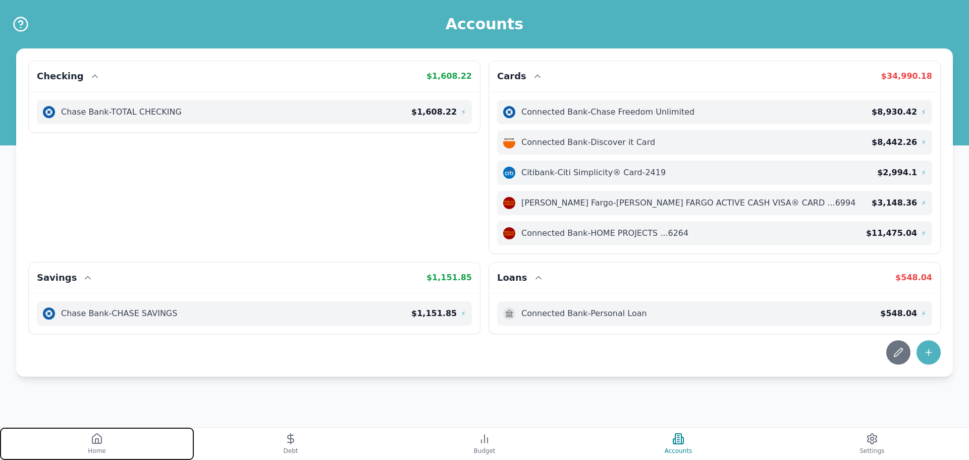
drag, startPoint x: 88, startPoint y: 448, endPoint x: 93, endPoint y: 444, distance: 6.9
click at [88, 448] on button "Home" at bounding box center [97, 443] width 194 height 32
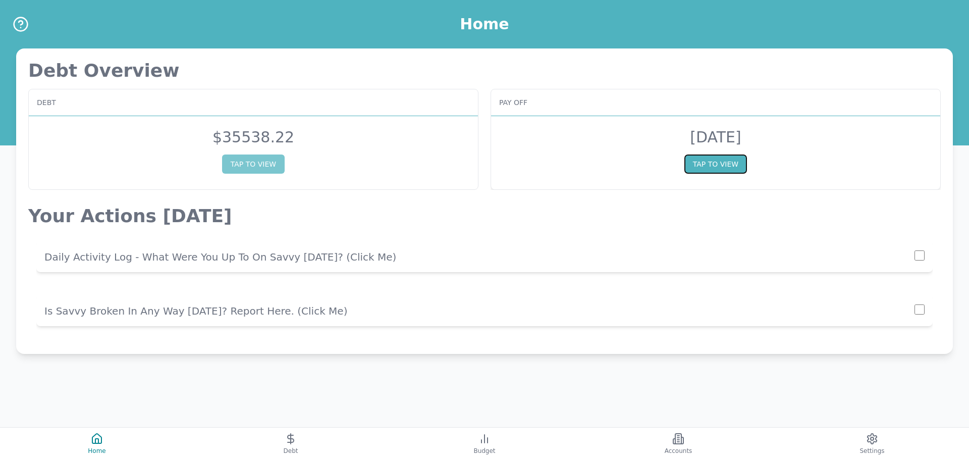
click at [686, 166] on button "TAP TO VIEW" at bounding box center [715, 163] width 63 height 19
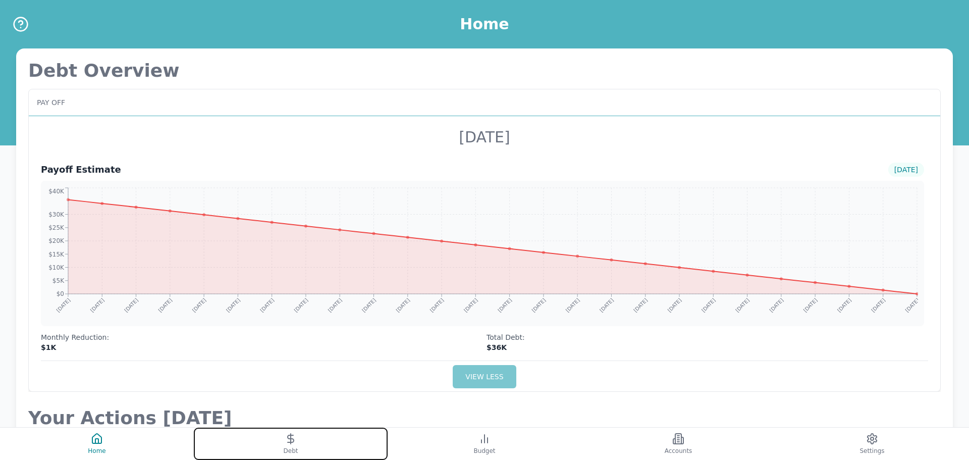
click at [301, 442] on button "Debt" at bounding box center [291, 443] width 194 height 32
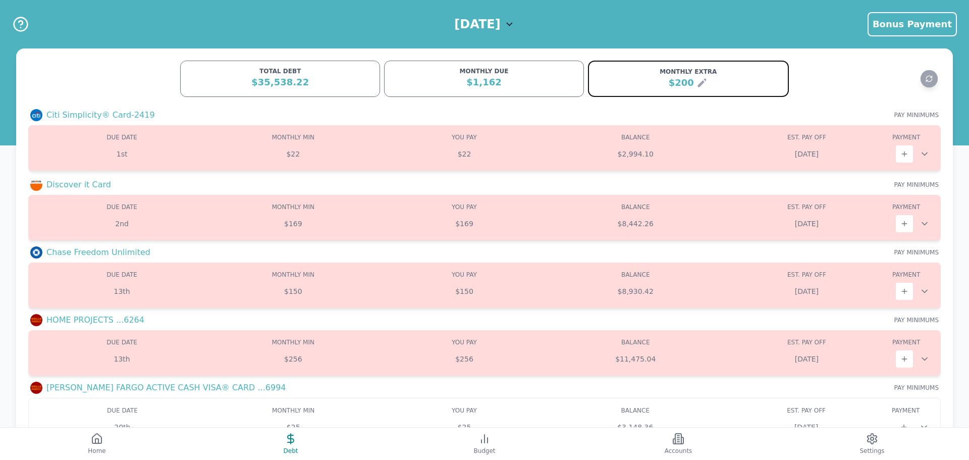
click at [703, 80] on icon at bounding box center [701, 83] width 9 height 9
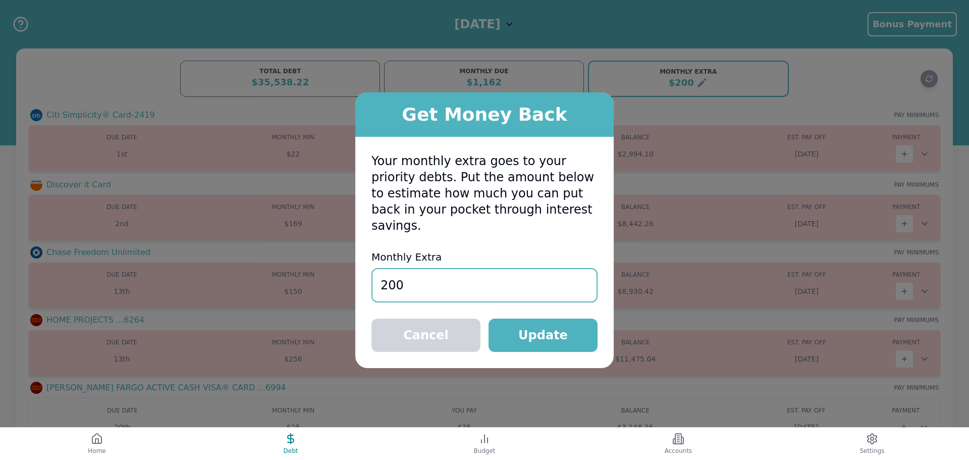
drag, startPoint x: 413, startPoint y: 277, endPoint x: 301, endPoint y: 270, distance: 112.2
click at [302, 270] on div "Get Money Back Your monthly extra goes to your priority debts. Put the amount b…" at bounding box center [484, 230] width 969 height 460
type input "500"
click at [560, 332] on button "Update" at bounding box center [542, 334] width 109 height 33
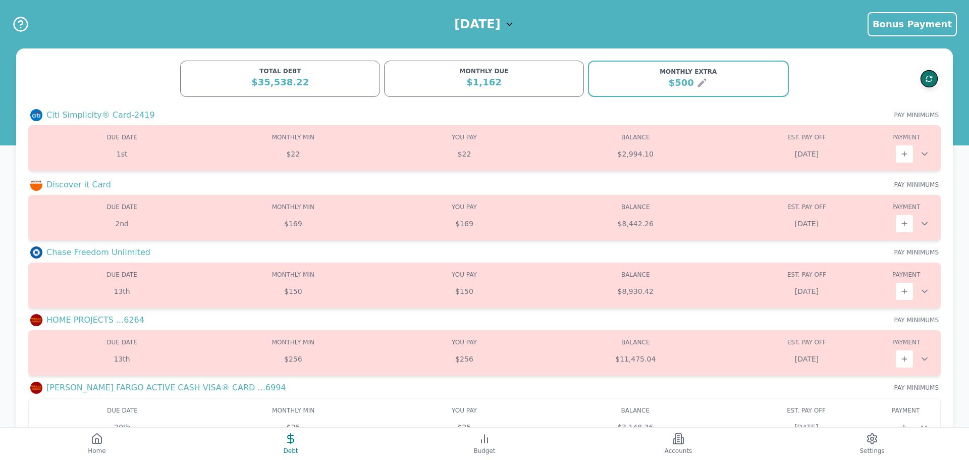
click at [929, 77] on icon "Refresh data" at bounding box center [929, 79] width 8 height 8
click at [91, 115] on h3 "Citi Simplicity® Card-2419" at bounding box center [100, 115] width 108 height 12
click at [114, 139] on div "DUE DATE" at bounding box center [121, 137] width 171 height 8
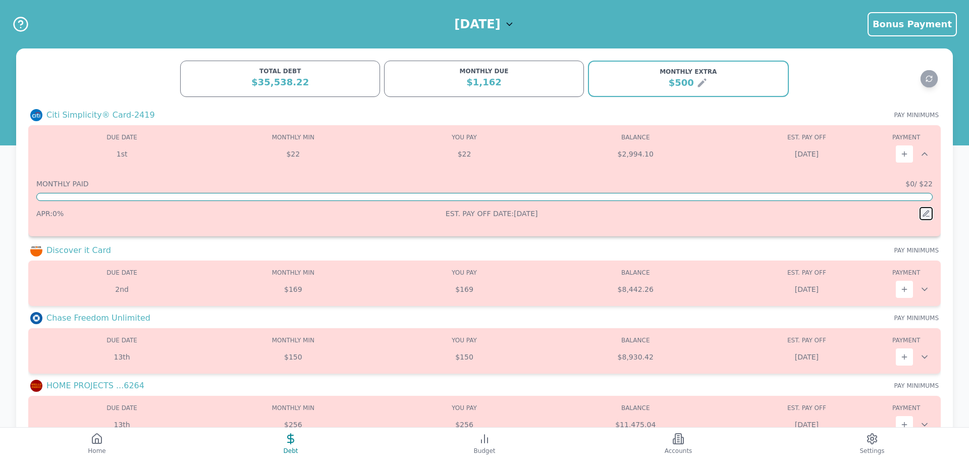
click at [928, 208] on button at bounding box center [925, 213] width 13 height 13
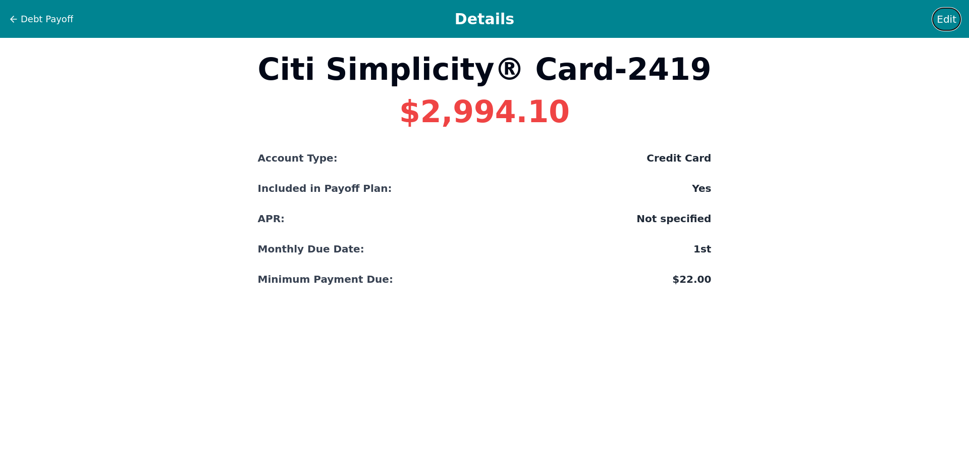
click at [958, 17] on button "Edit" at bounding box center [946, 19] width 29 height 23
select select "credit"
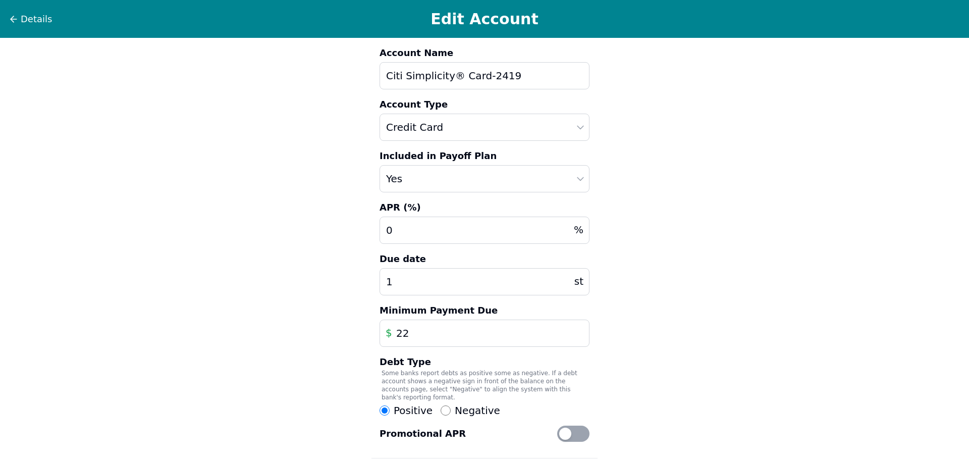
drag, startPoint x: 417, startPoint y: 332, endPoint x: 398, endPoint y: 332, distance: 18.7
click at [398, 332] on input "22" at bounding box center [484, 332] width 210 height 27
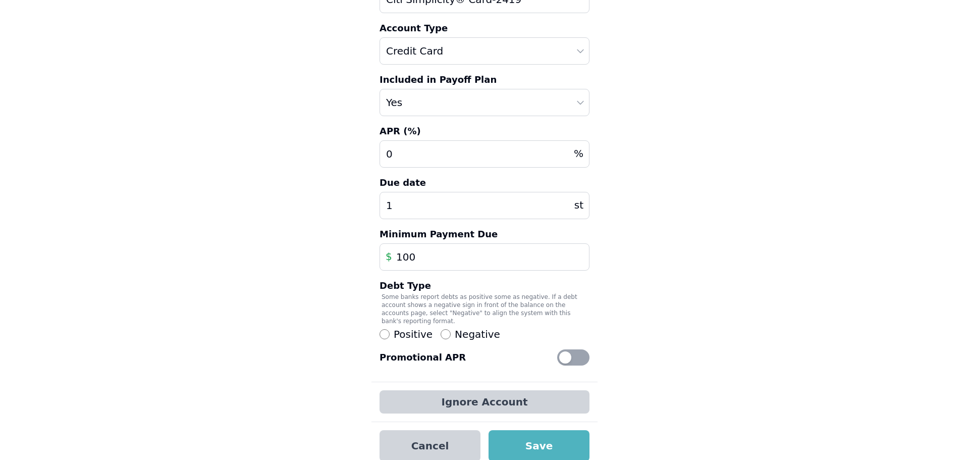
scroll to position [78, 0]
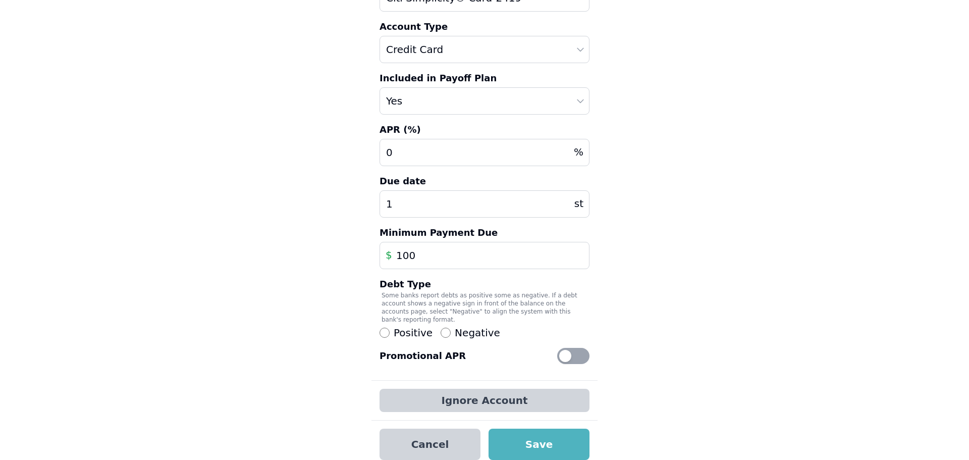
type input "100"
click at [577, 348] on div at bounding box center [573, 356] width 32 height 16
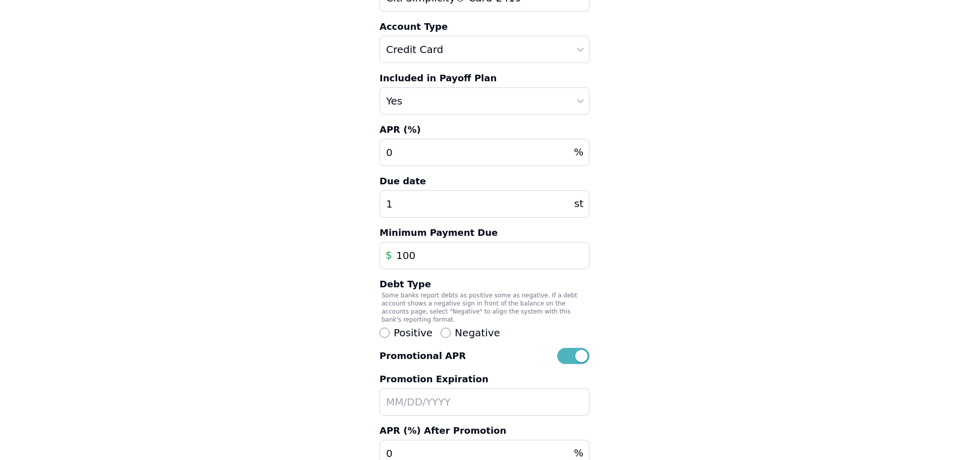
click at [433, 391] on input "text" at bounding box center [484, 401] width 210 height 27
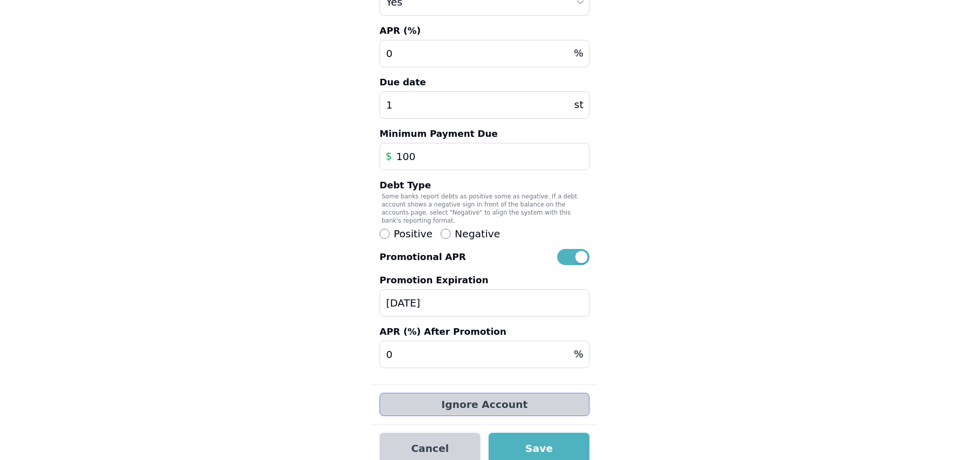
scroll to position [181, 0]
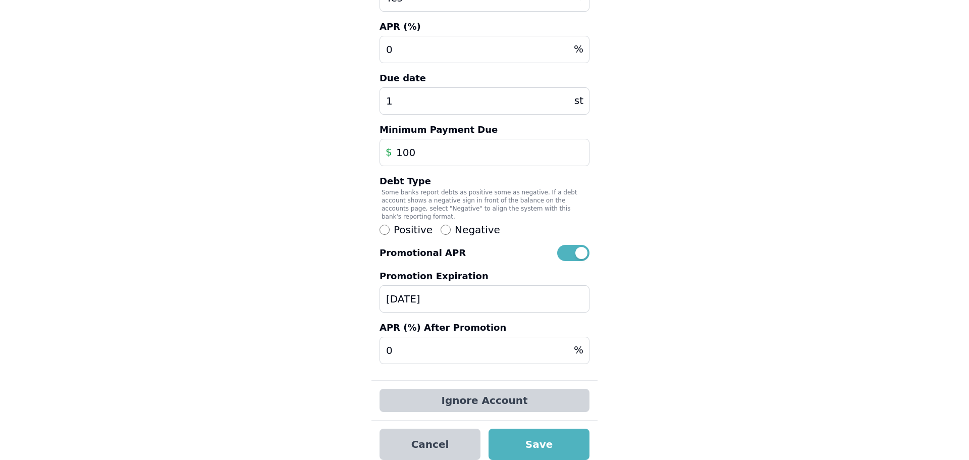
type input "06/05/26"
drag, startPoint x: 419, startPoint y: 341, endPoint x: 340, endPoint y: 326, distance: 80.6
click at [340, 326] on div "Details Edit Account Account Name Citi Simplicity® Card-2419 Account Type Auto …" at bounding box center [484, 143] width 969 height 648
type input "24"
click at [559, 441] on button "Save" at bounding box center [538, 443] width 101 height 31
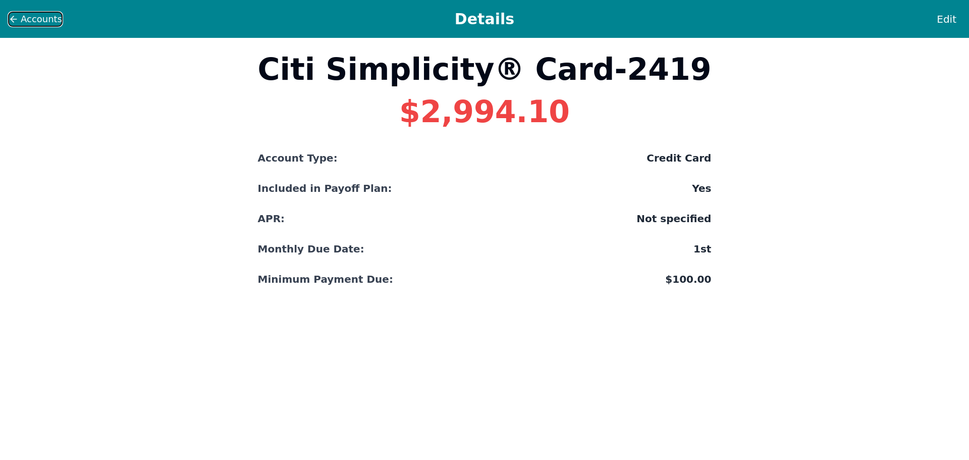
click at [9, 20] on icon at bounding box center [14, 19] width 10 height 10
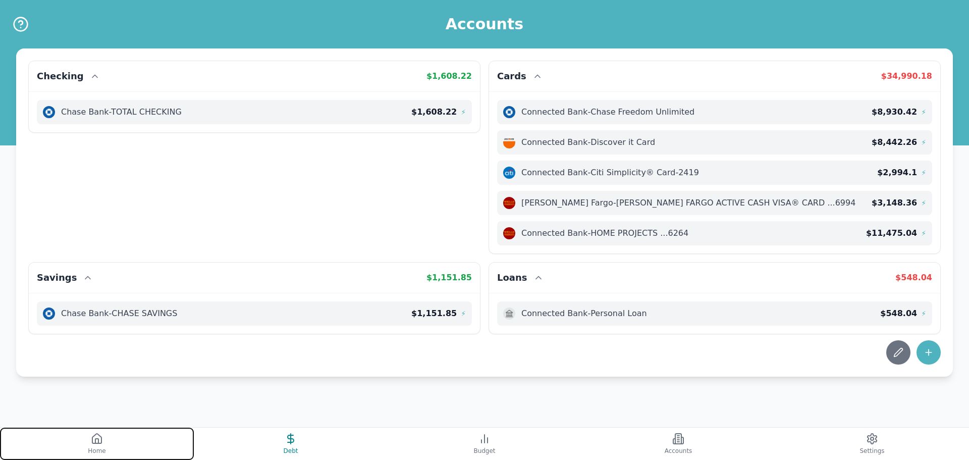
click at [108, 436] on button "Home" at bounding box center [97, 443] width 194 height 32
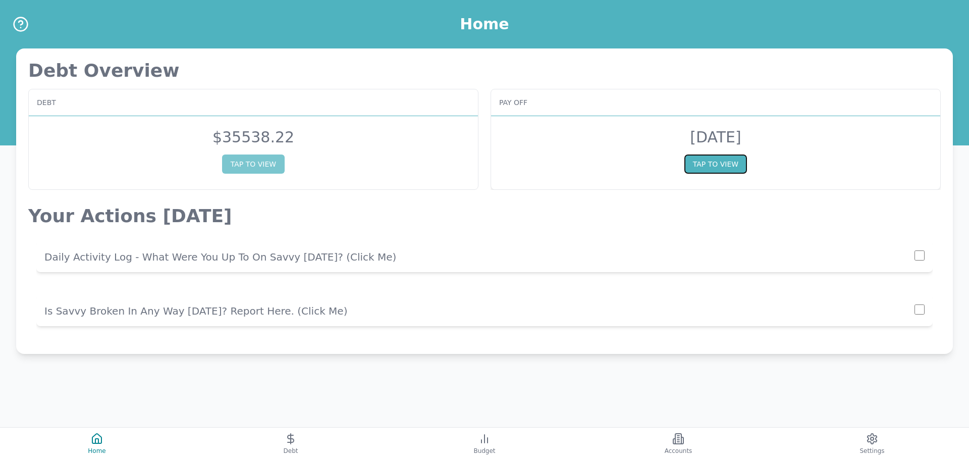
click at [738, 161] on button "TAP TO VIEW" at bounding box center [715, 163] width 63 height 19
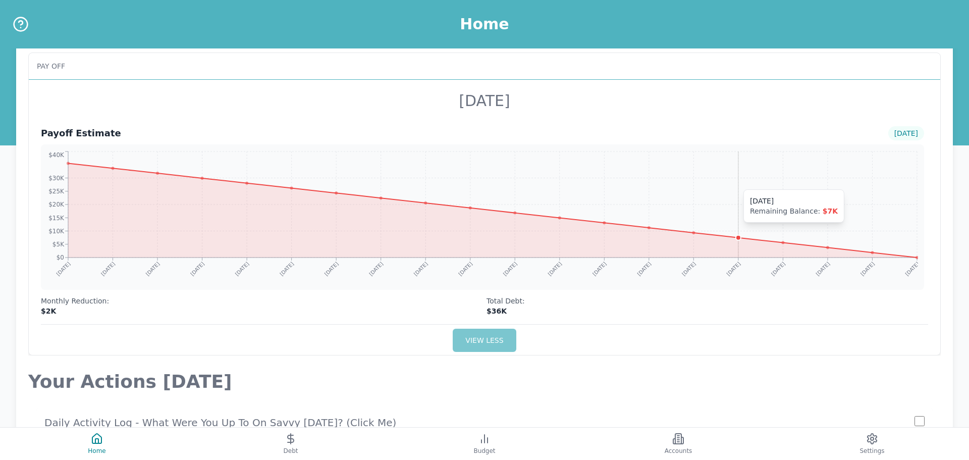
scroll to position [40, 0]
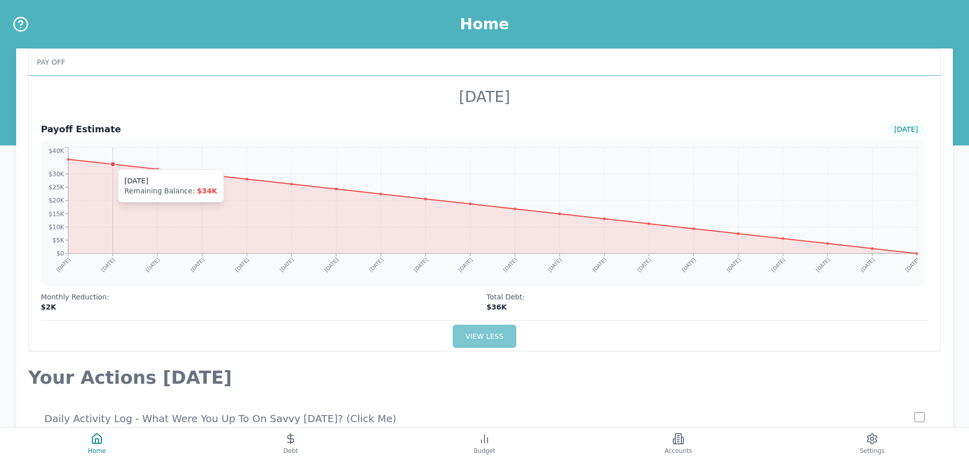
click at [118, 164] on icon "Aug2025 Sep2025 Oct2025 Nov2025 Dec2025 Jan2026 Feb2026 Mar2026 Apr2026 May2026…" at bounding box center [482, 212] width 871 height 133
click at [116, 164] on icon at bounding box center [492, 206] width 849 height 94
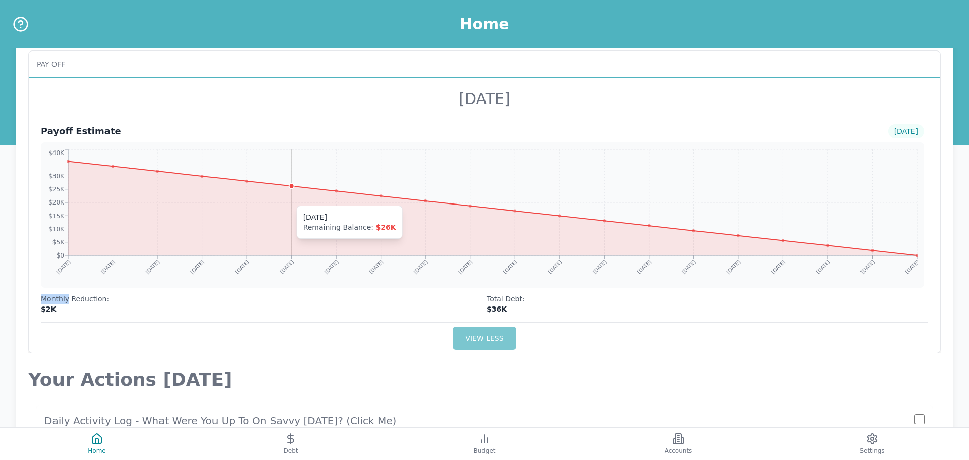
scroll to position [29, 0]
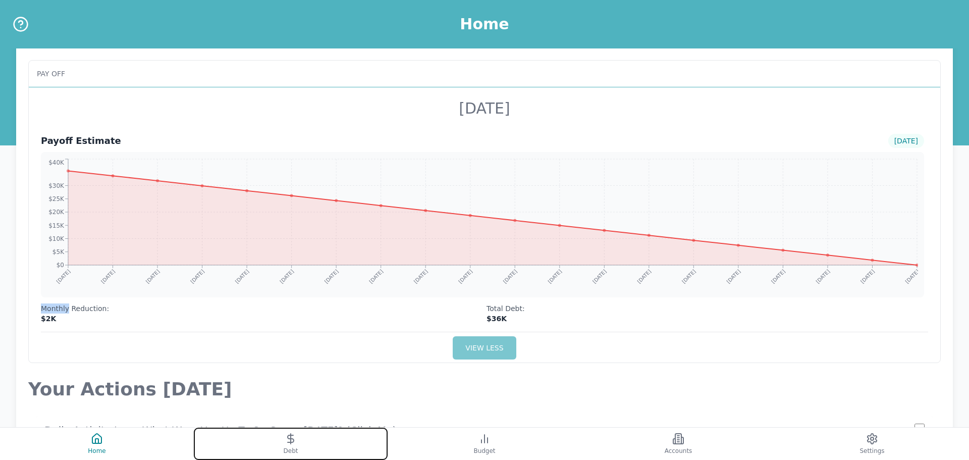
click at [287, 435] on icon at bounding box center [291, 438] width 12 height 12
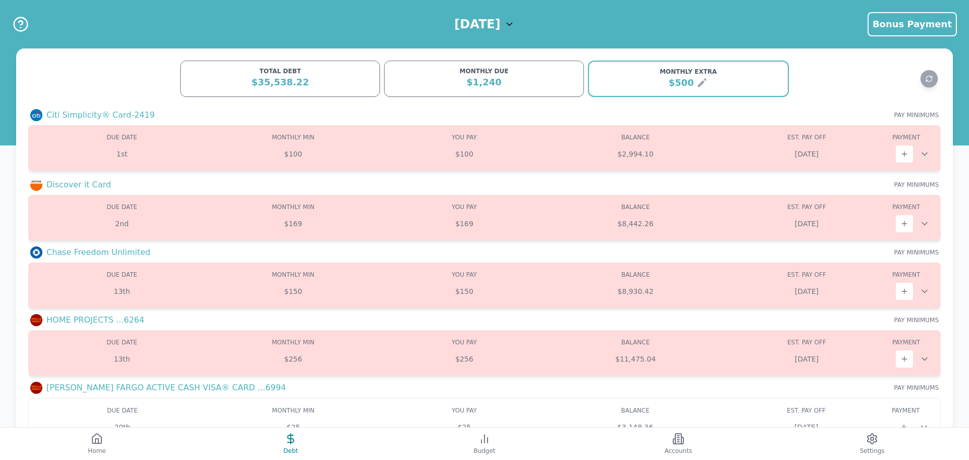
click at [460, 74] on div "MONTHLY DUE" at bounding box center [484, 71] width 187 height 8
click at [465, 443] on button "Budget" at bounding box center [485, 443] width 194 height 32
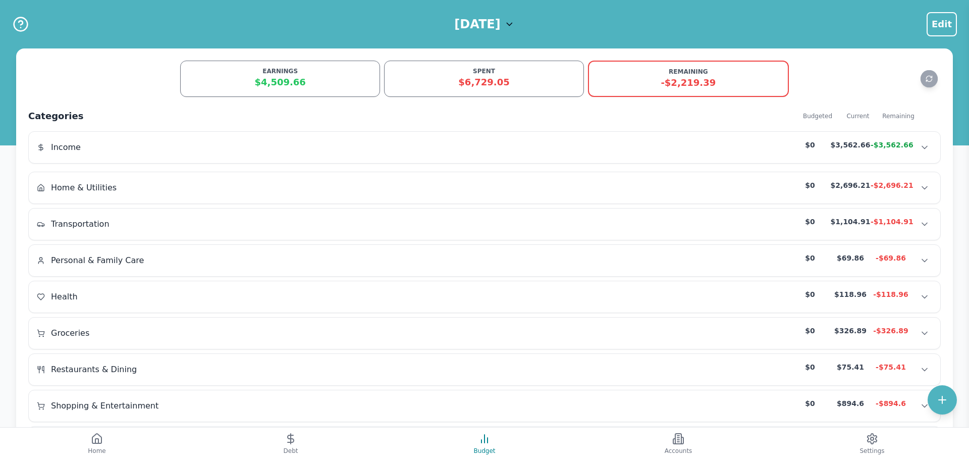
click at [493, 20] on h1 "August 2025" at bounding box center [477, 24] width 46 height 16
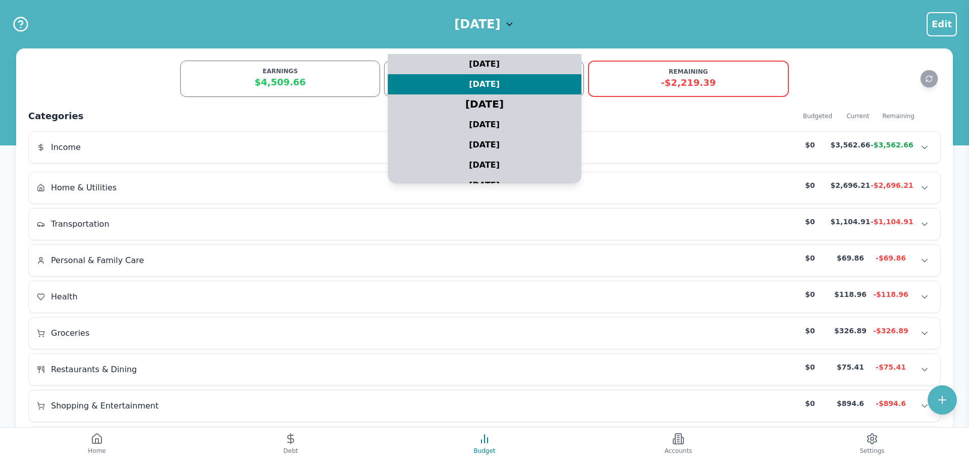
click at [495, 102] on div "July 2025" at bounding box center [484, 104] width 242 height 25
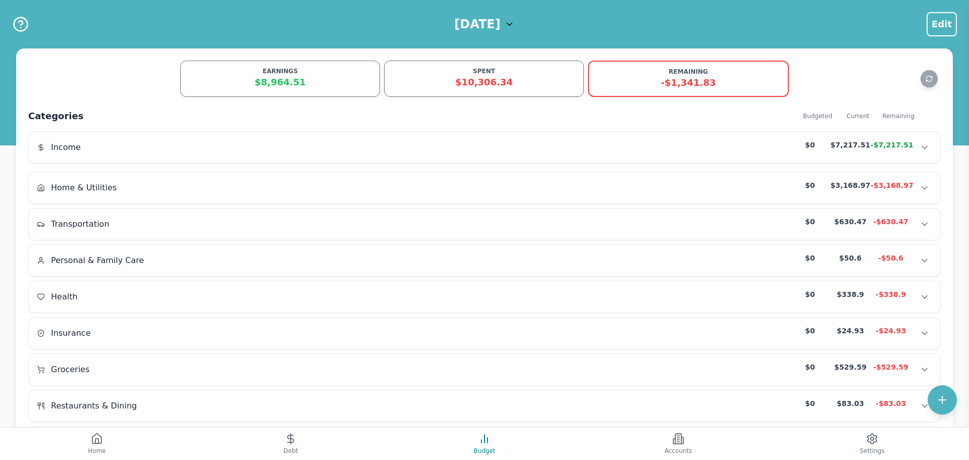
click at [500, 25] on h1 "July 2025" at bounding box center [477, 24] width 46 height 16
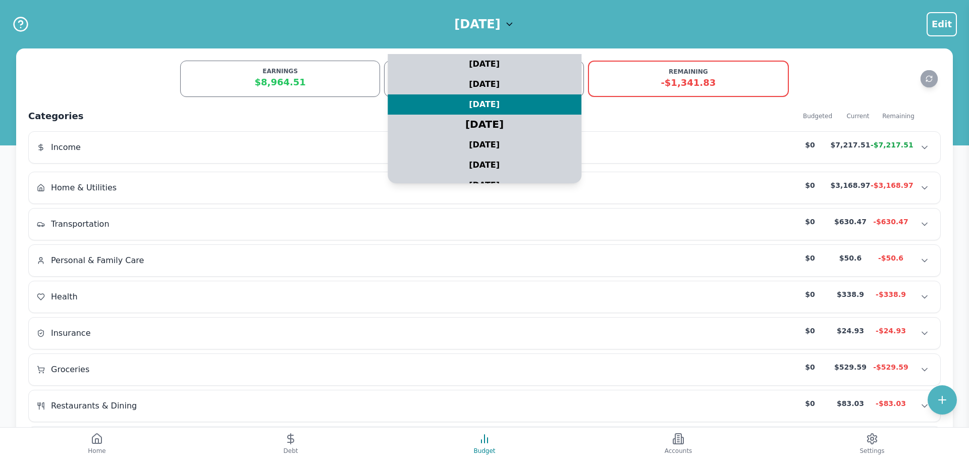
click at [496, 124] on div "June 2025" at bounding box center [484, 124] width 242 height 25
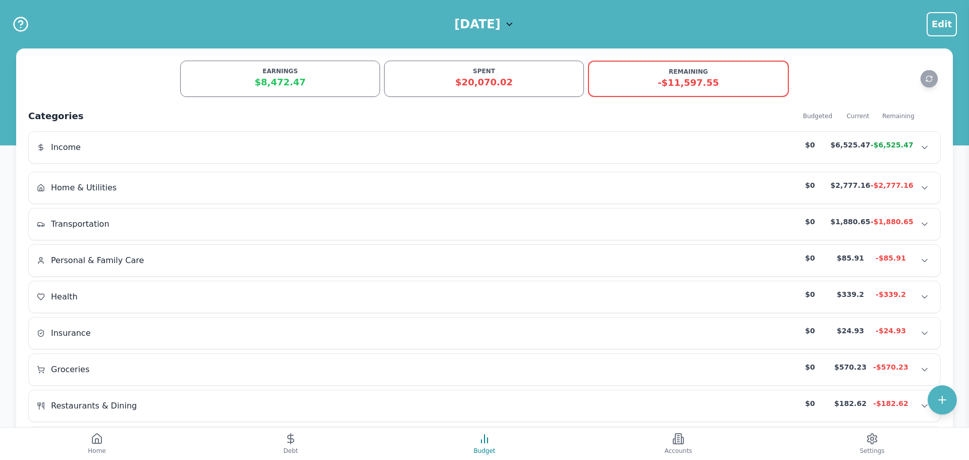
click at [493, 26] on h1 "June 2025" at bounding box center [477, 24] width 46 height 16
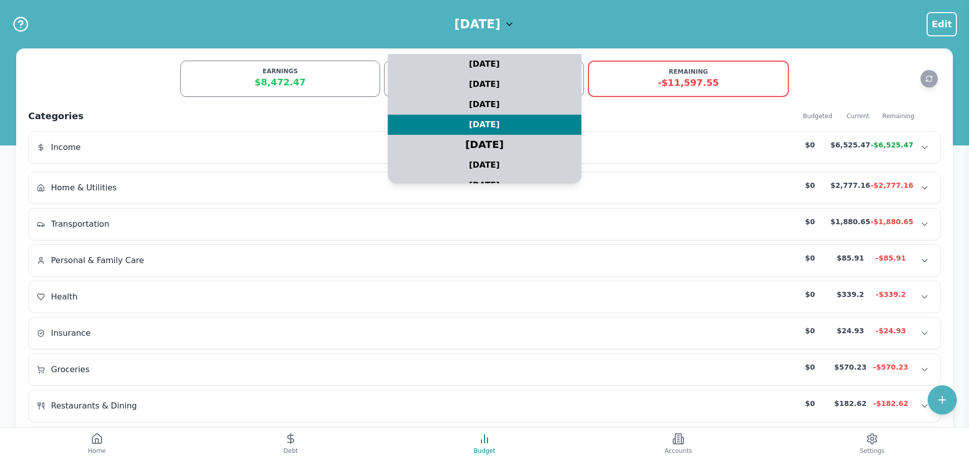
click at [496, 144] on div "May 2025" at bounding box center [484, 144] width 242 height 25
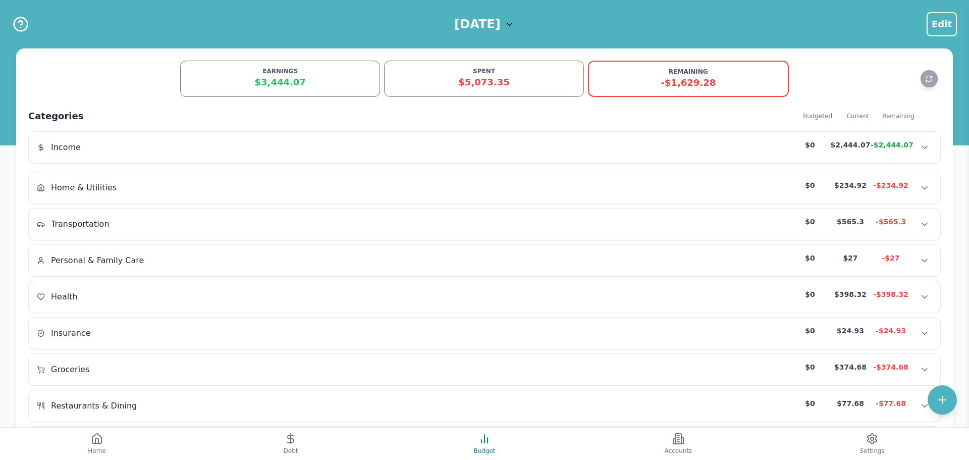
click at [495, 25] on h1 "May 2025" at bounding box center [477, 24] width 46 height 16
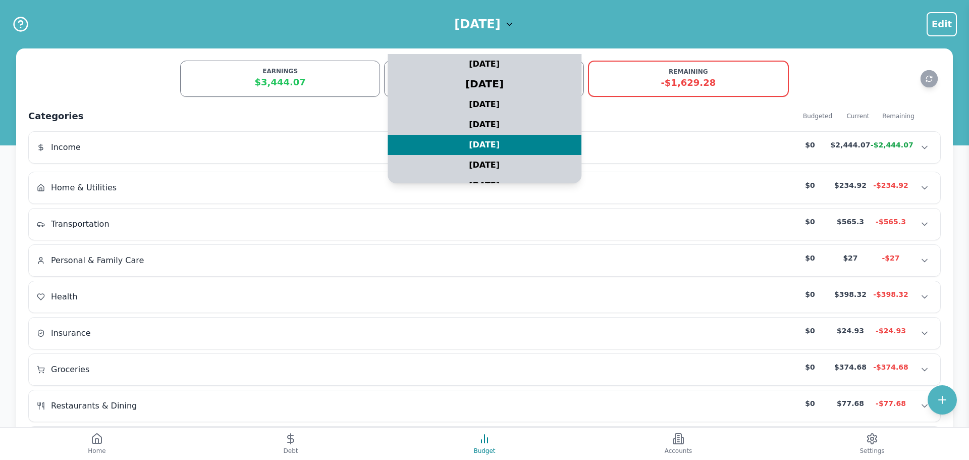
click at [488, 80] on div "August 2025" at bounding box center [484, 84] width 242 height 25
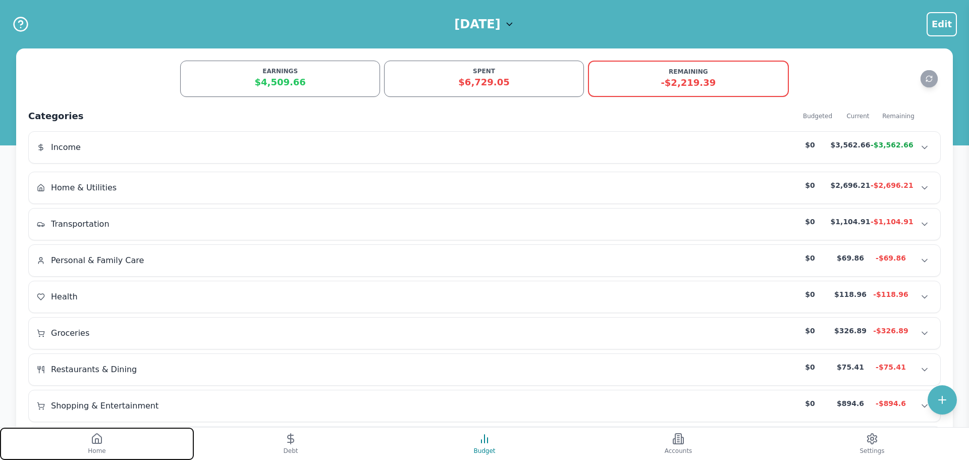
click at [89, 443] on button "Home" at bounding box center [97, 443] width 194 height 32
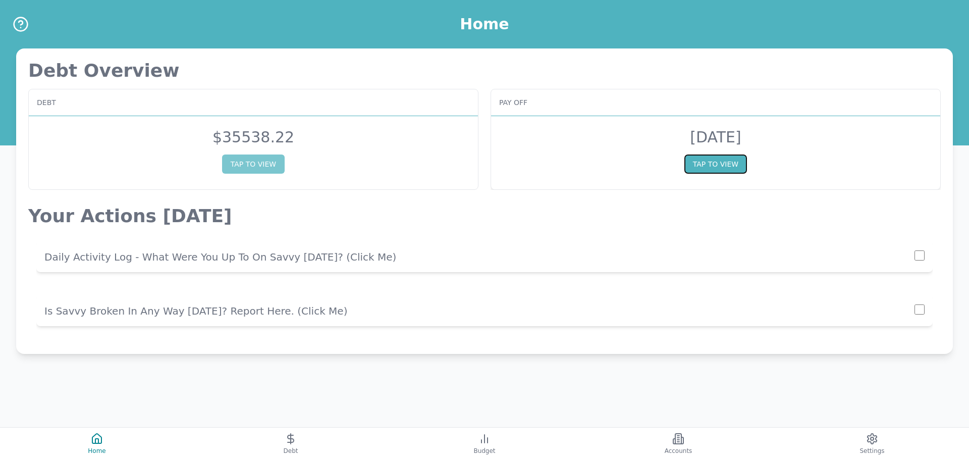
click at [709, 162] on button "TAP TO VIEW" at bounding box center [715, 163] width 63 height 19
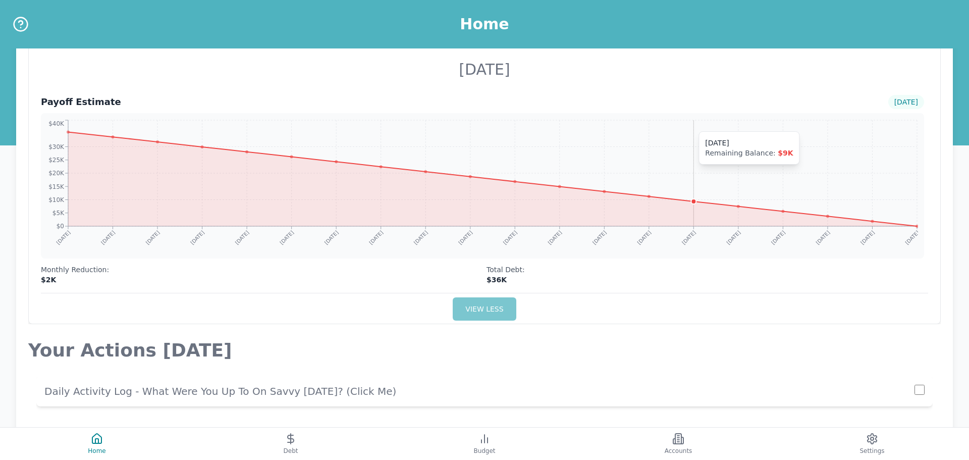
scroll to position [80, 0]
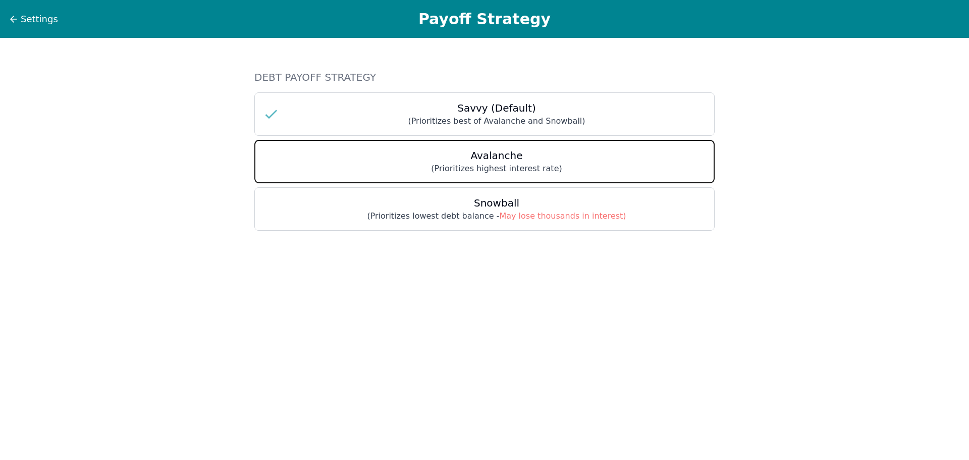
click at [475, 180] on button "Avalanche (Prioritizes highest interest rate)" at bounding box center [484, 161] width 460 height 43
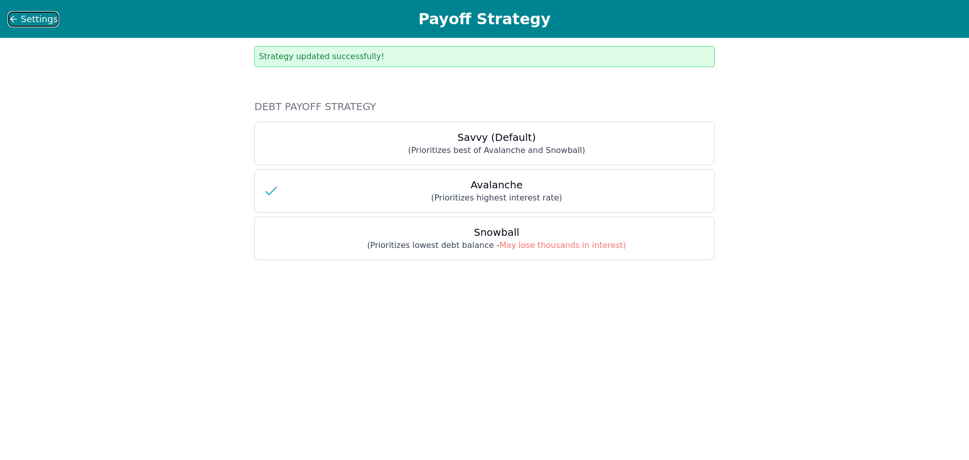
click at [38, 14] on span "Settings" at bounding box center [39, 19] width 37 height 14
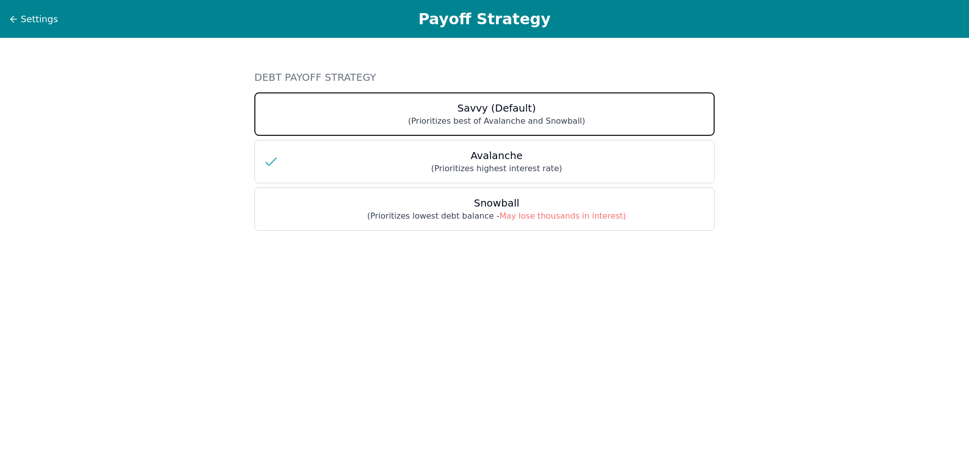
click at [470, 108] on h3 "Savvy (Default)" at bounding box center [496, 108] width 419 height 14
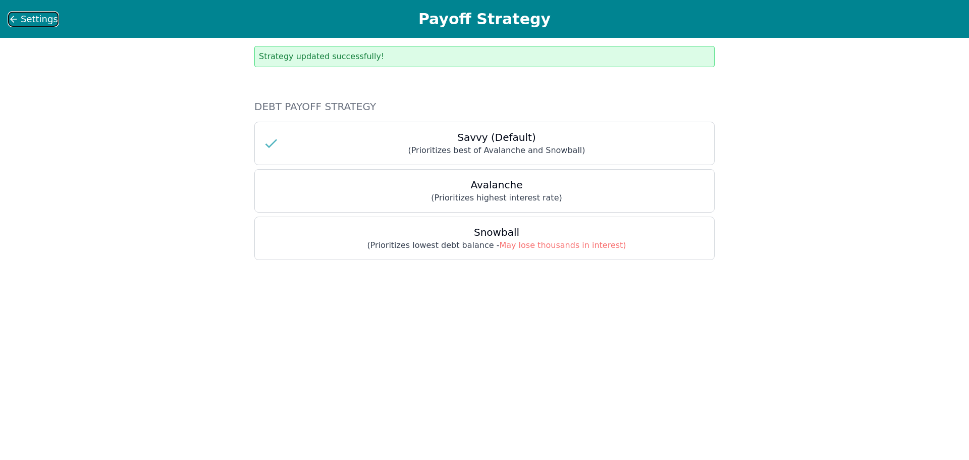
click at [41, 19] on span "Settings" at bounding box center [39, 19] width 37 height 14
